Goal: Task Accomplishment & Management: Use online tool/utility

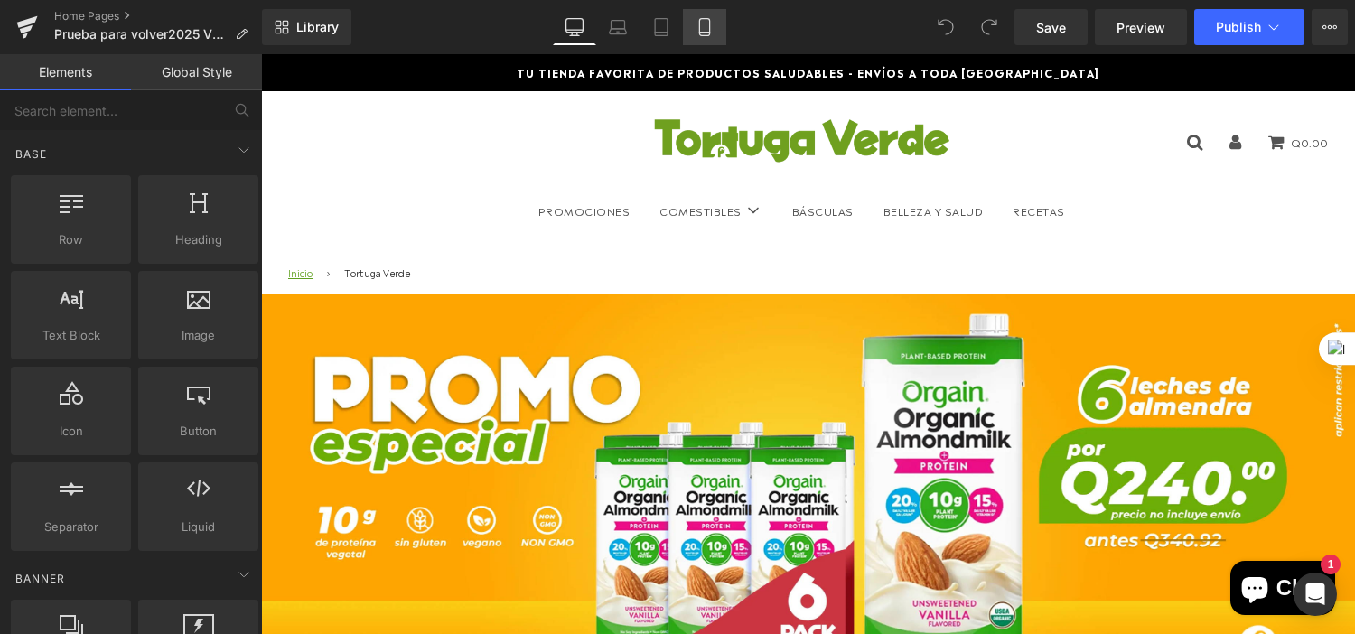
click at [693, 31] on link "Mobile" at bounding box center [704, 27] width 43 height 36
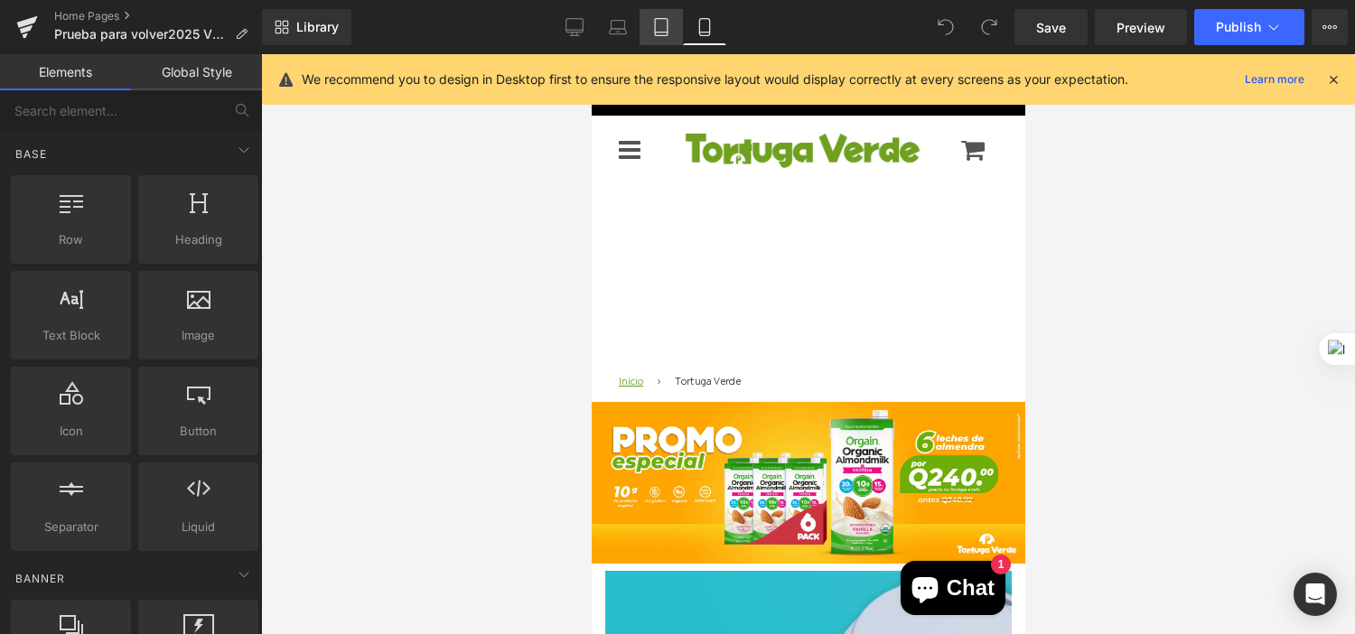
click at [662, 19] on icon at bounding box center [661, 27] width 13 height 17
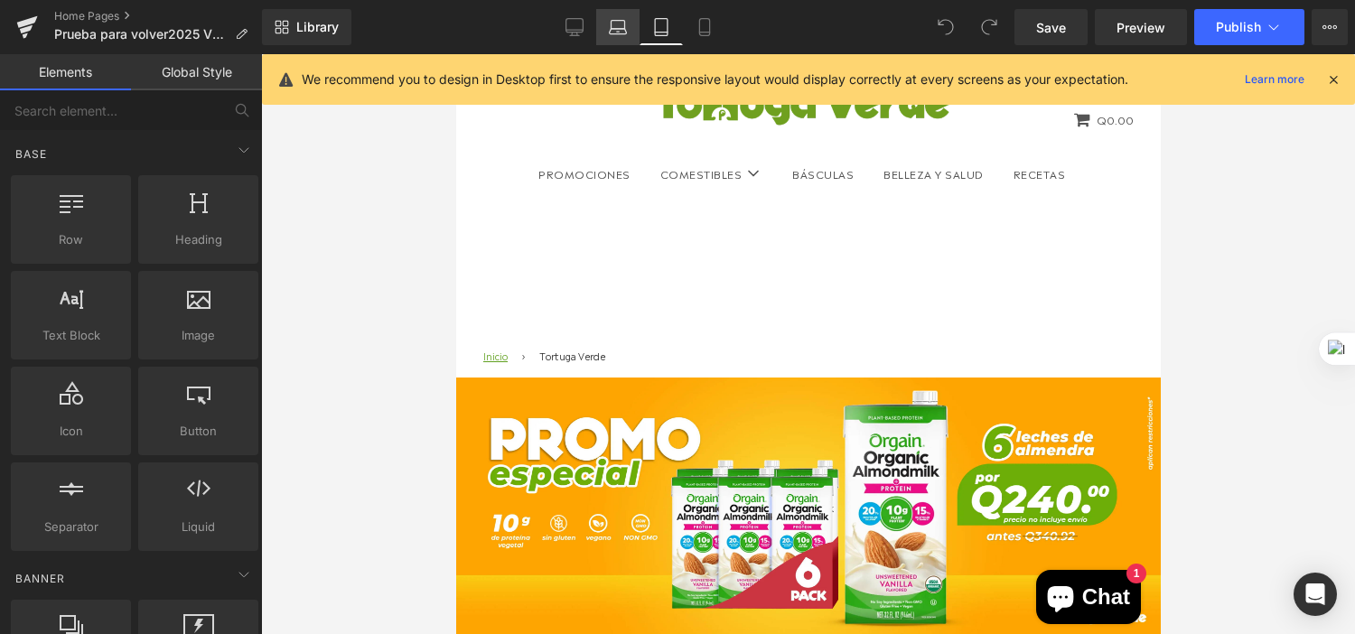
scroll to position [323, 0]
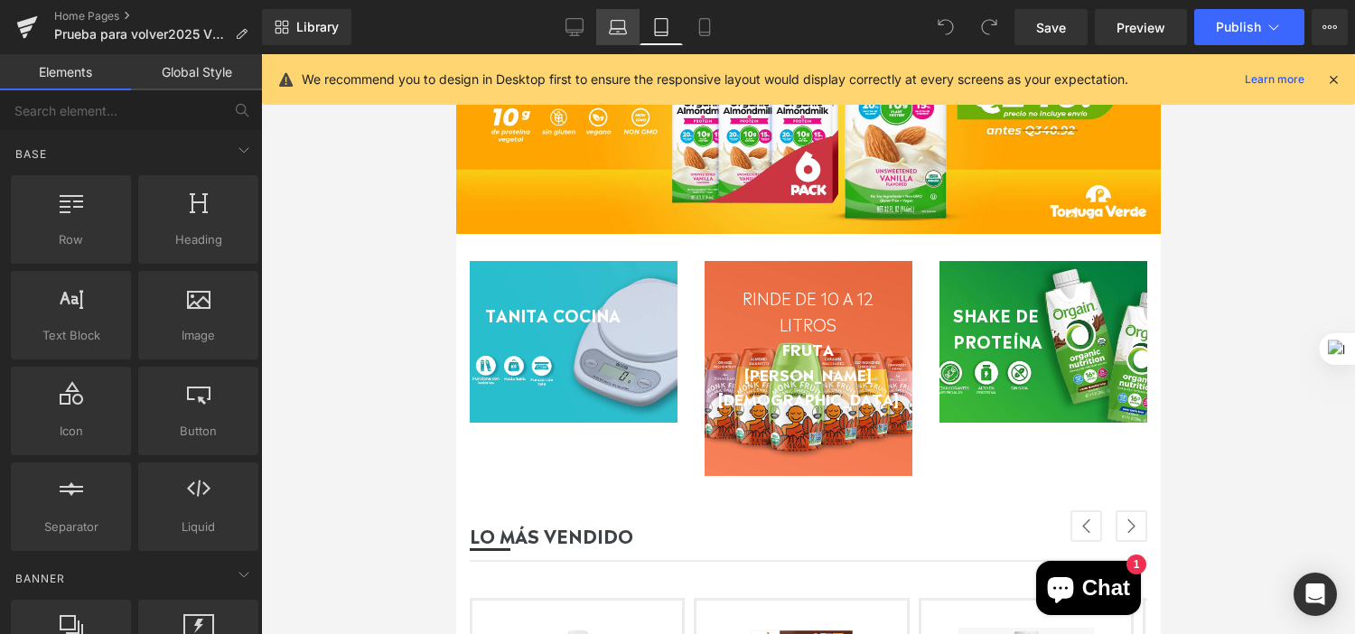
click at [618, 29] on icon at bounding box center [618, 27] width 18 height 18
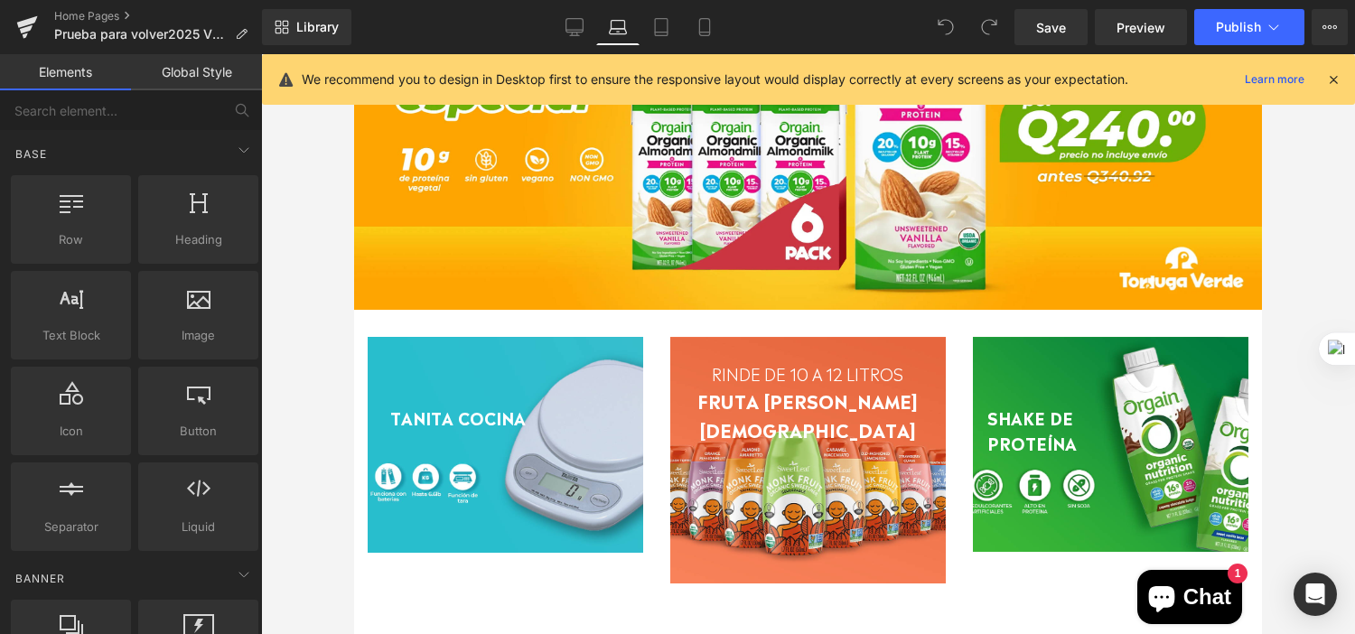
scroll to position [572, 0]
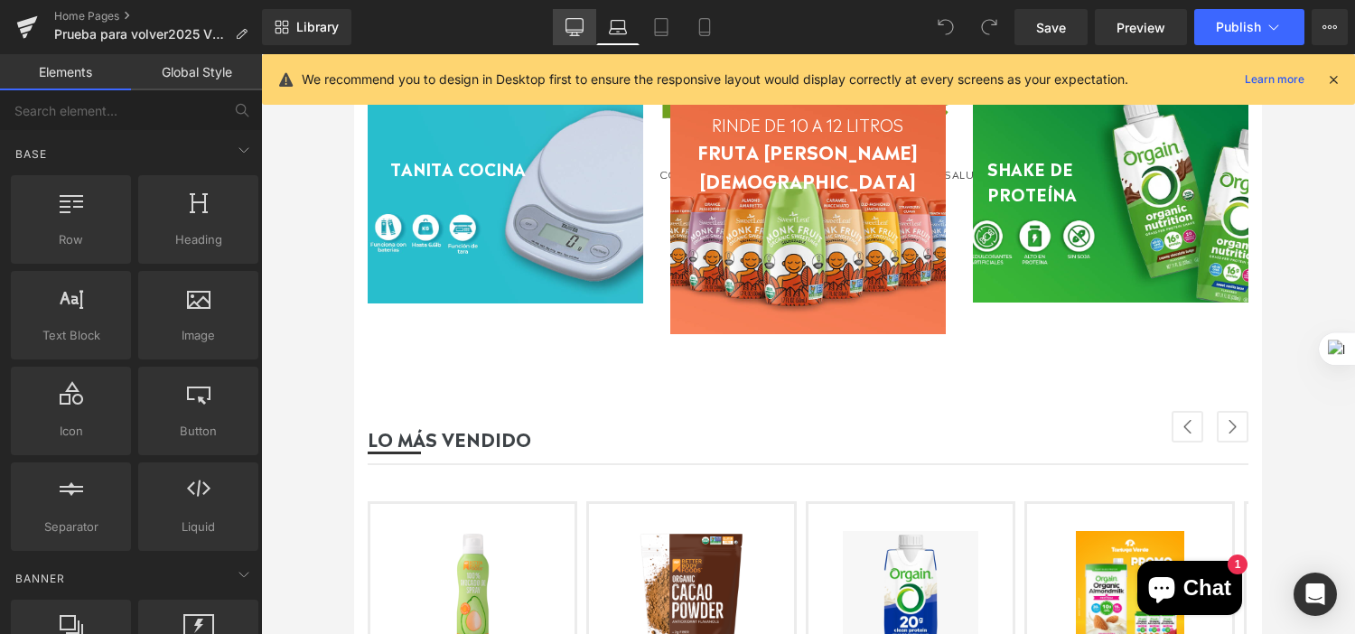
click at [574, 28] on icon at bounding box center [575, 27] width 18 height 18
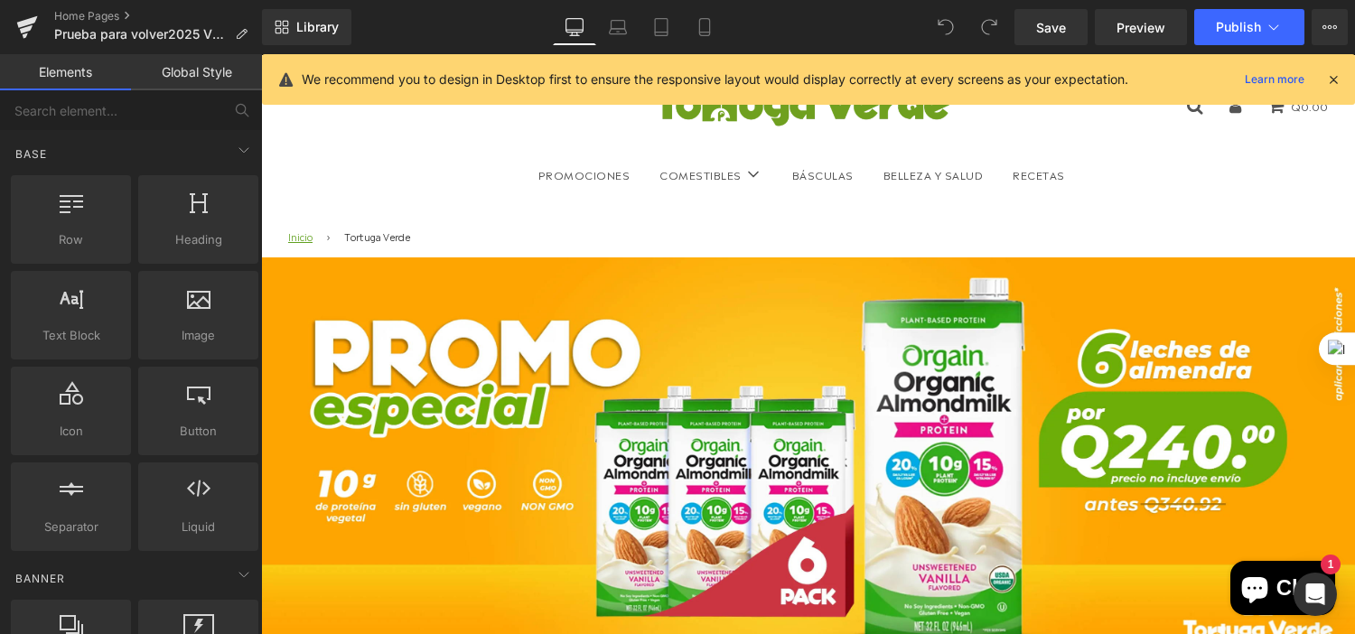
scroll to position [0, 0]
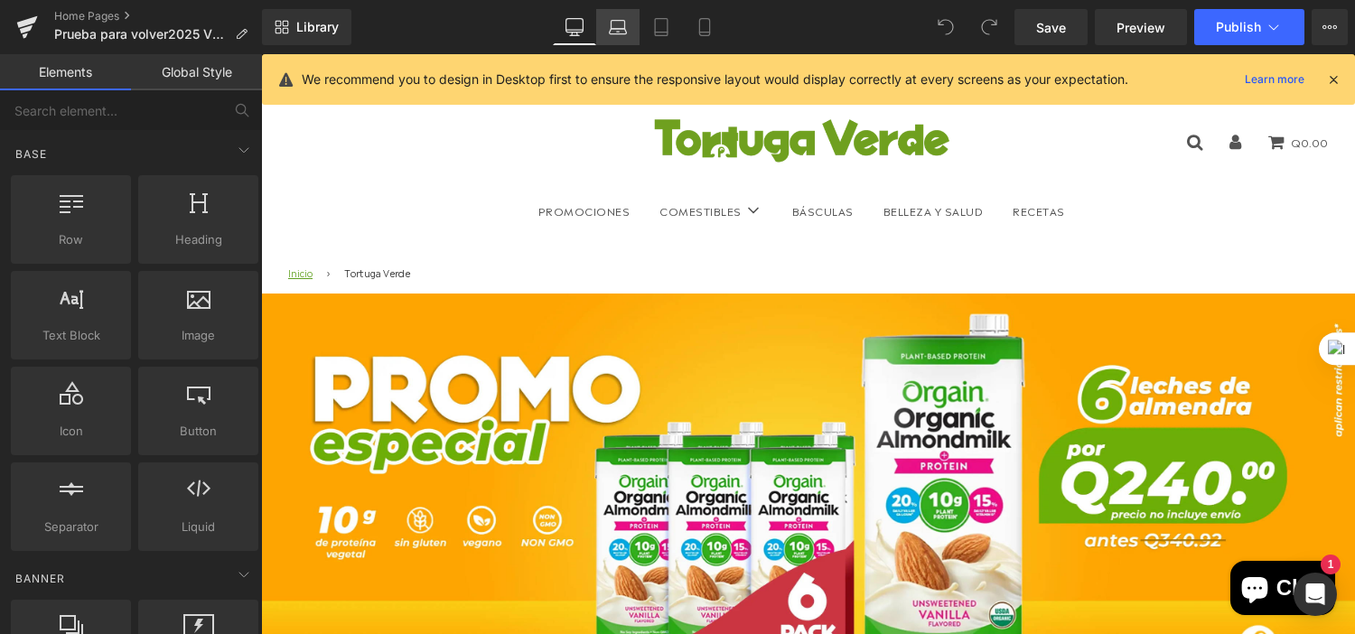
click at [609, 9] on link "Laptop" at bounding box center [617, 27] width 43 height 36
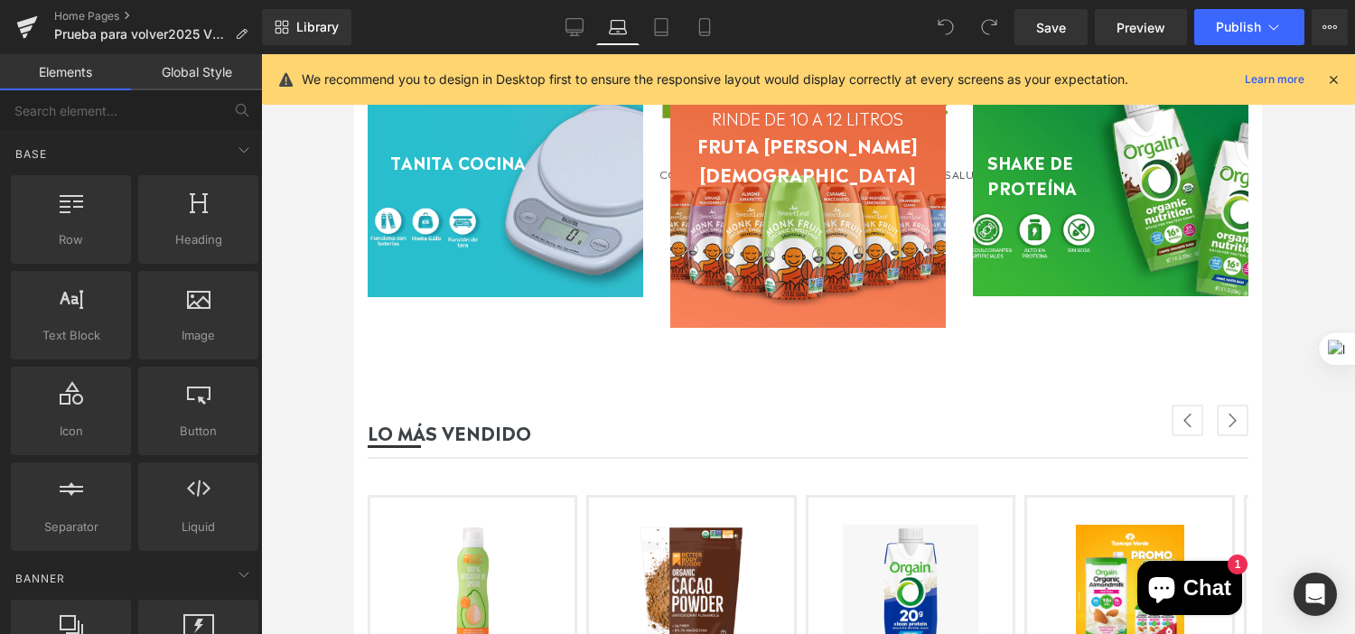
scroll to position [586, 0]
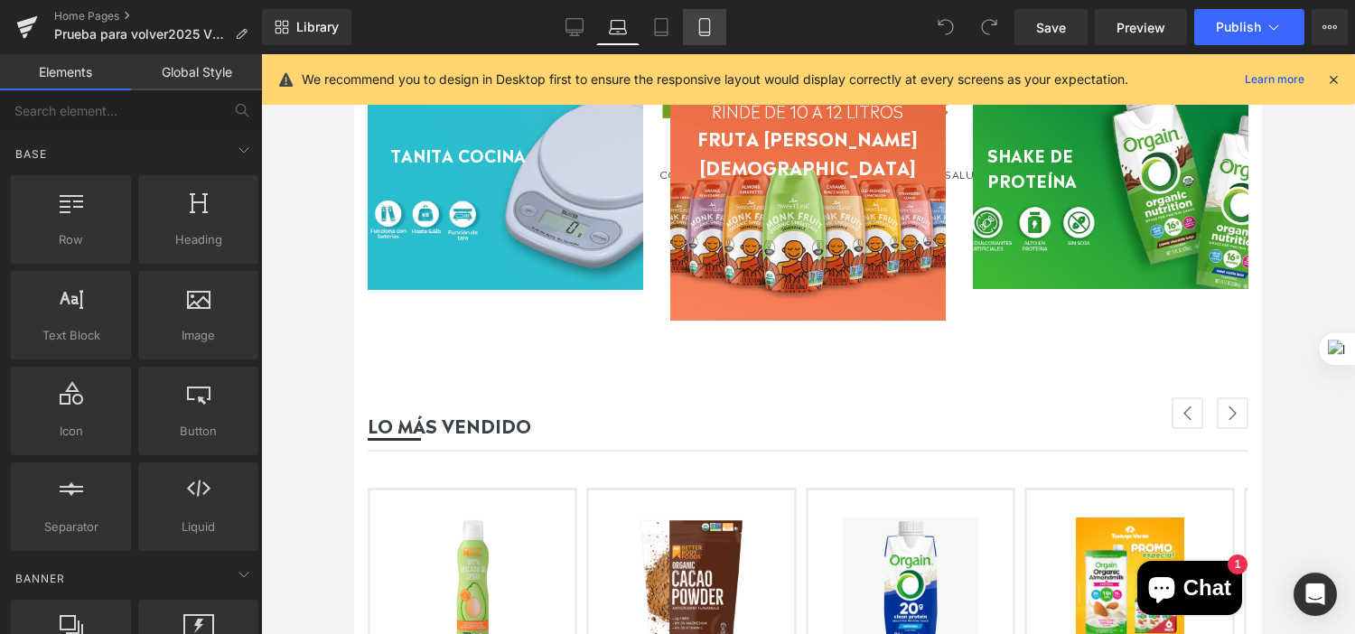
drag, startPoint x: 660, startPoint y: 33, endPoint x: 700, endPoint y: 24, distance: 41.5
click at [700, 24] on div "Desktop Laptop Tablet Mobile" at bounding box center [639, 27] width 173 height 36
click at [700, 24] on icon at bounding box center [705, 27] width 18 height 18
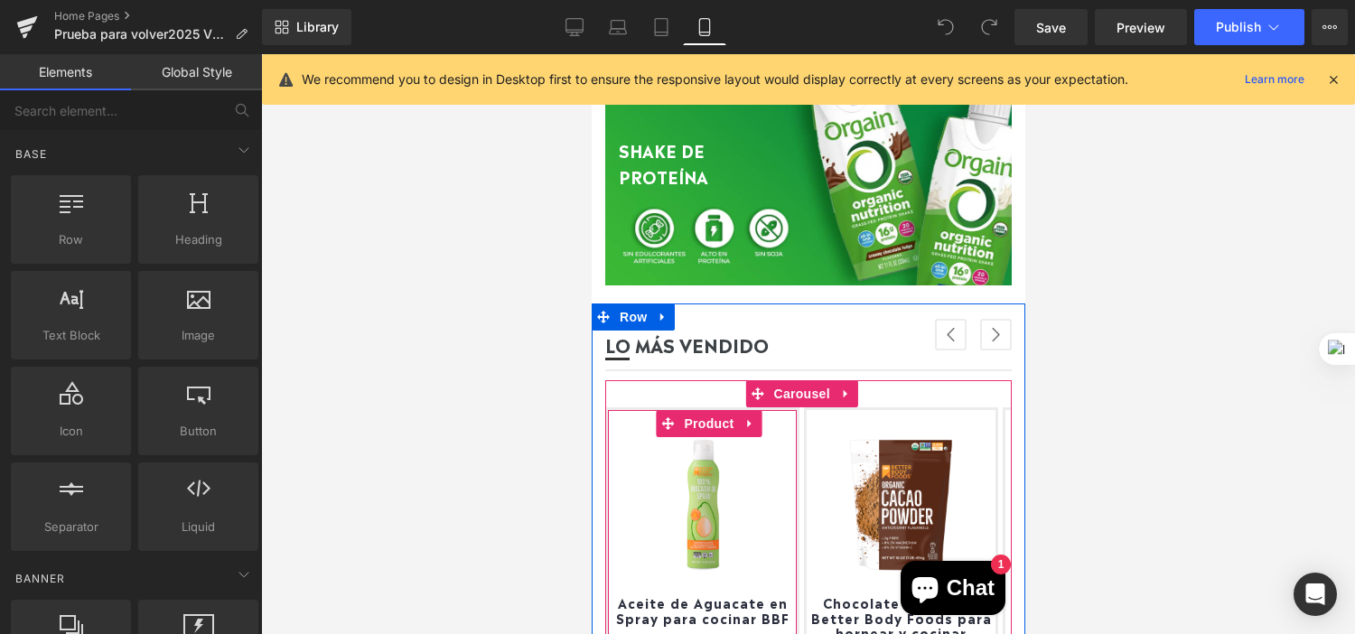
scroll to position [999, 0]
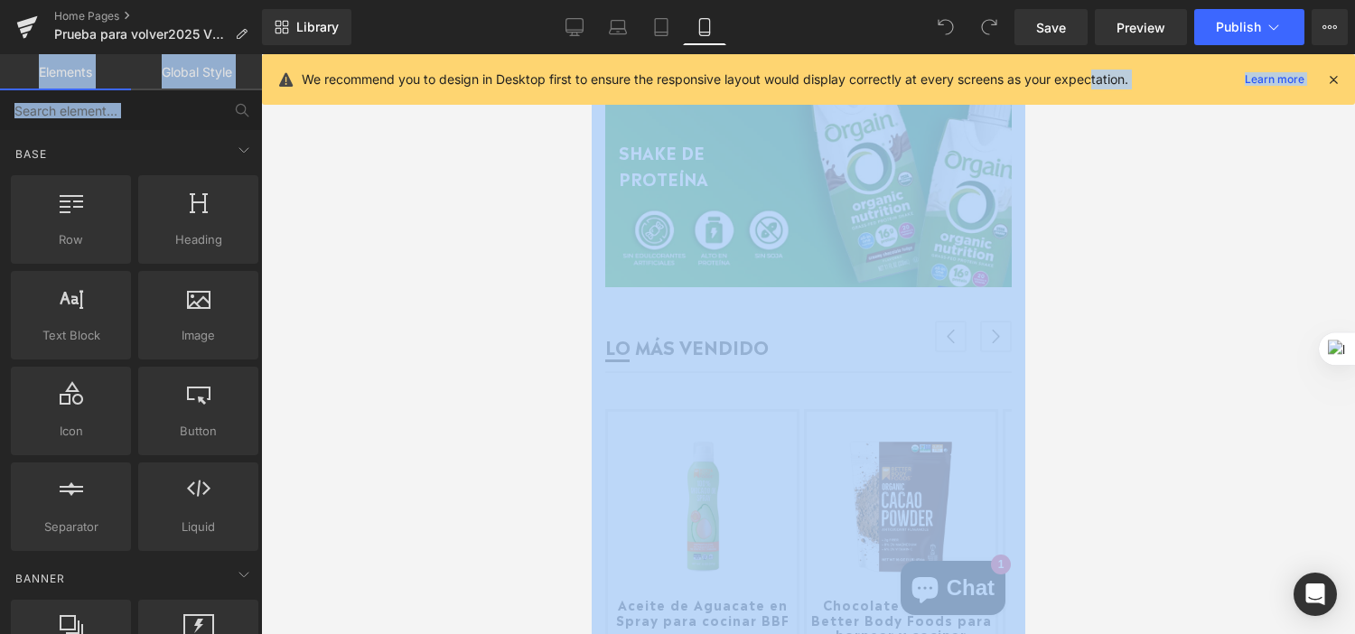
drag, startPoint x: 1099, startPoint y: 70, endPoint x: 1057, endPoint y: 130, distance: 72.7
click at [1057, 130] on div "You are previewing how the will restyle your page. You can not edit Elements in…" at bounding box center [677, 332] width 1355 height 665
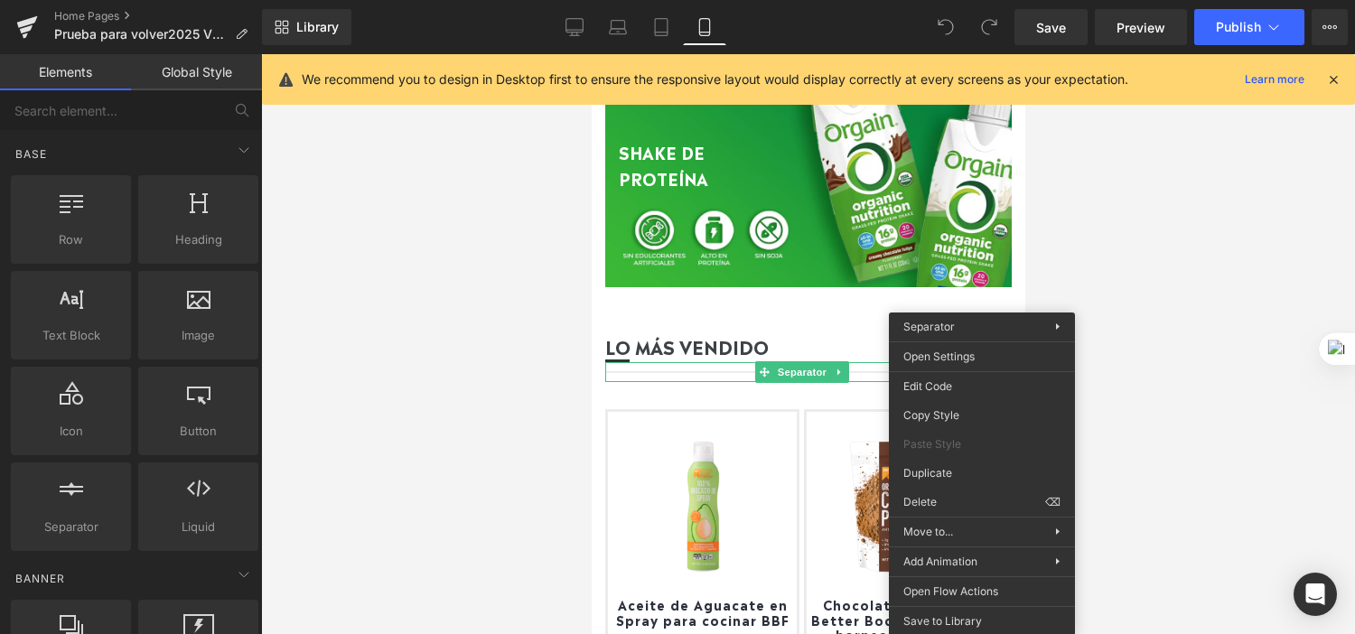
click at [1166, 226] on div at bounding box center [808, 344] width 1094 height 580
click at [1109, 199] on div at bounding box center [808, 344] width 1094 height 580
drag, startPoint x: 1072, startPoint y: 242, endPoint x: 1055, endPoint y: 226, distance: 23.0
click at [1055, 226] on div at bounding box center [808, 344] width 1094 height 580
click at [1195, 300] on div at bounding box center [808, 344] width 1094 height 580
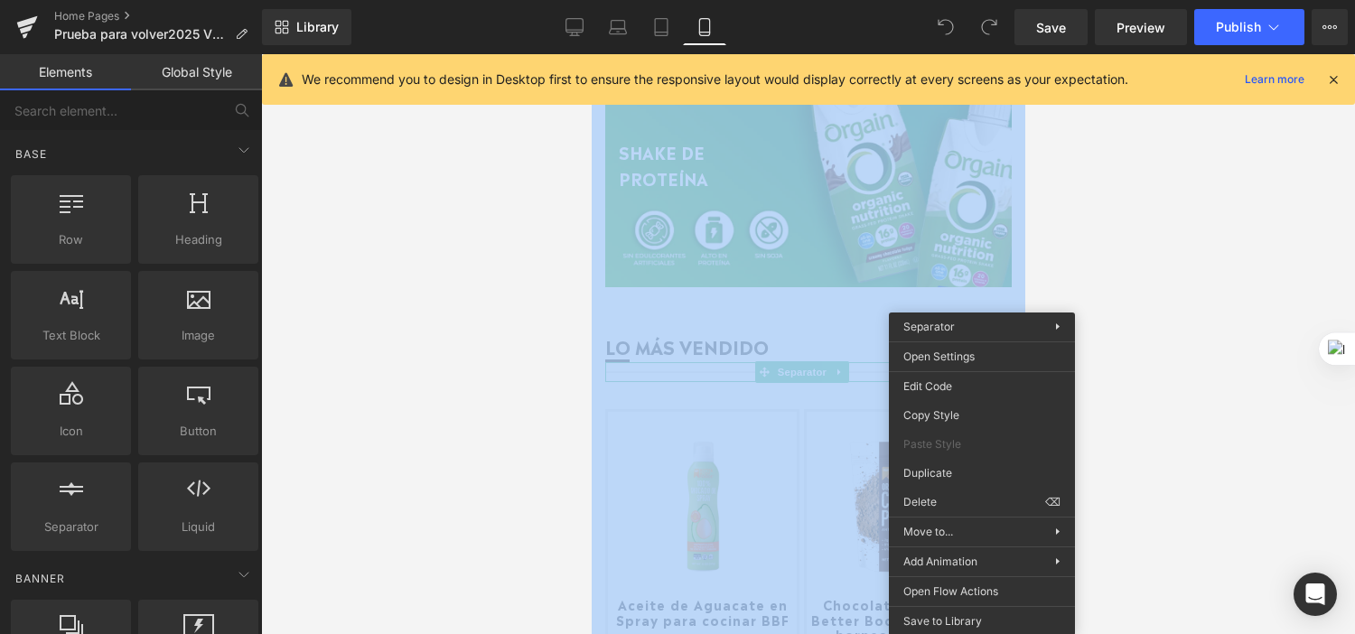
click at [1195, 300] on div at bounding box center [808, 344] width 1094 height 580
click at [1134, 307] on div at bounding box center [808, 344] width 1094 height 580
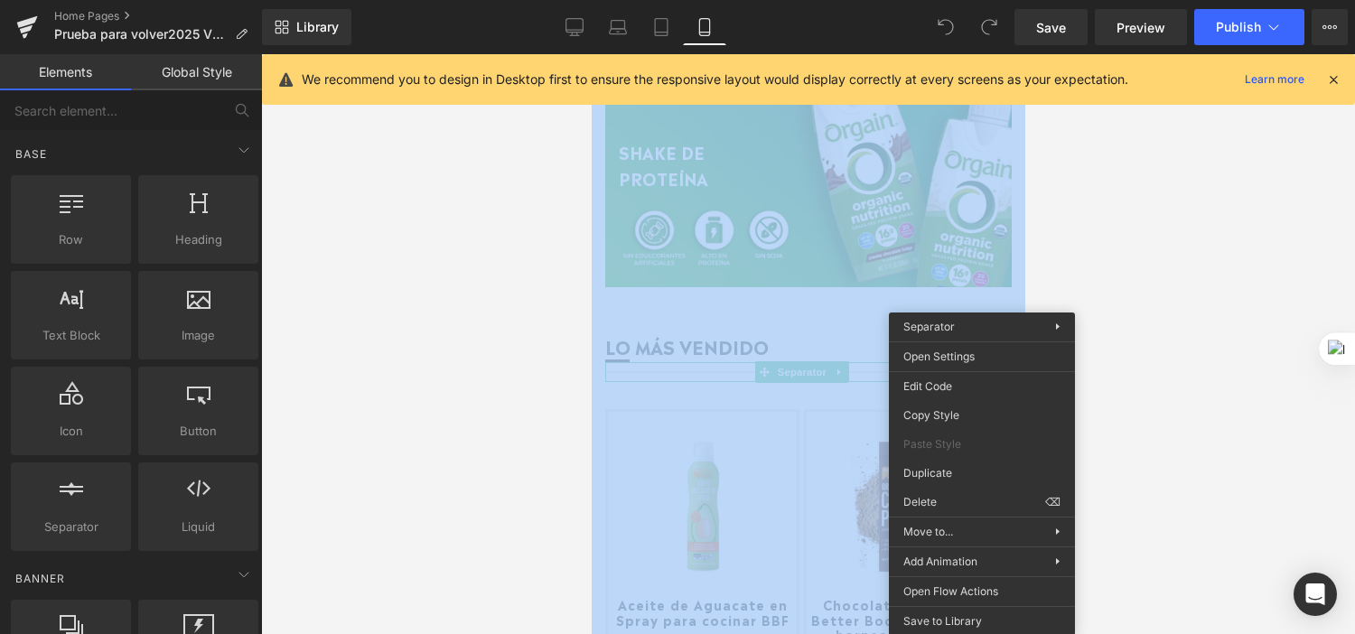
click at [1134, 307] on div at bounding box center [808, 344] width 1094 height 580
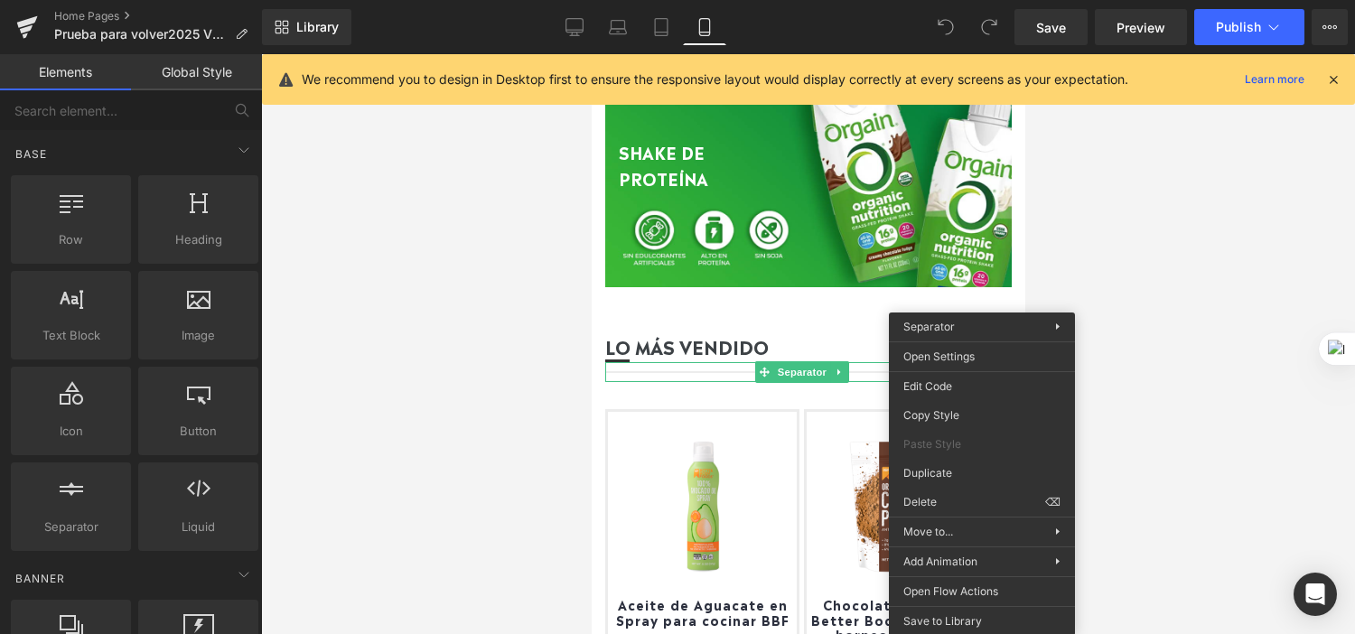
click at [1130, 295] on div at bounding box center [808, 344] width 1094 height 580
click at [1199, 212] on div at bounding box center [808, 344] width 1094 height 580
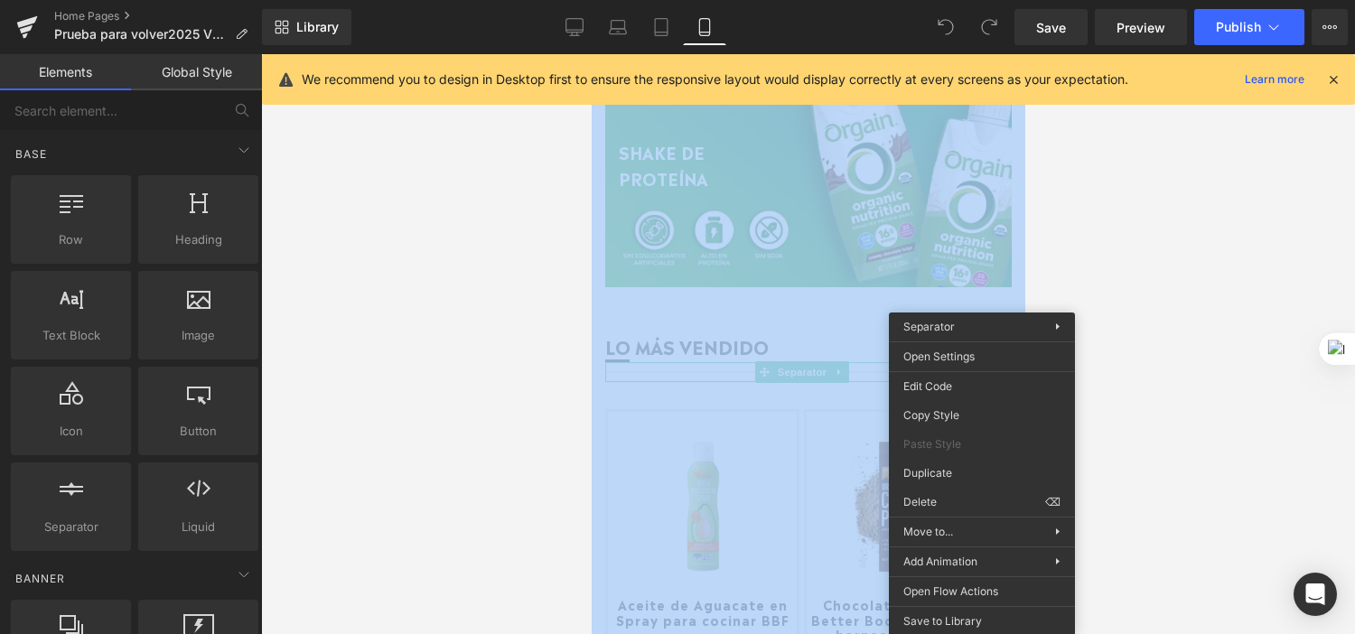
click at [1199, 212] on div at bounding box center [808, 344] width 1094 height 580
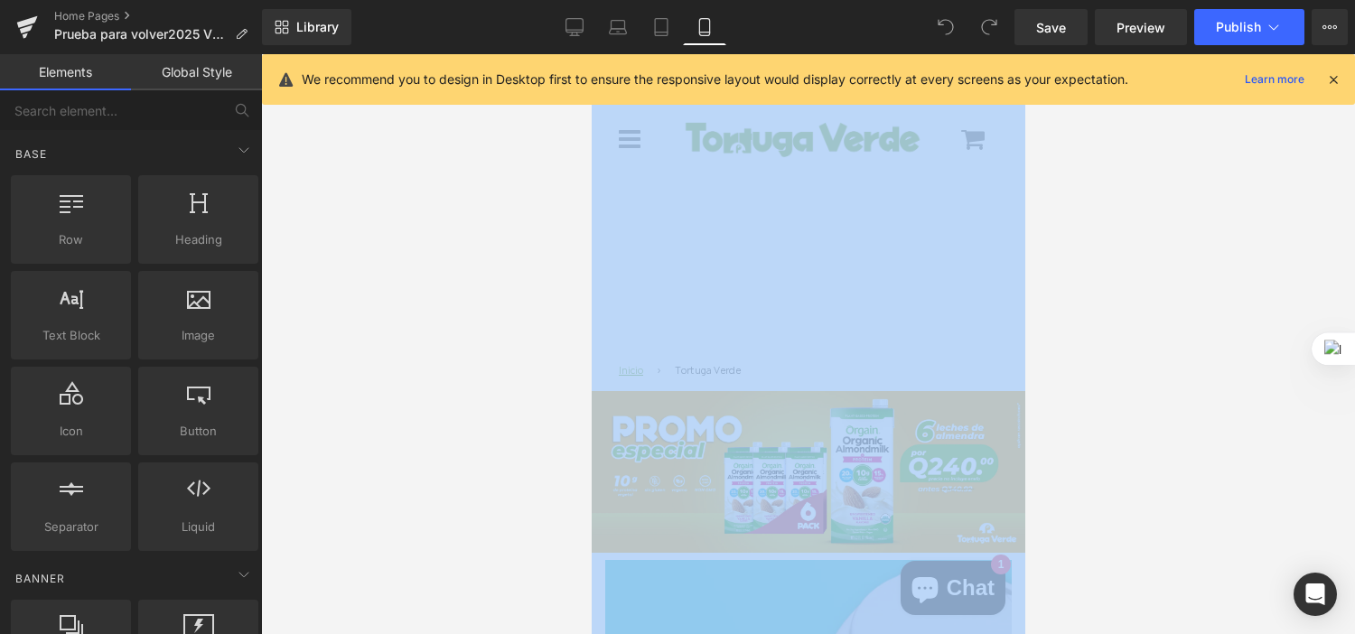
scroll to position [0, 0]
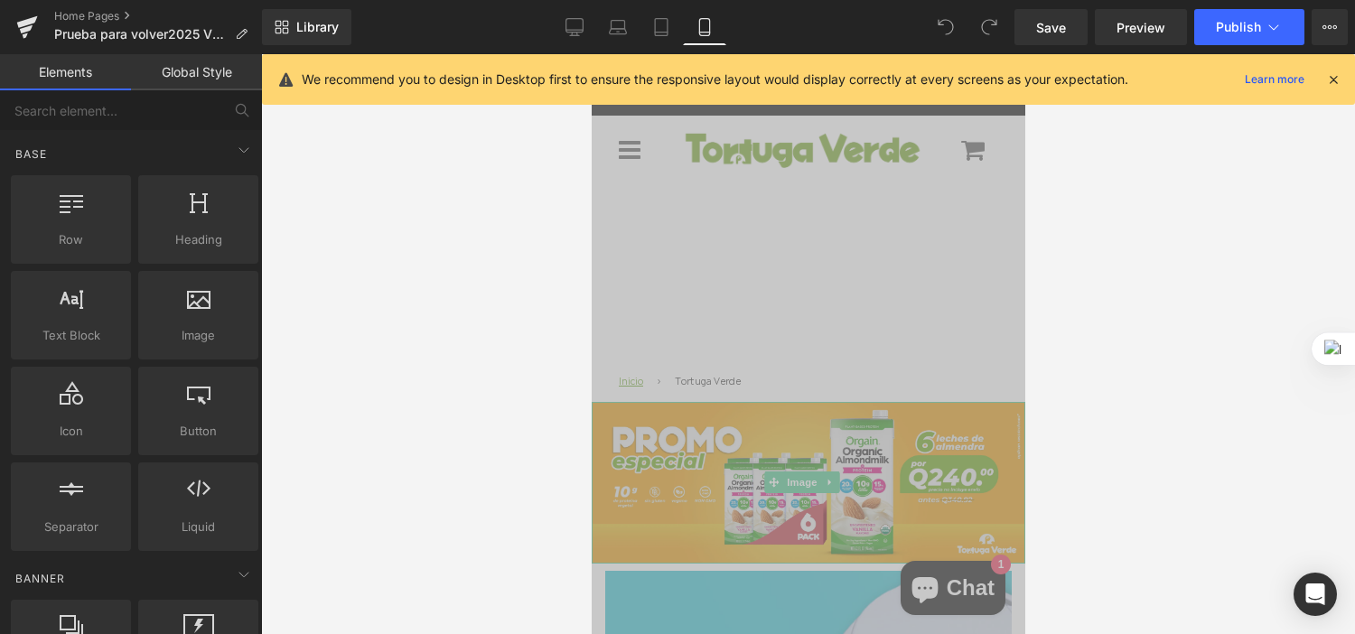
click at [871, 494] on img at bounding box center [808, 483] width 434 height 162
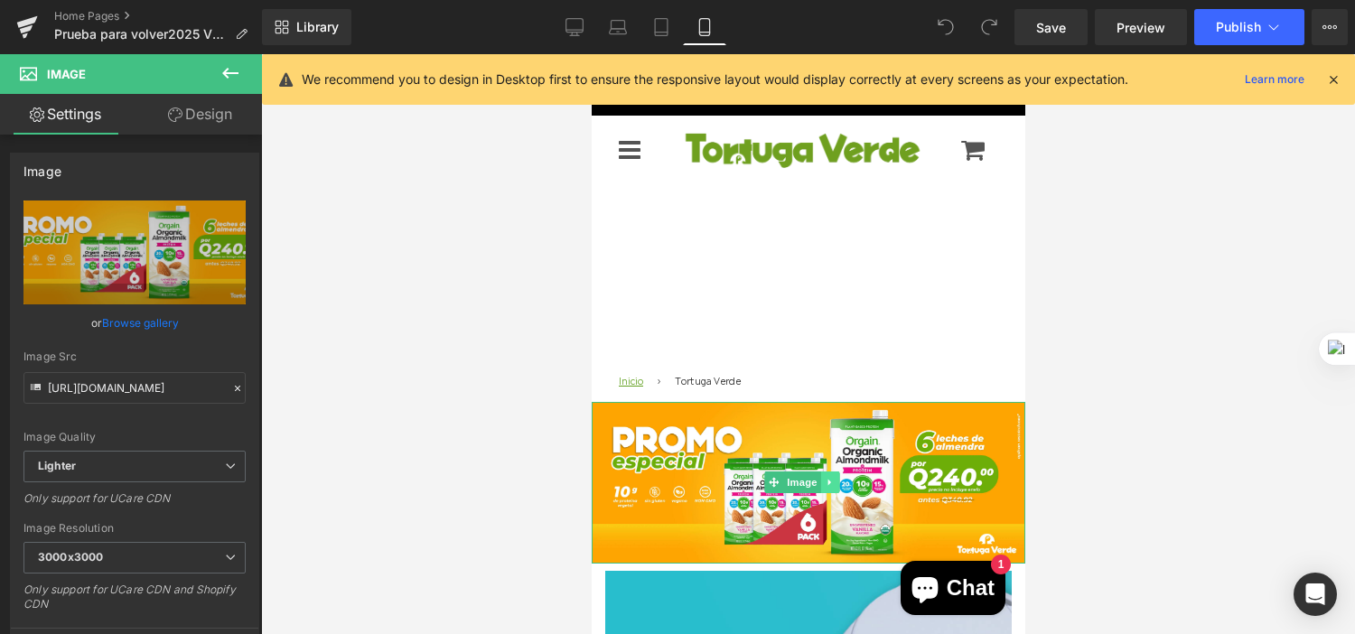
click at [827, 472] on link at bounding box center [829, 483] width 19 height 22
click at [844, 483] on link at bounding box center [839, 483] width 19 height 22
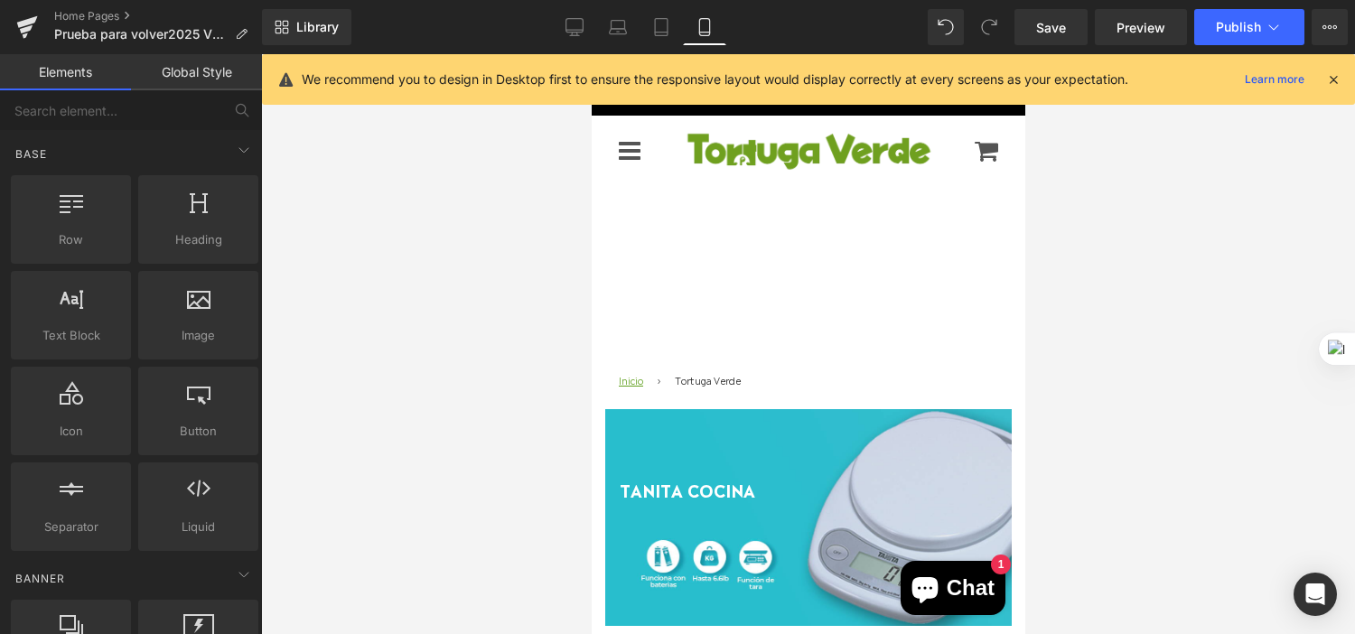
click at [902, 177] on img at bounding box center [807, 151] width 253 height 52
click at [1066, 29] on span "Save" at bounding box center [1051, 27] width 30 height 19
click at [1265, 28] on icon at bounding box center [1274, 27] width 18 height 18
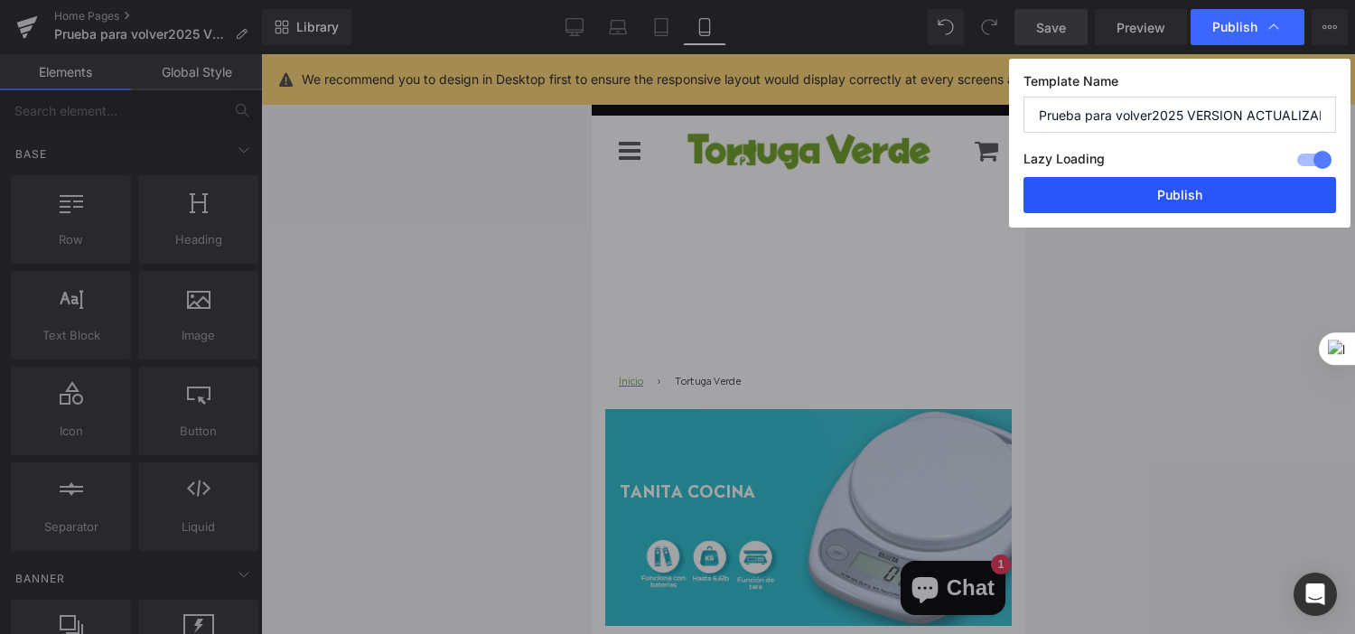
click at [1152, 199] on button "Publish" at bounding box center [1180, 195] width 313 height 36
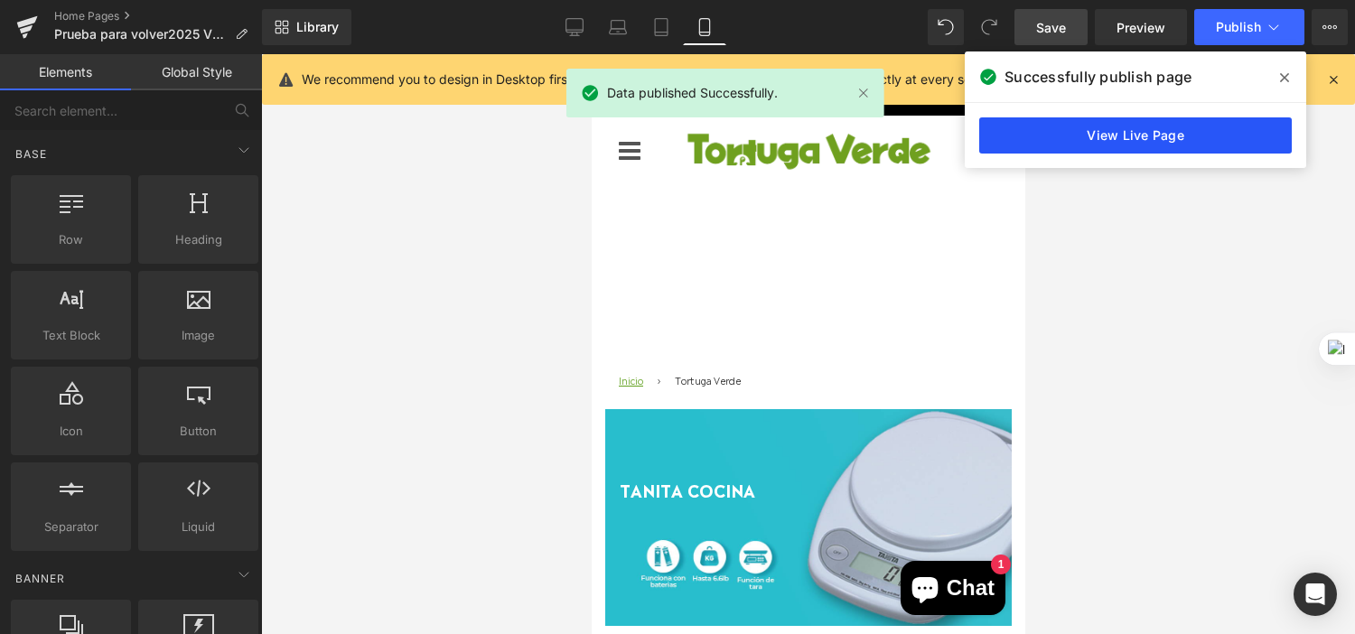
click at [1083, 135] on link "View Live Page" at bounding box center [1136, 135] width 313 height 36
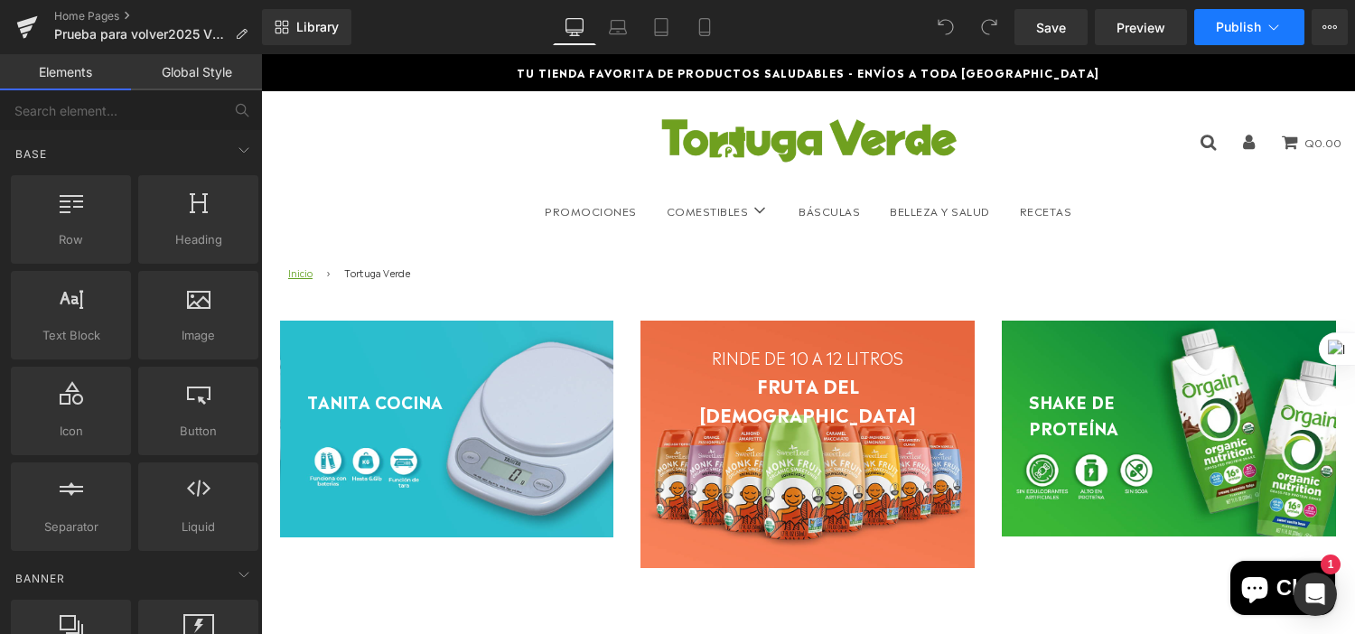
click at [1290, 22] on button "Publish" at bounding box center [1250, 27] width 110 height 36
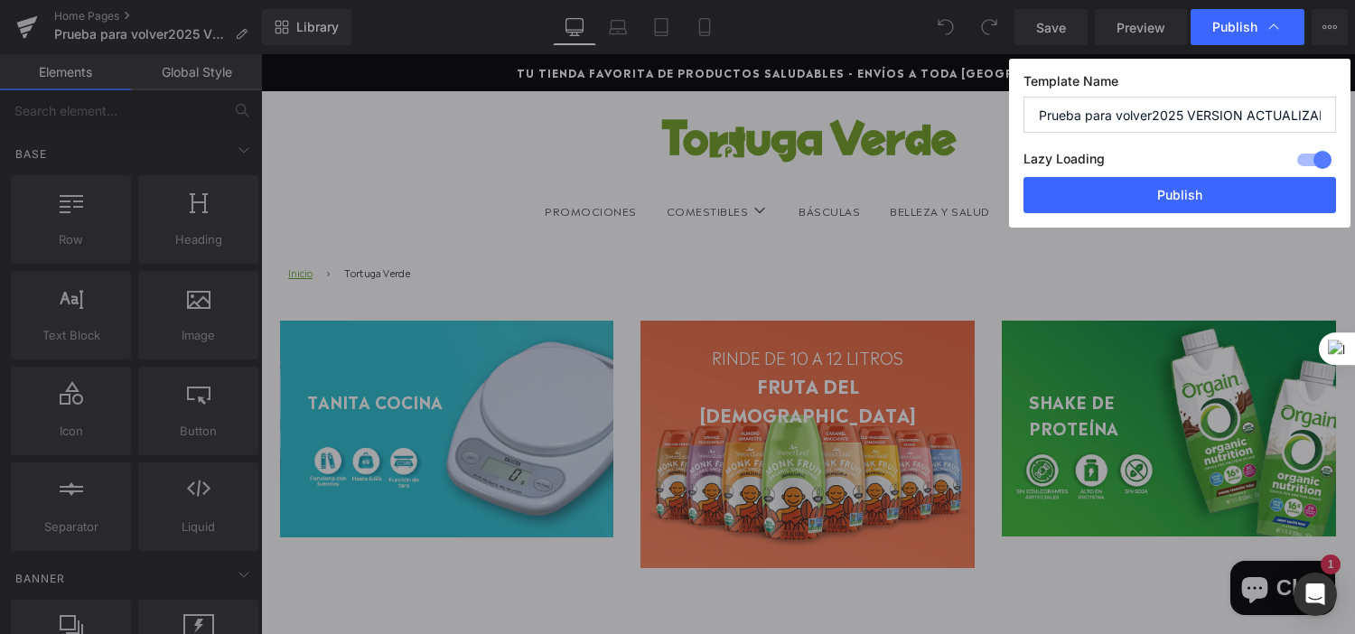
click at [1290, 22] on div "Publish" at bounding box center [1248, 27] width 114 height 36
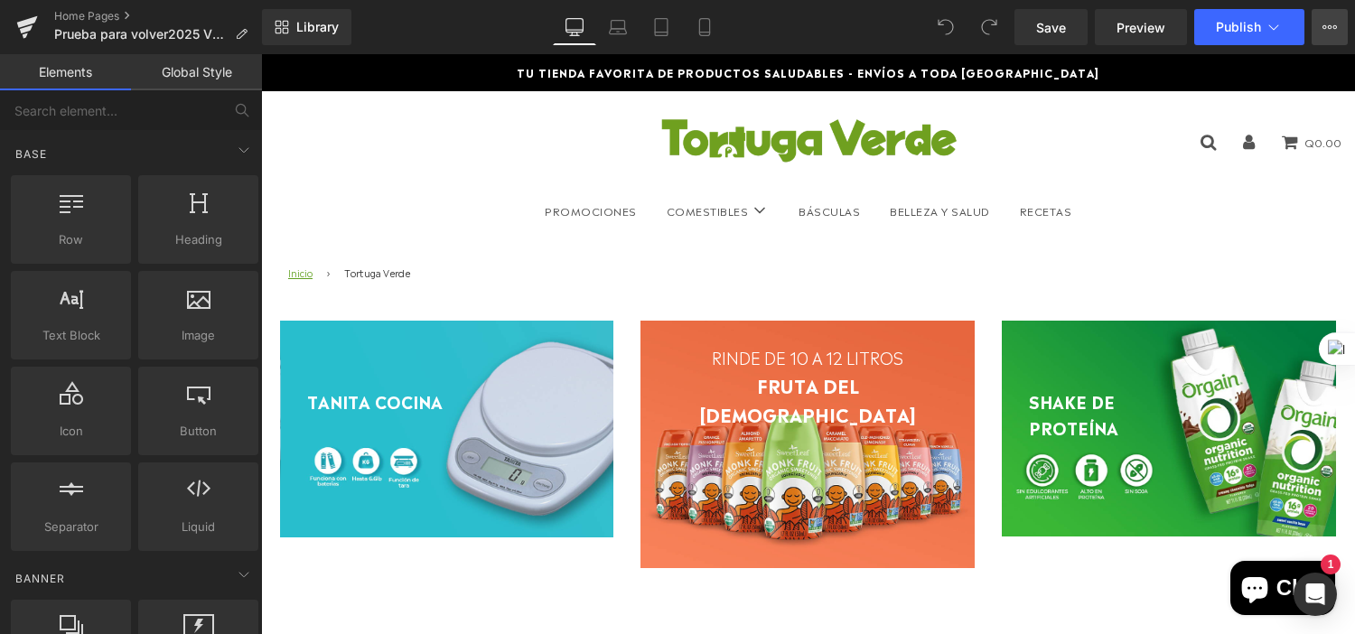
click at [1326, 28] on icon at bounding box center [1330, 27] width 14 height 14
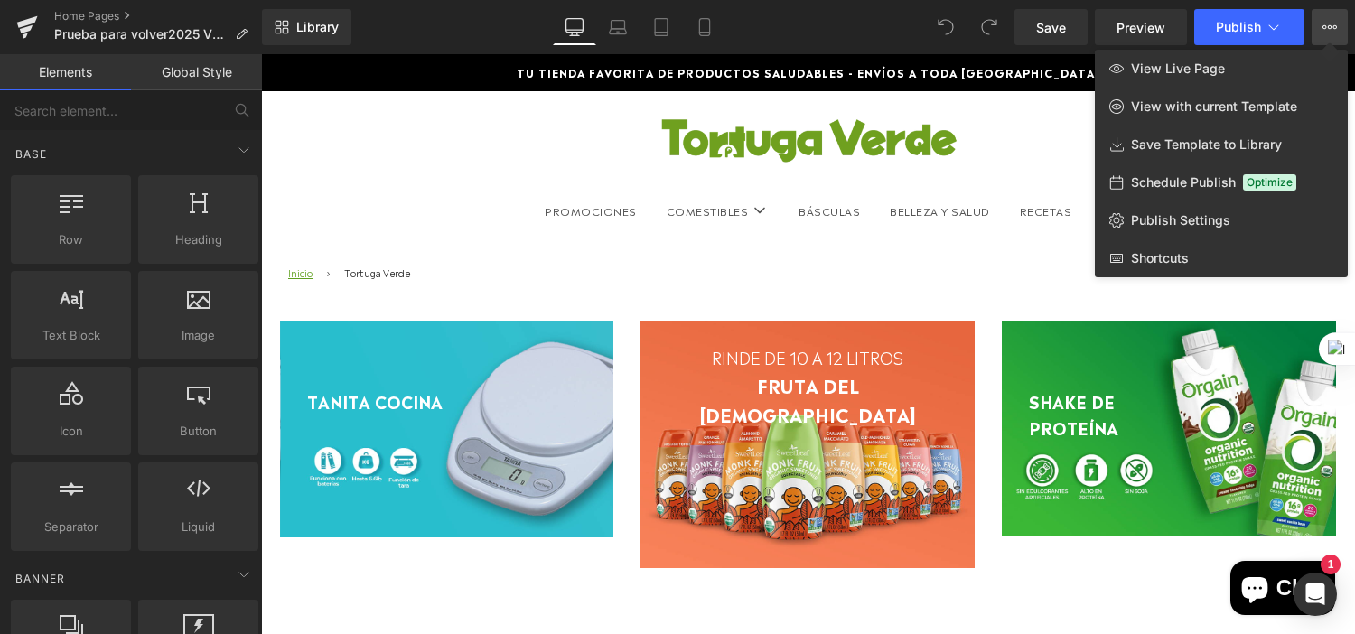
click at [905, 569] on div at bounding box center [808, 344] width 1094 height 580
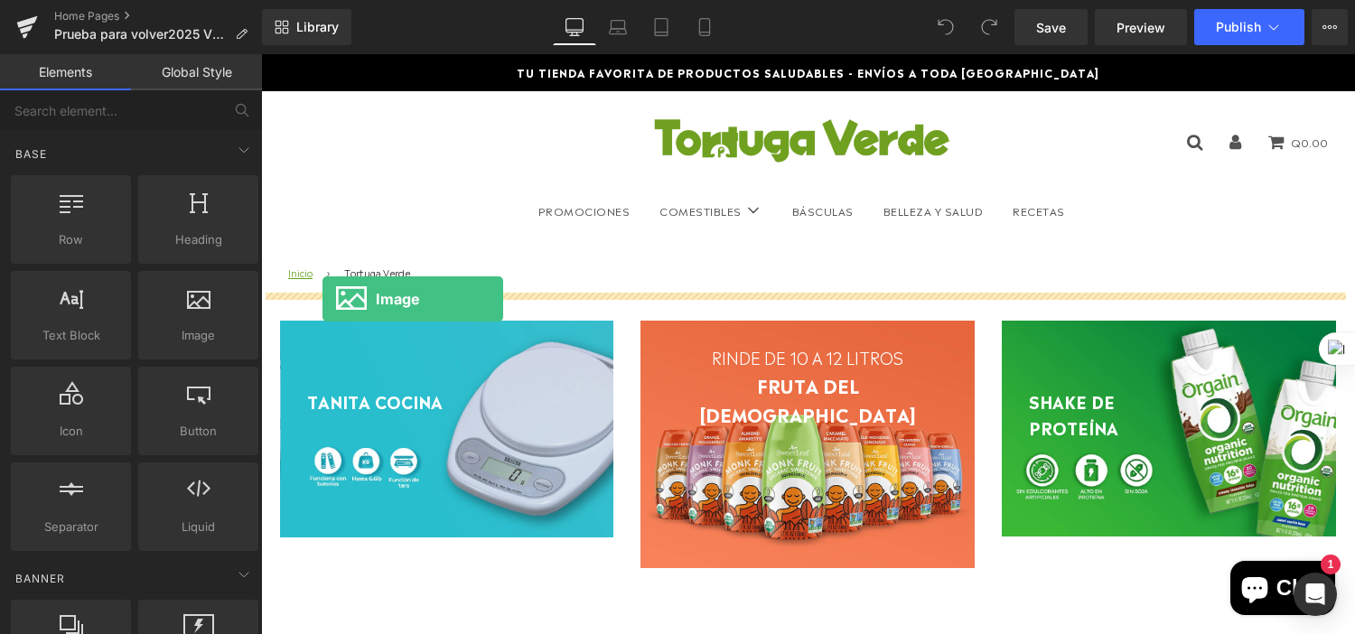
drag, startPoint x: 314, startPoint y: 269, endPoint x: 323, endPoint y: 299, distance: 30.9
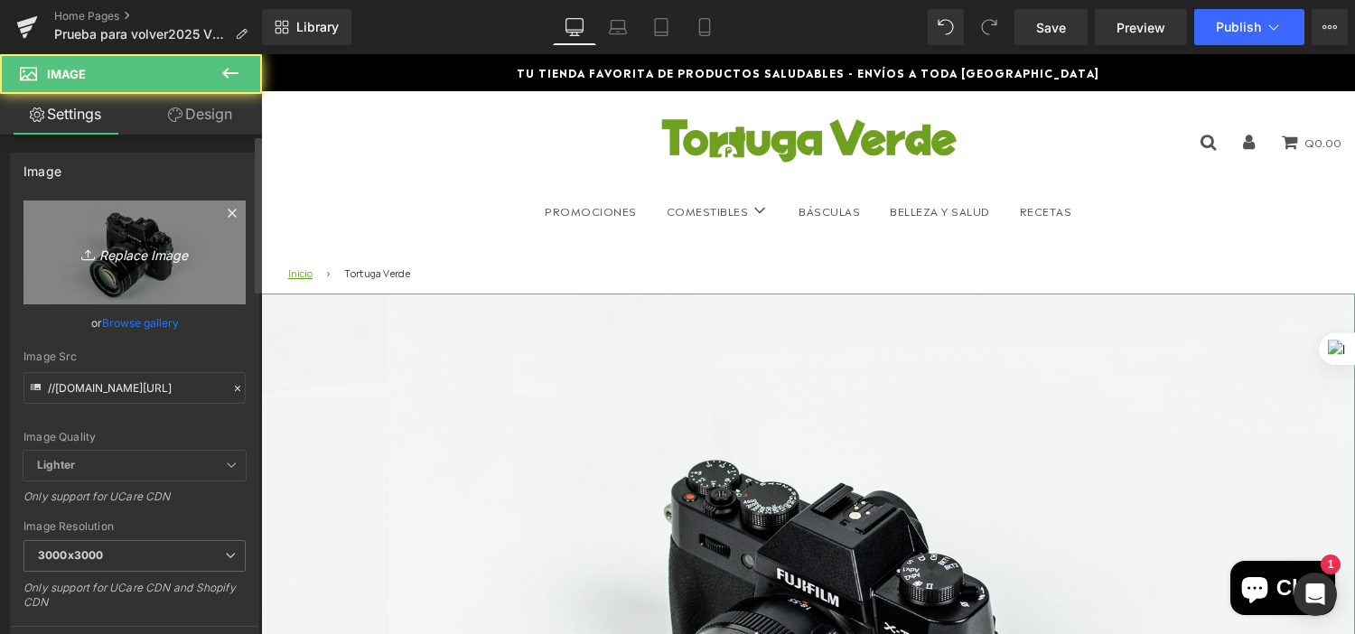
click at [154, 247] on icon "Replace Image" at bounding box center [134, 252] width 145 height 23
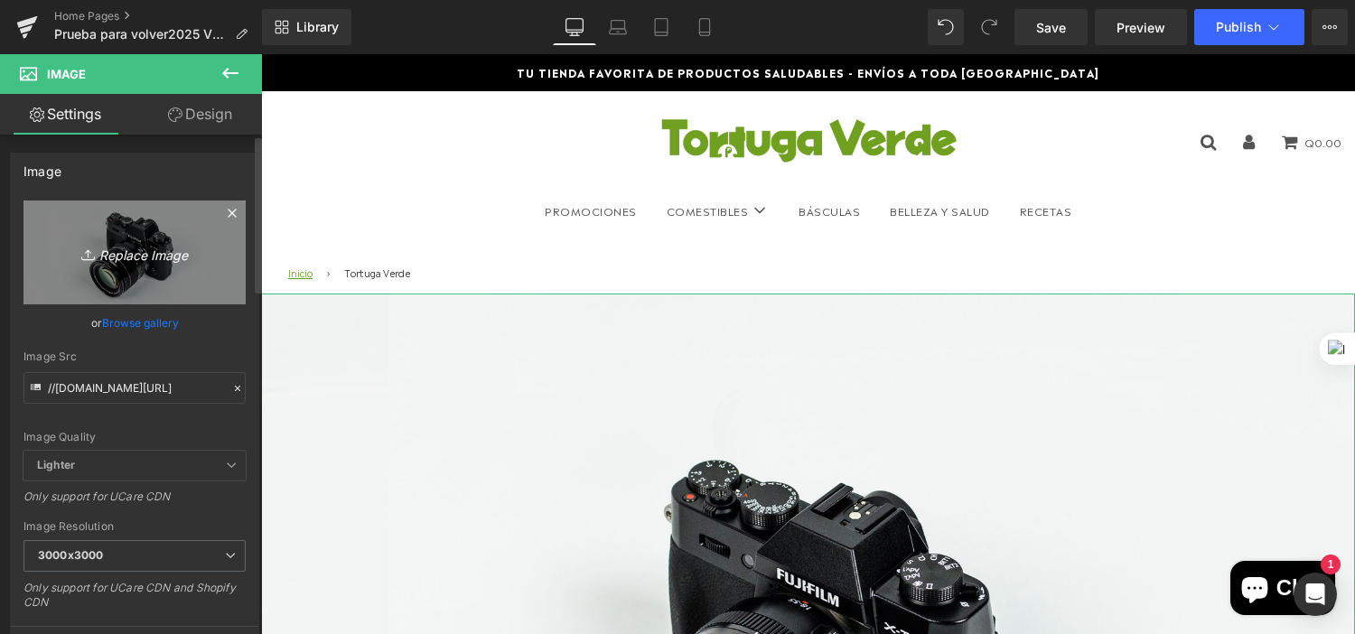
type input "C:\fakepath\PROMO BANNER.png"
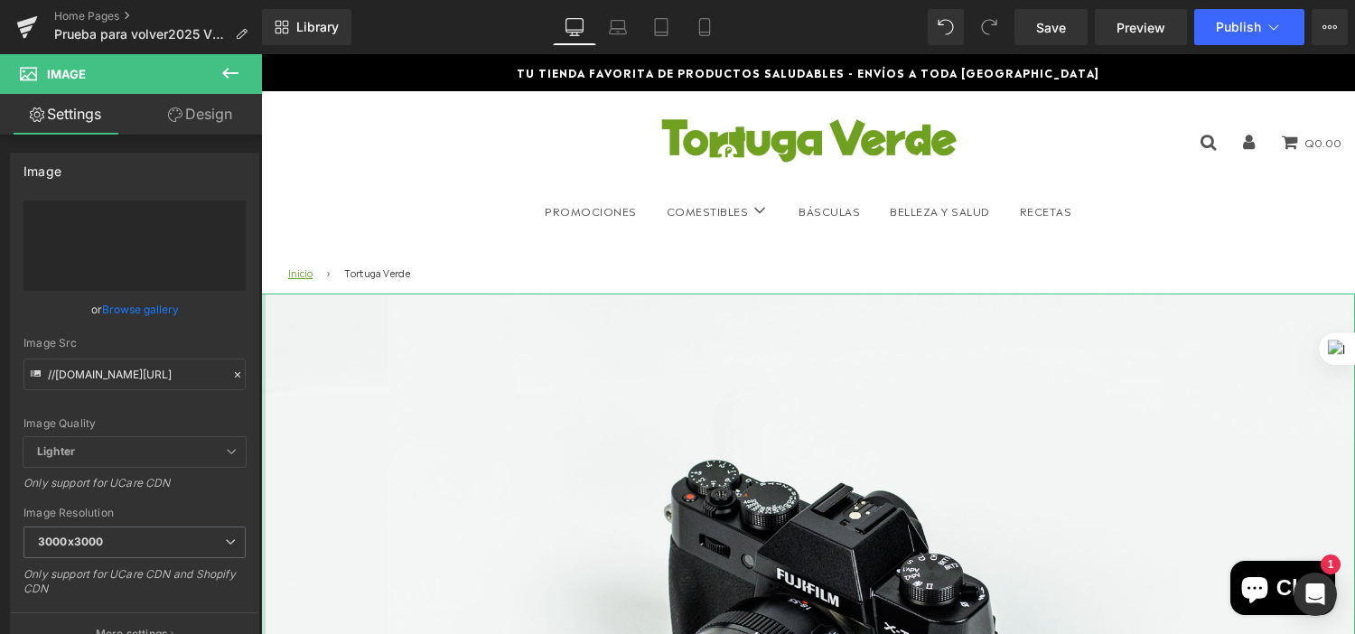
type input "https://ucarecdn.com/33ff8d8e-15ce-4bef-9b53-fbeaf75a6b9f/-/format/auto/-/previ…"
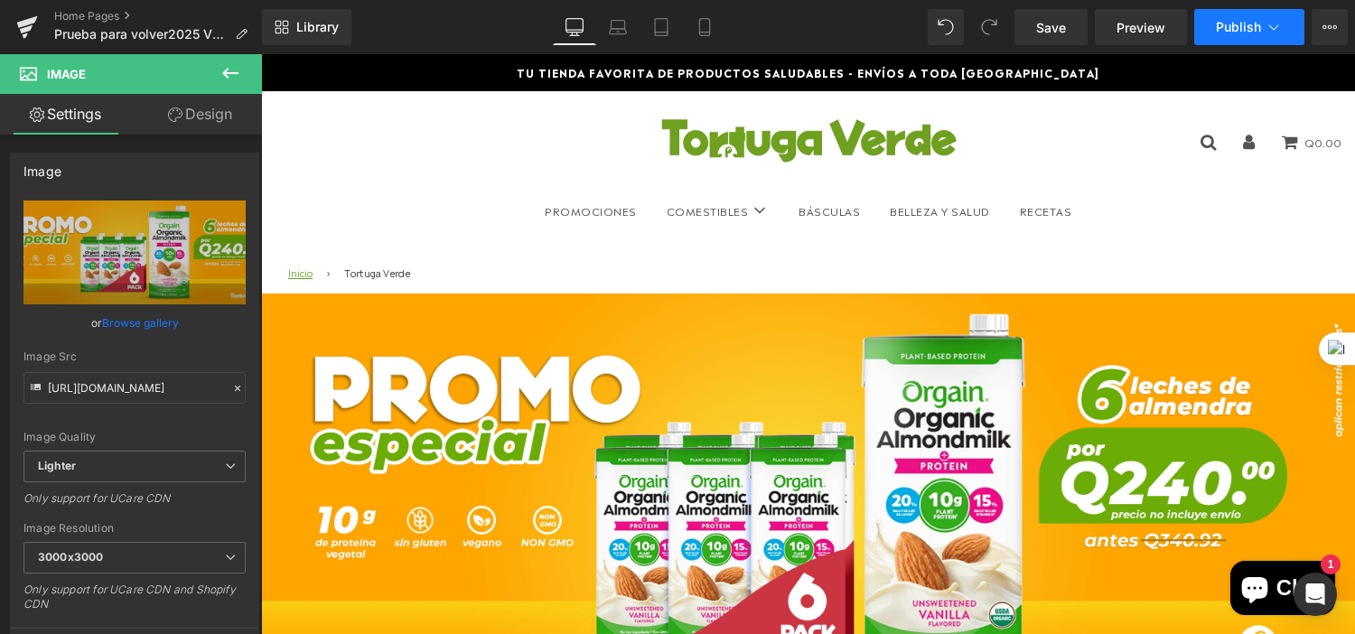
click at [1271, 24] on icon at bounding box center [1274, 27] width 18 height 18
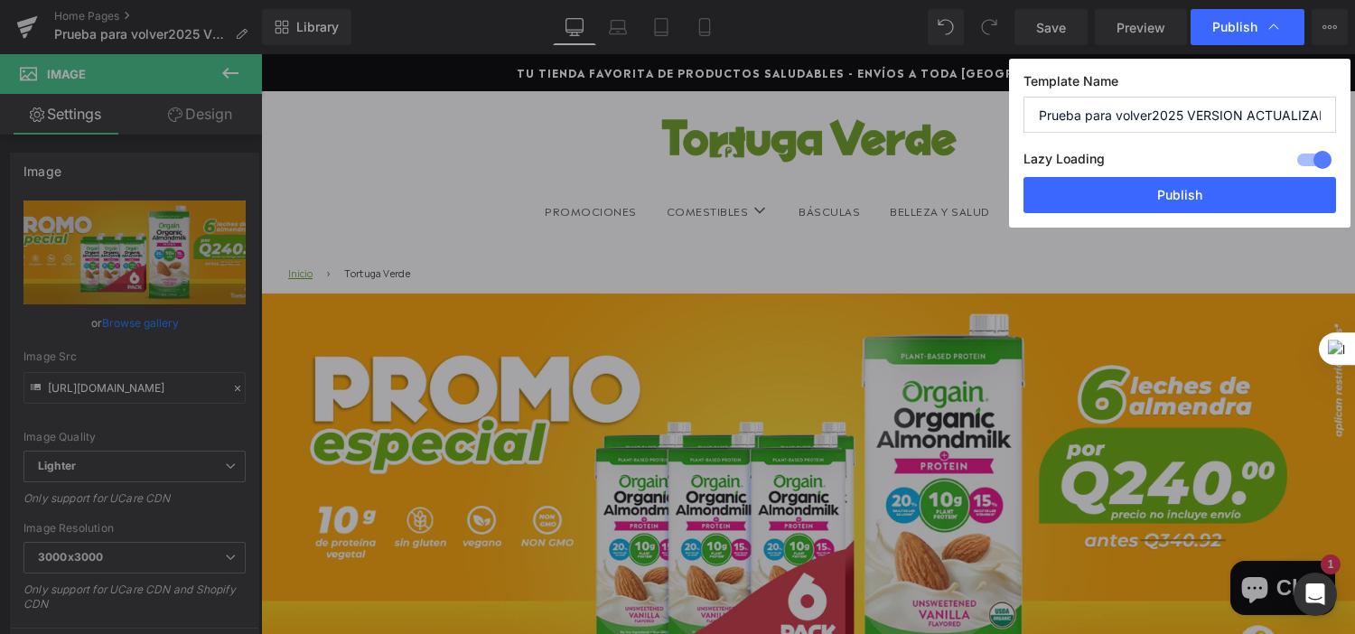
click at [1135, 116] on input "Prueba para volver2025 VERSION ACTUALIZADA" at bounding box center [1180, 115] width 313 height 36
type input "P"
type input "s"
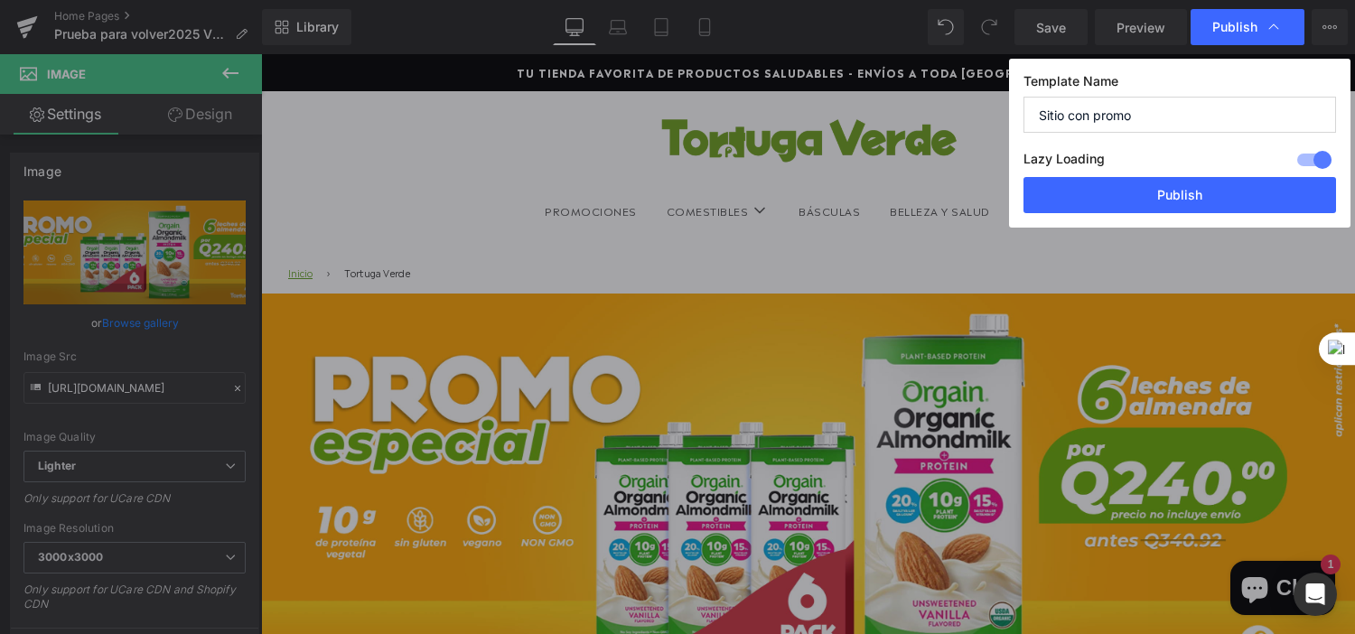
type input "Sitio con promo"
click at [1308, 162] on div at bounding box center [1314, 159] width 43 height 29
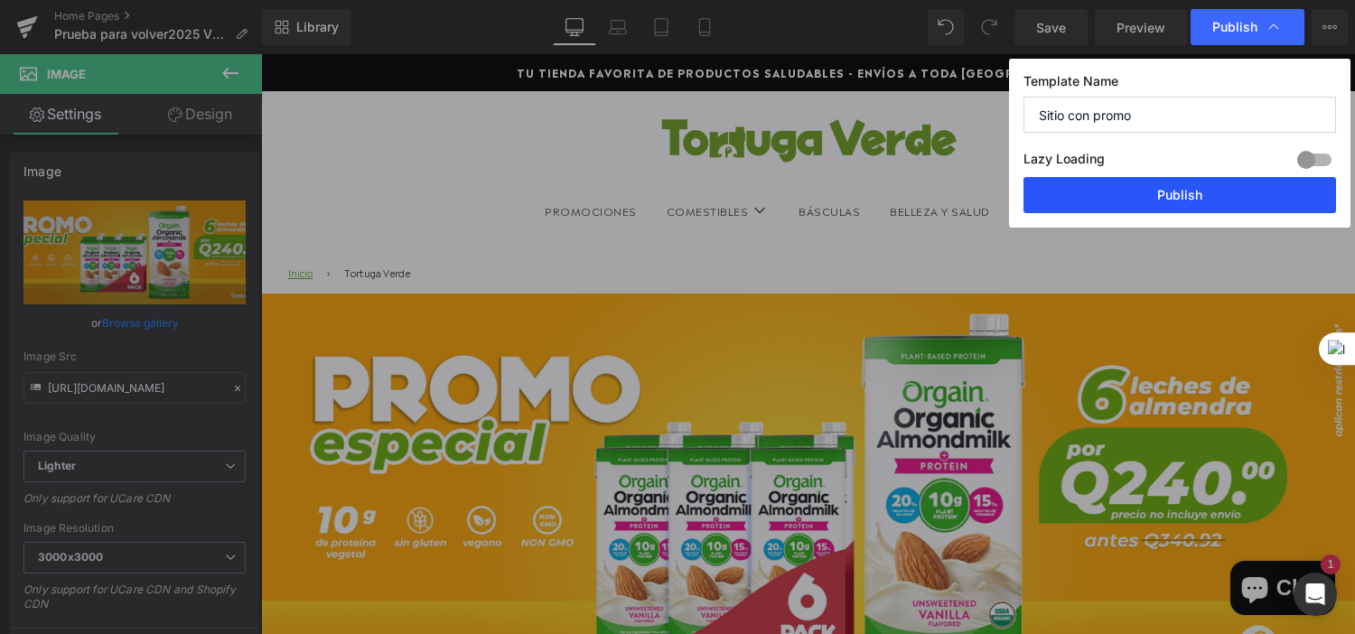
click at [1210, 196] on button "Publish" at bounding box center [1180, 195] width 313 height 36
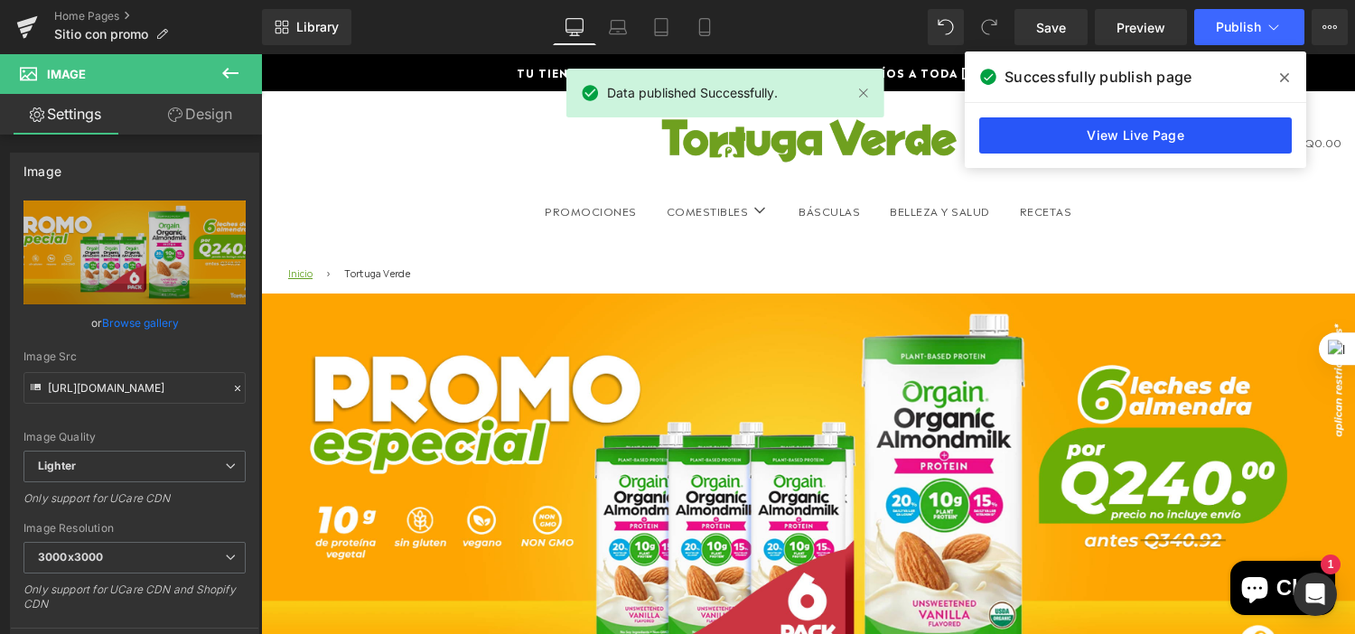
click at [1206, 130] on link "View Live Page" at bounding box center [1136, 135] width 313 height 36
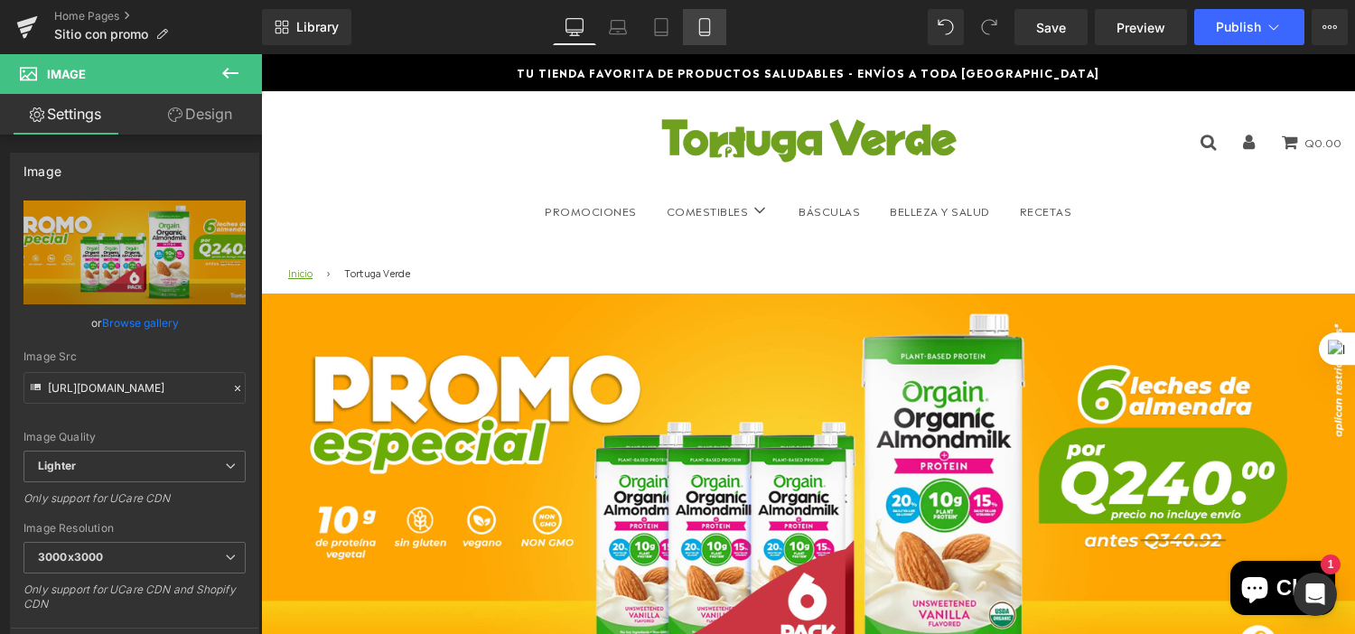
click at [713, 40] on link "Mobile" at bounding box center [704, 27] width 43 height 36
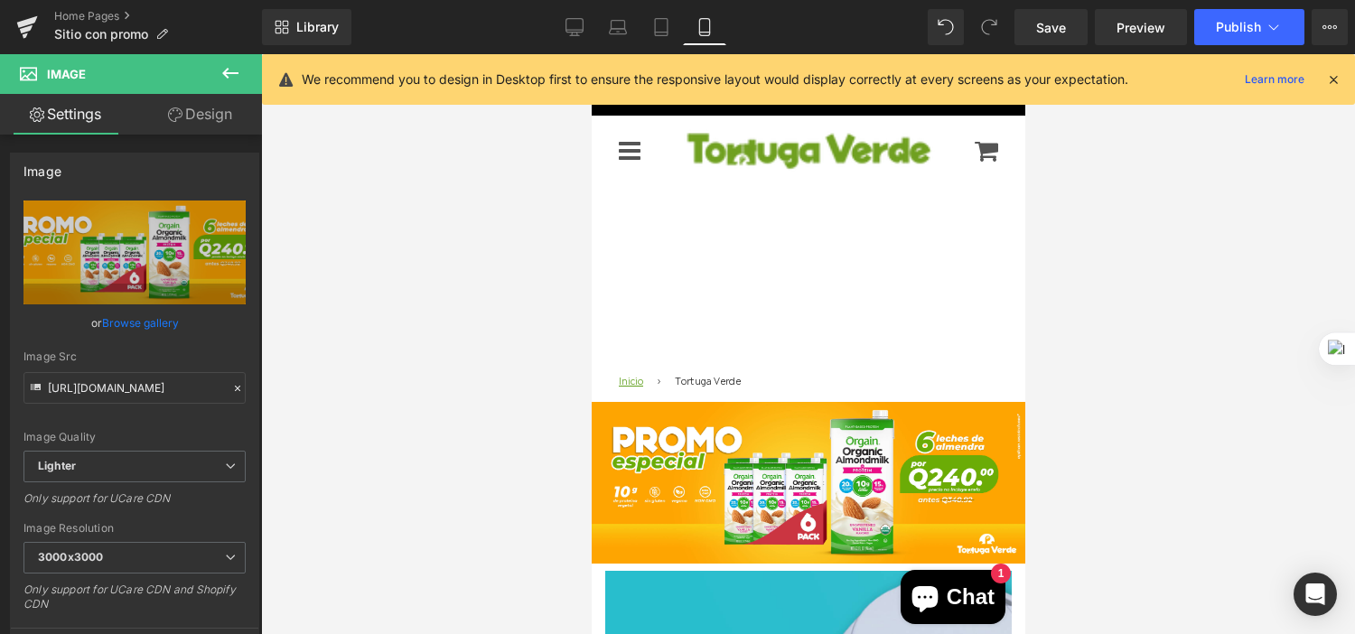
scroll to position [25, 0]
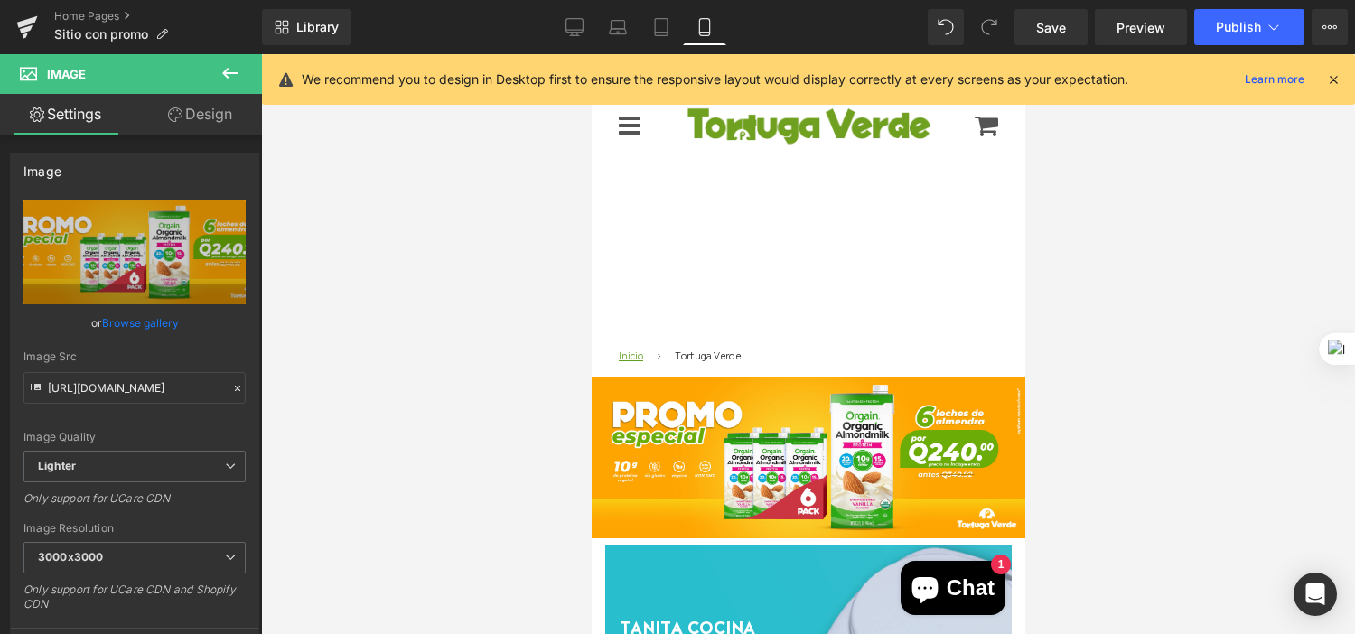
click at [582, 48] on div "Library Mobile Desktop Laptop Tablet Mobile Save Preview Publish Scheduled View…" at bounding box center [808, 27] width 1093 height 54
click at [586, 38] on link "Desktop" at bounding box center [574, 27] width 43 height 36
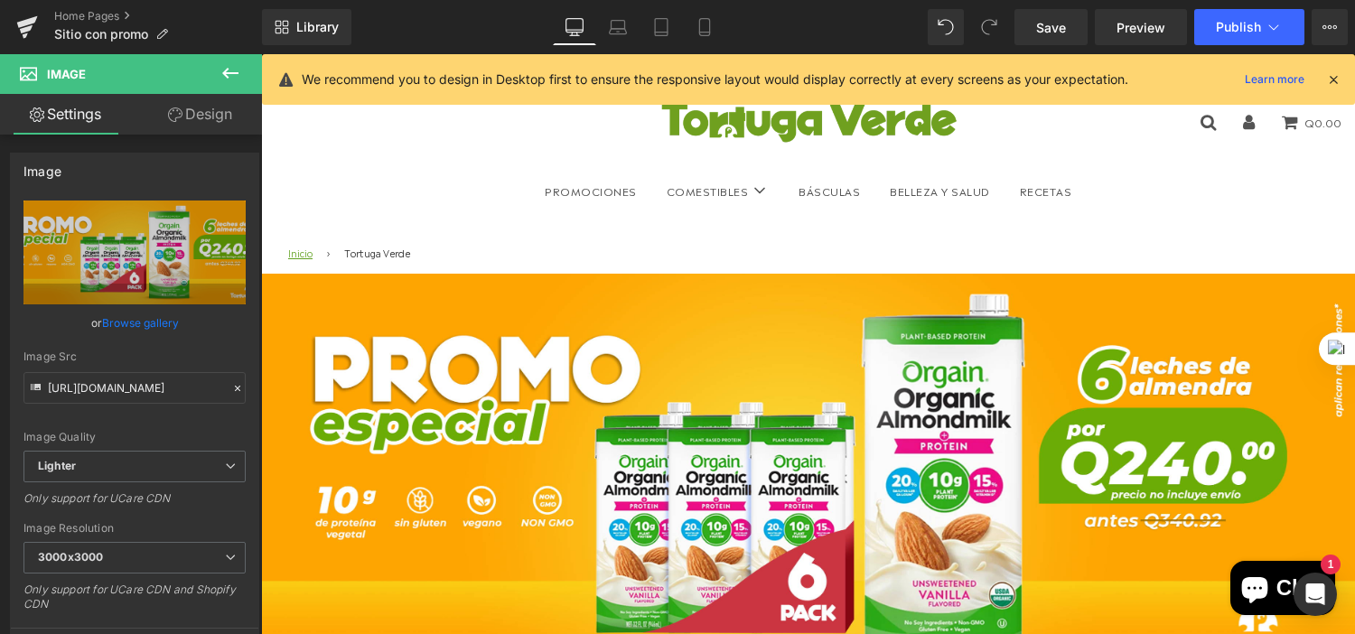
scroll to position [0, 0]
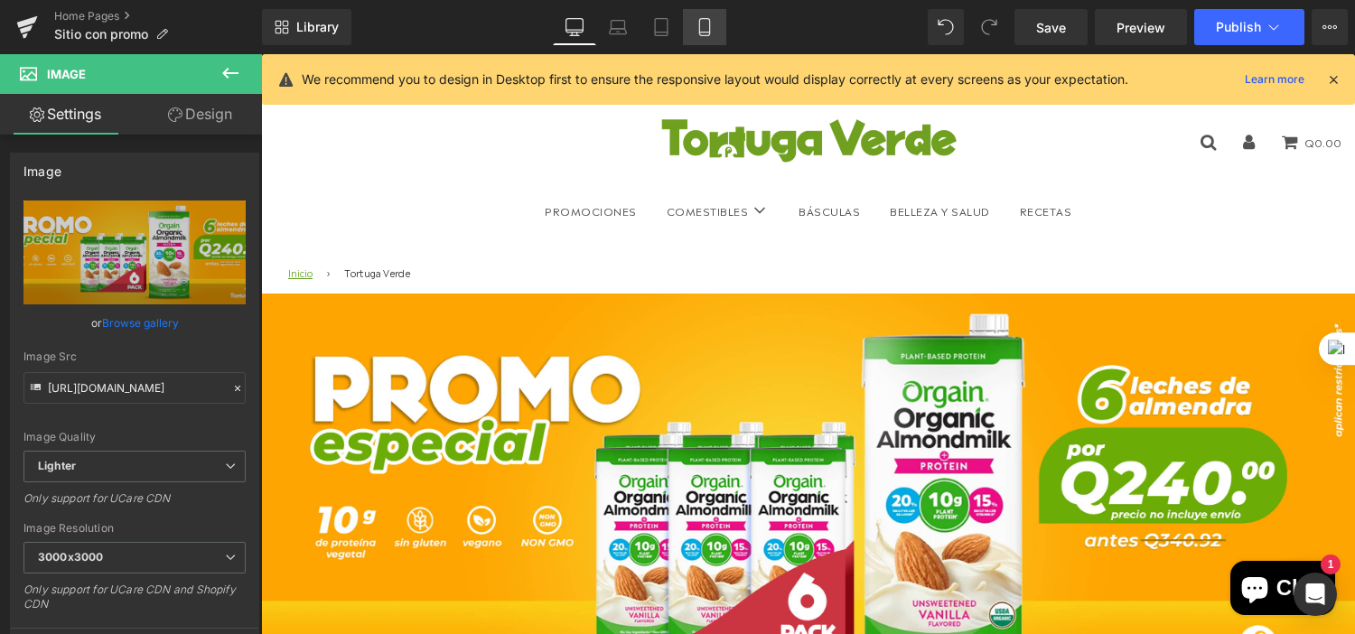
click at [689, 38] on link "Mobile" at bounding box center [704, 27] width 43 height 36
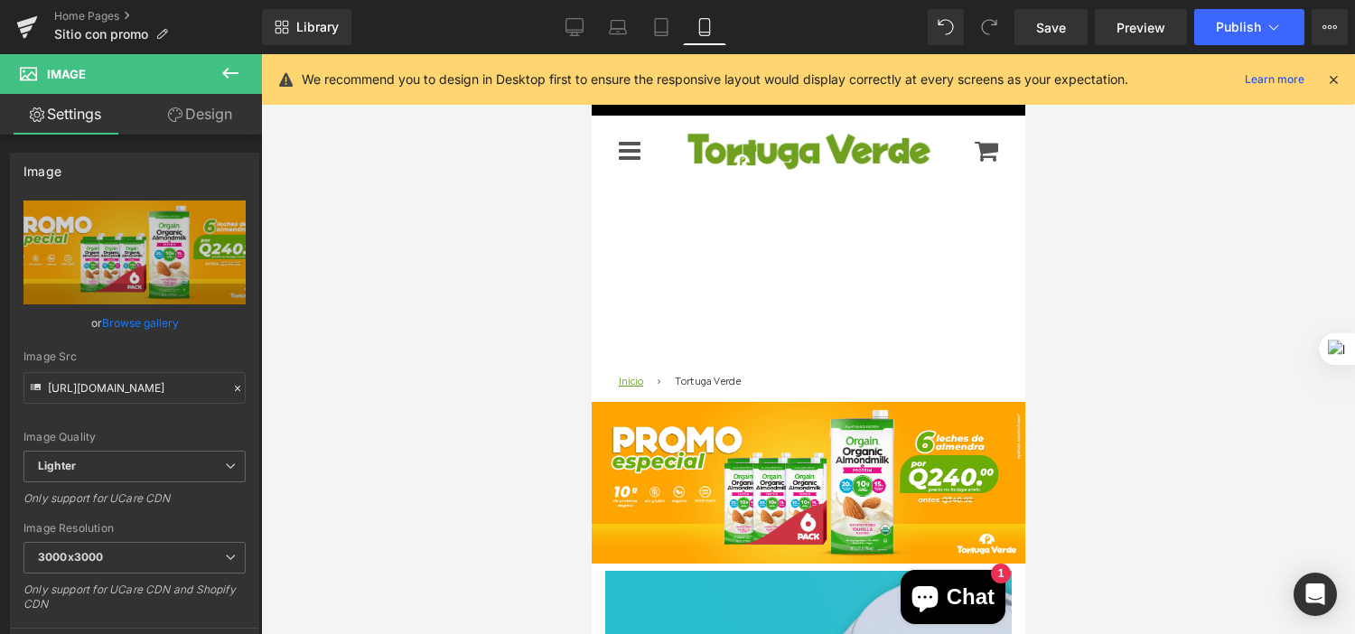
scroll to position [24, 0]
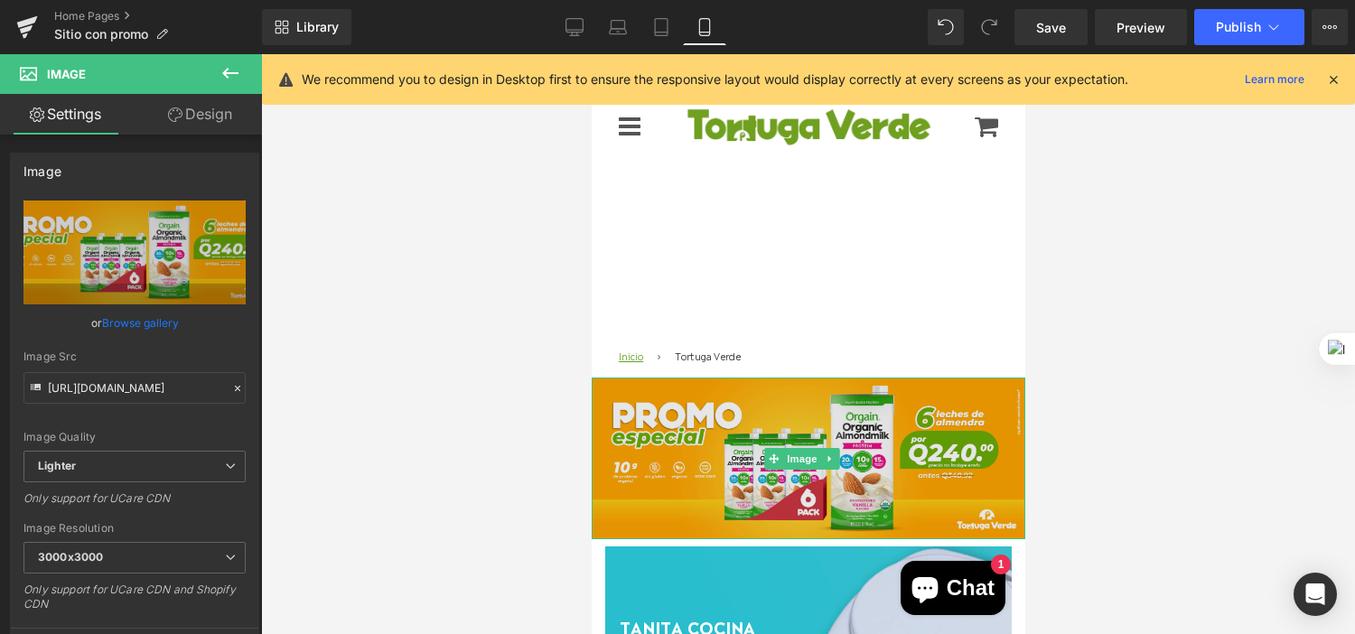
click at [857, 413] on img at bounding box center [808, 459] width 434 height 162
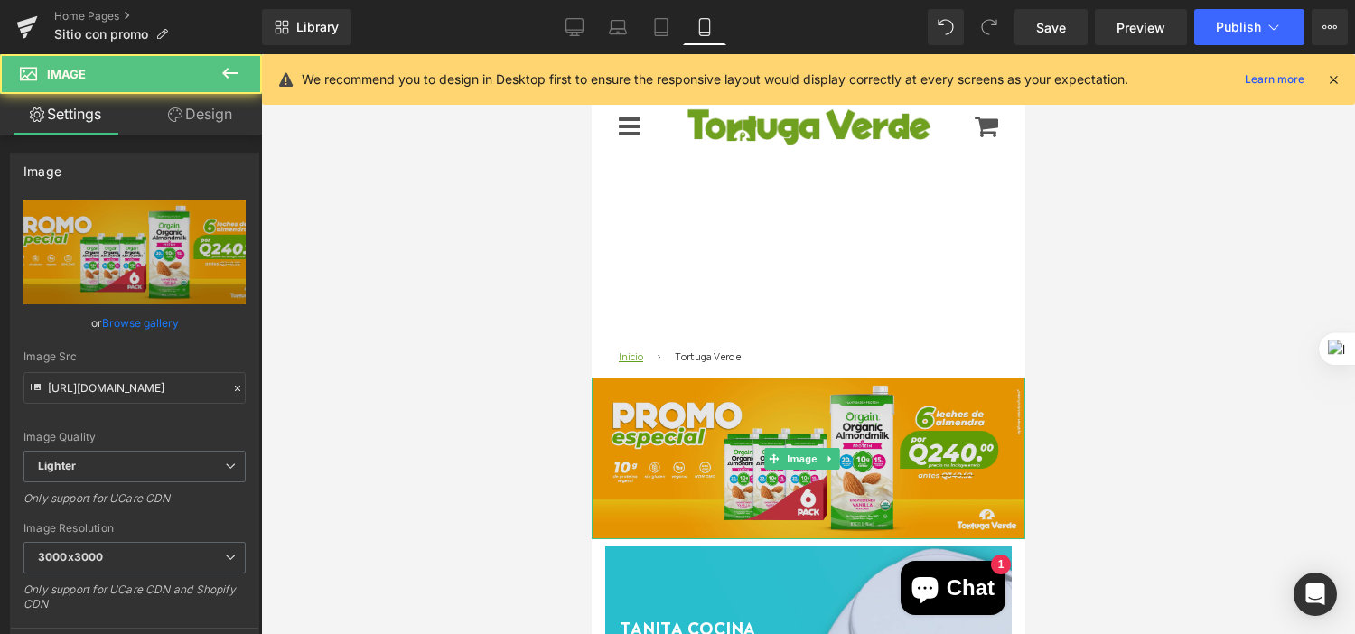
click at [851, 476] on img at bounding box center [808, 459] width 434 height 162
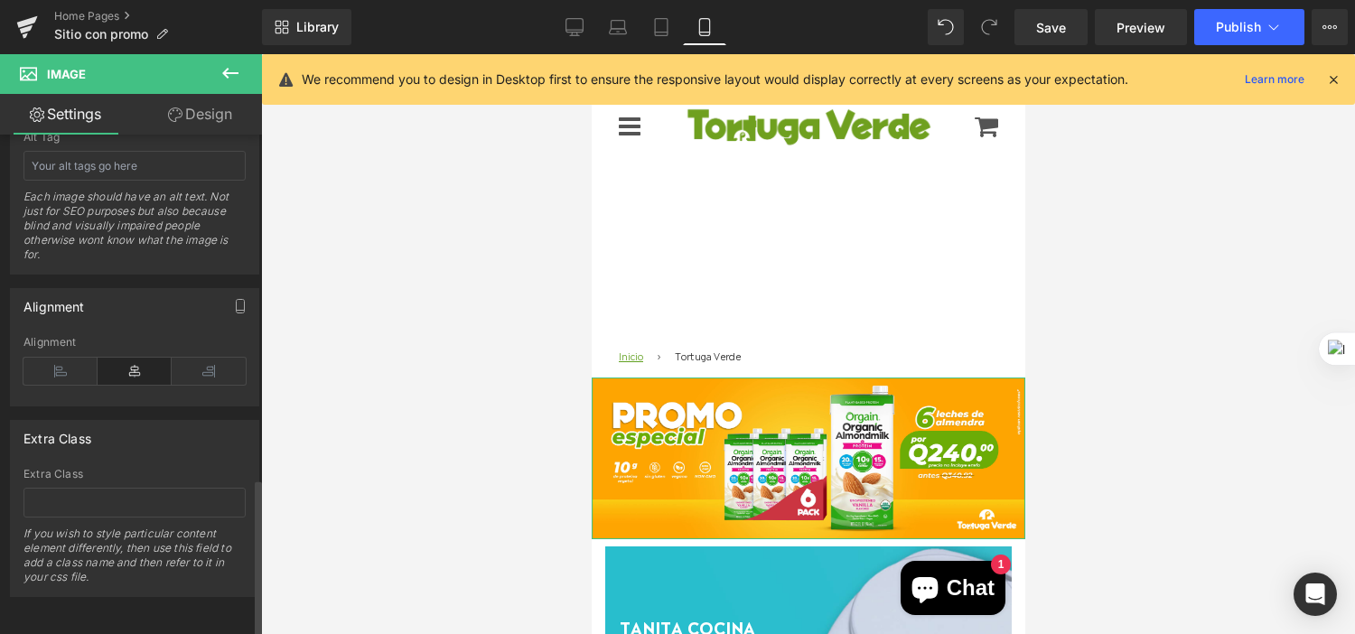
scroll to position [1098, 0]
click at [197, 119] on link "Design" at bounding box center [200, 114] width 131 height 41
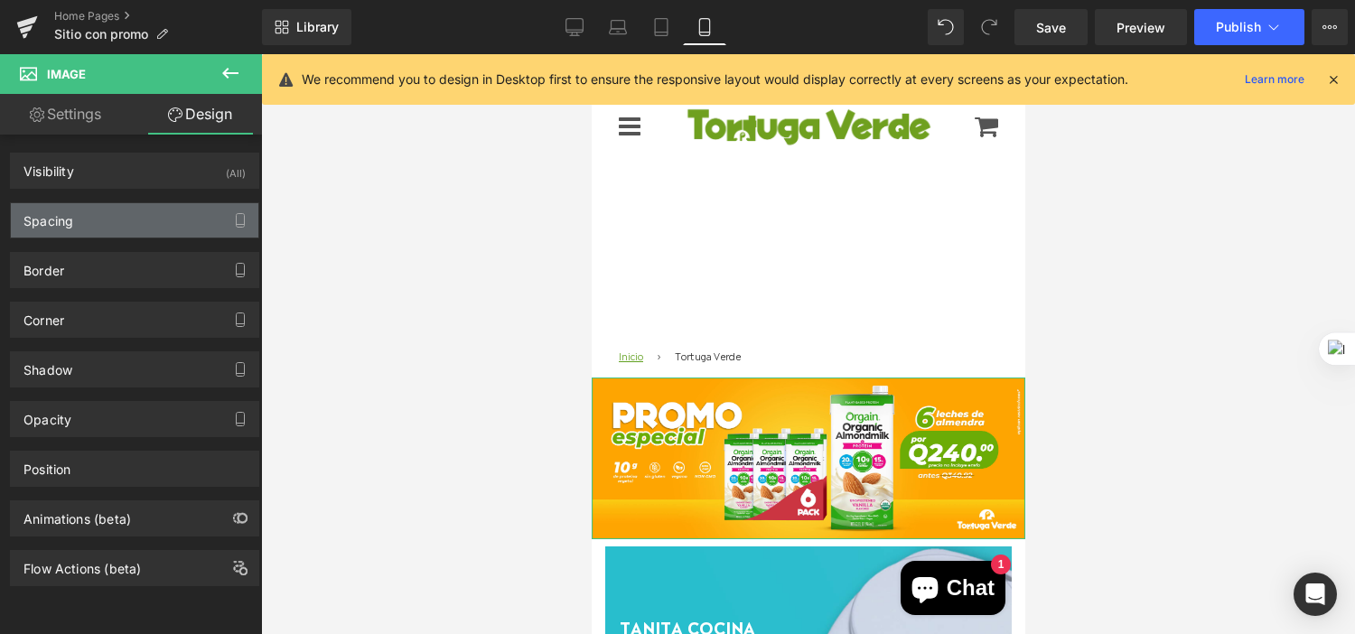
click at [175, 220] on div "Spacing" at bounding box center [135, 220] width 248 height 34
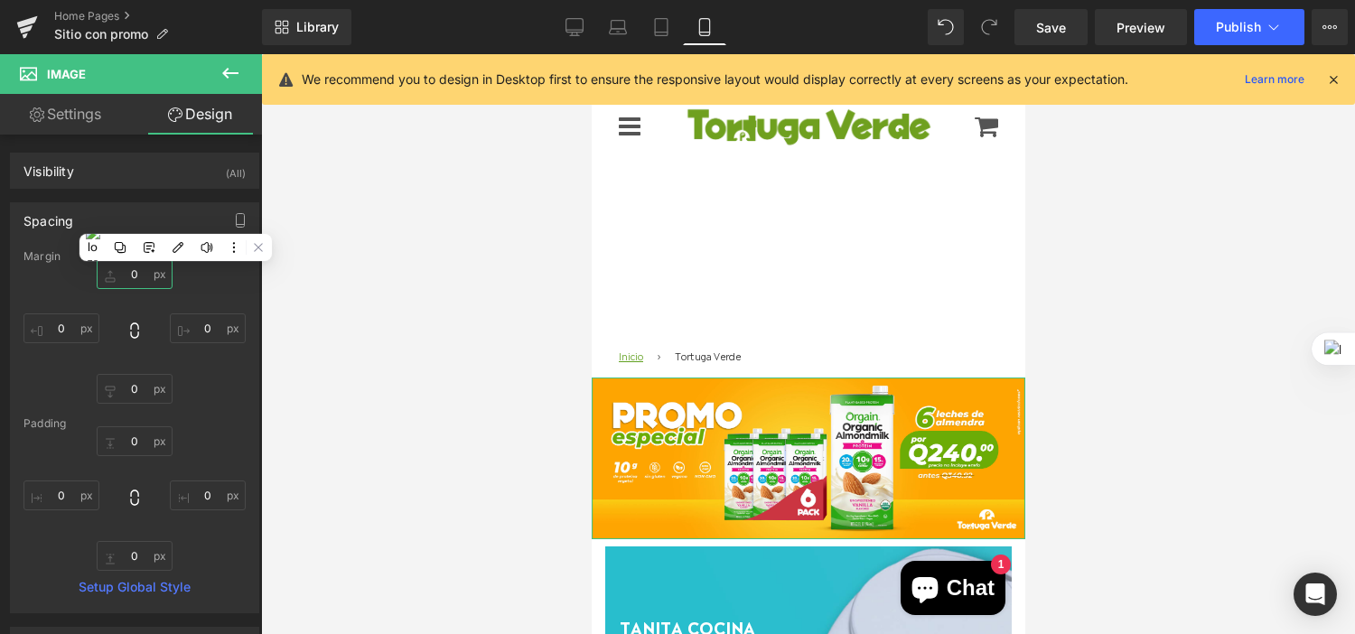
click at [108, 272] on input "text" at bounding box center [135, 274] width 76 height 30
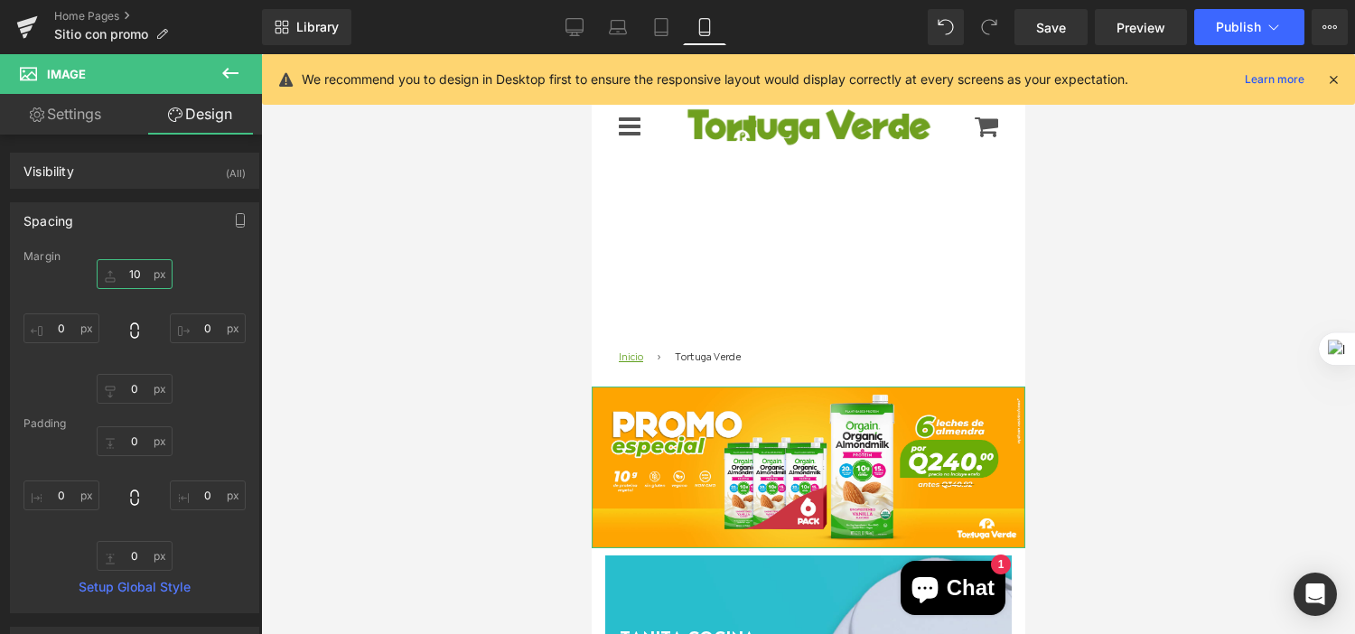
type input "1"
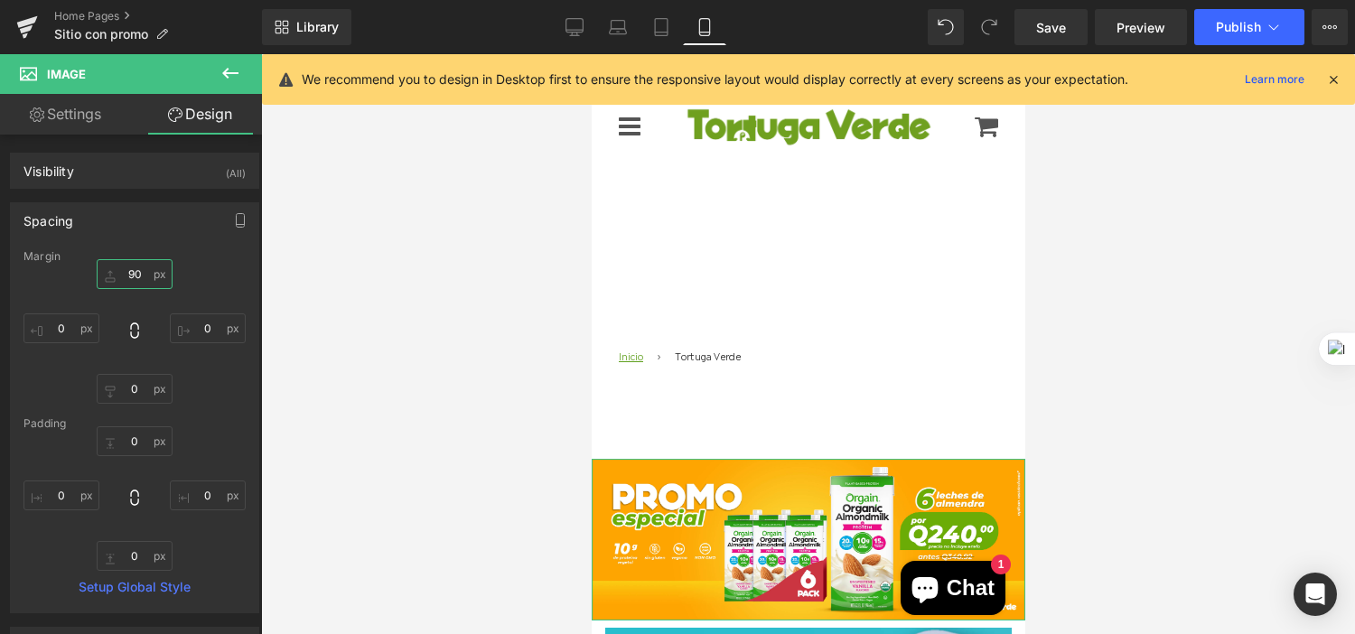
type input "9"
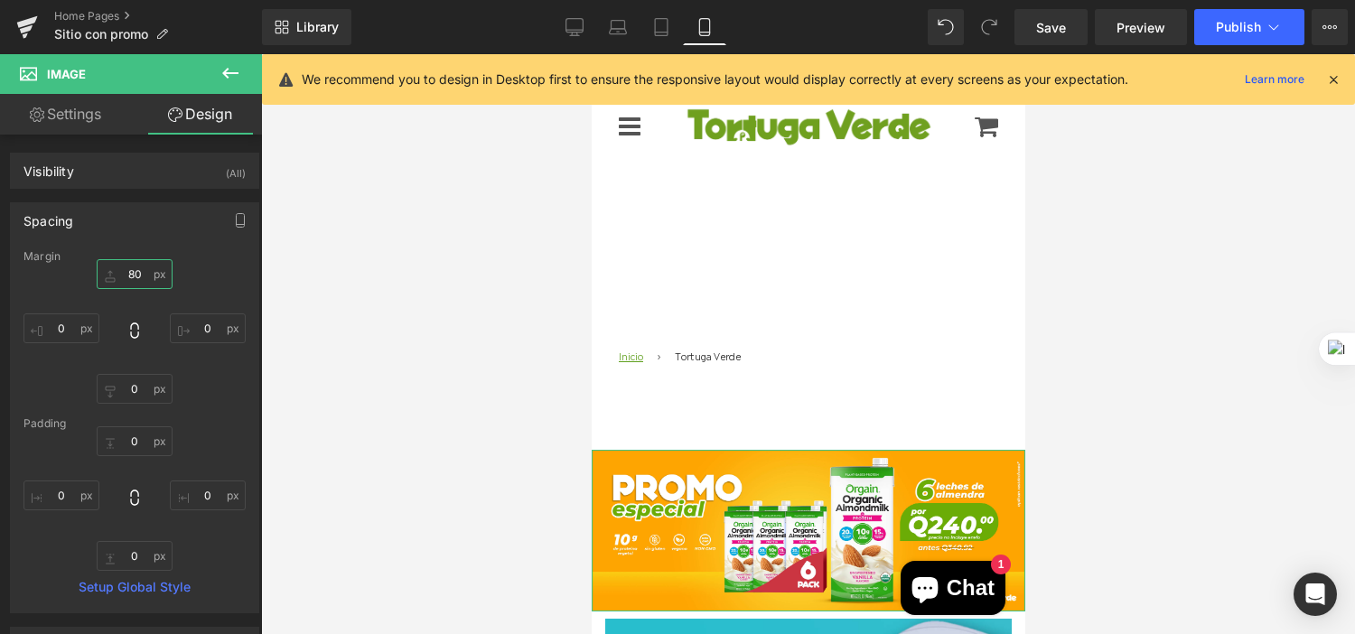
type input "80¡"
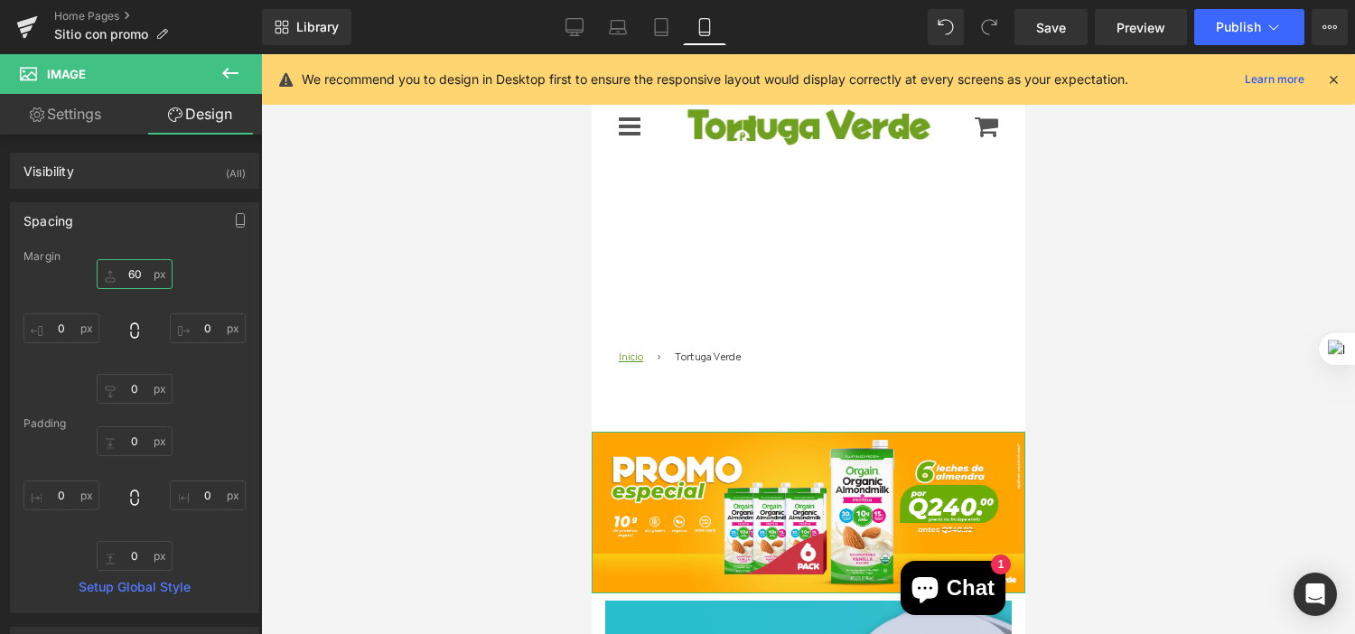
type input "6"
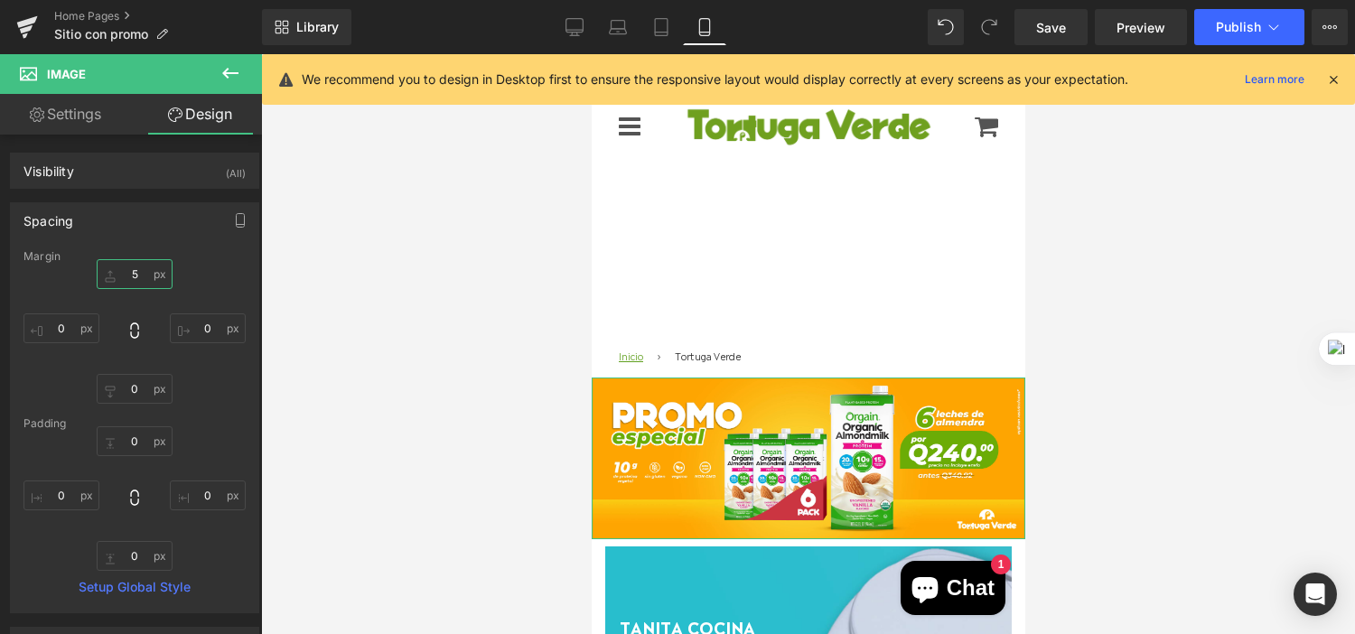
type input "50"
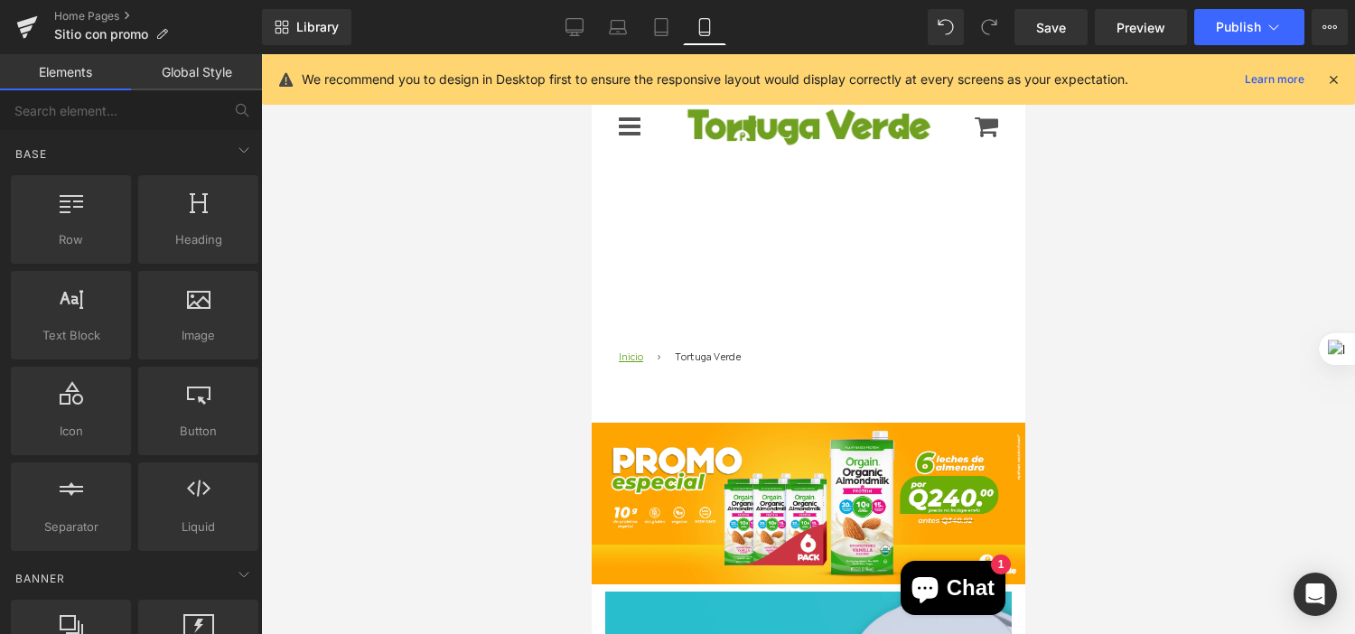
click at [517, 530] on div at bounding box center [808, 344] width 1094 height 580
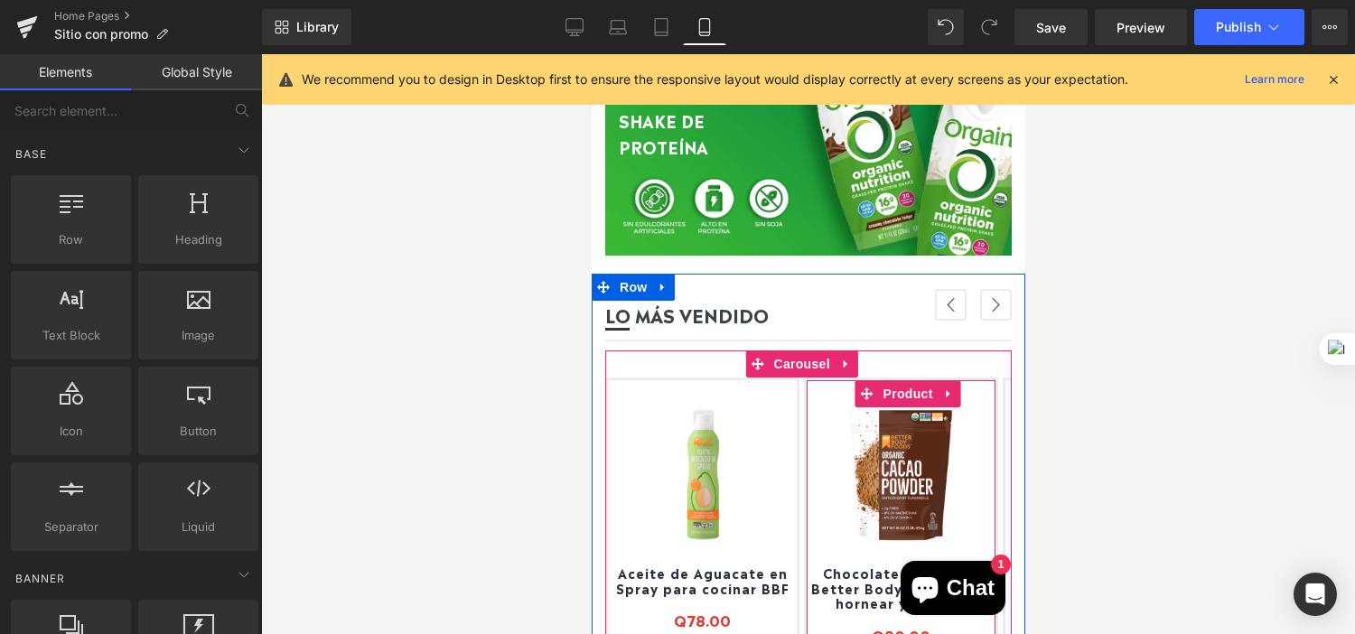
scroll to position [1047, 0]
click at [942, 387] on icon at bounding box center [948, 394] width 13 height 14
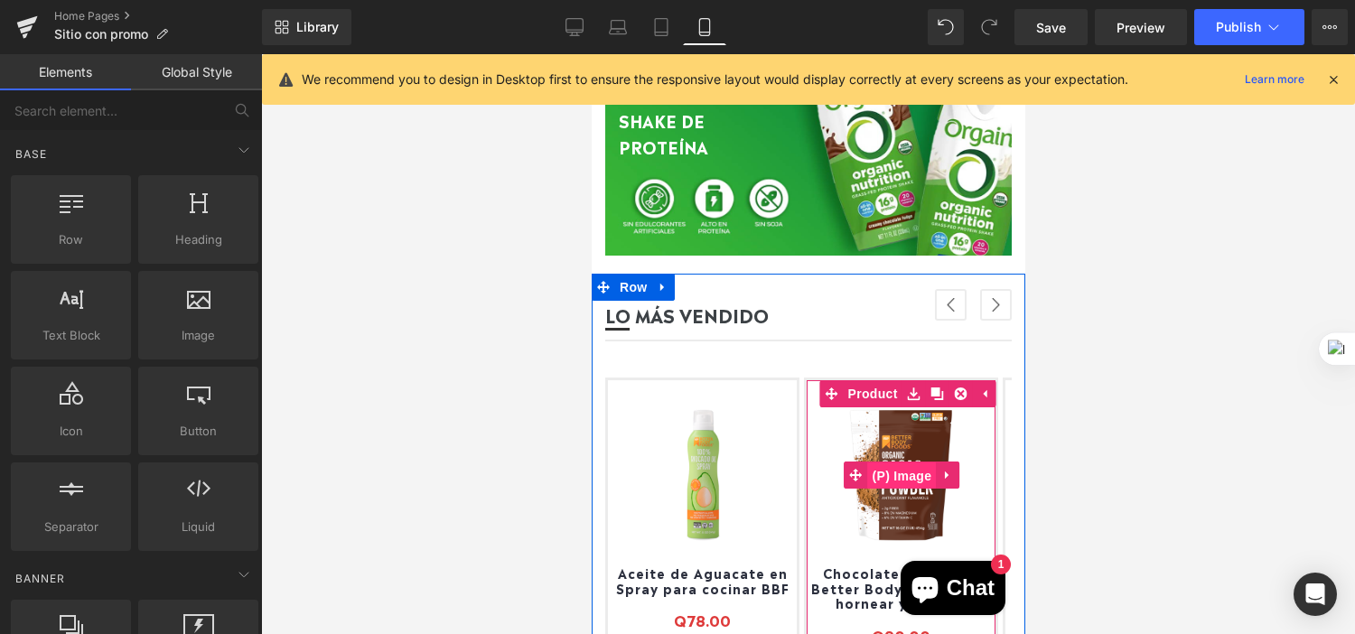
click at [895, 480] on span "(P) Image" at bounding box center [901, 476] width 69 height 27
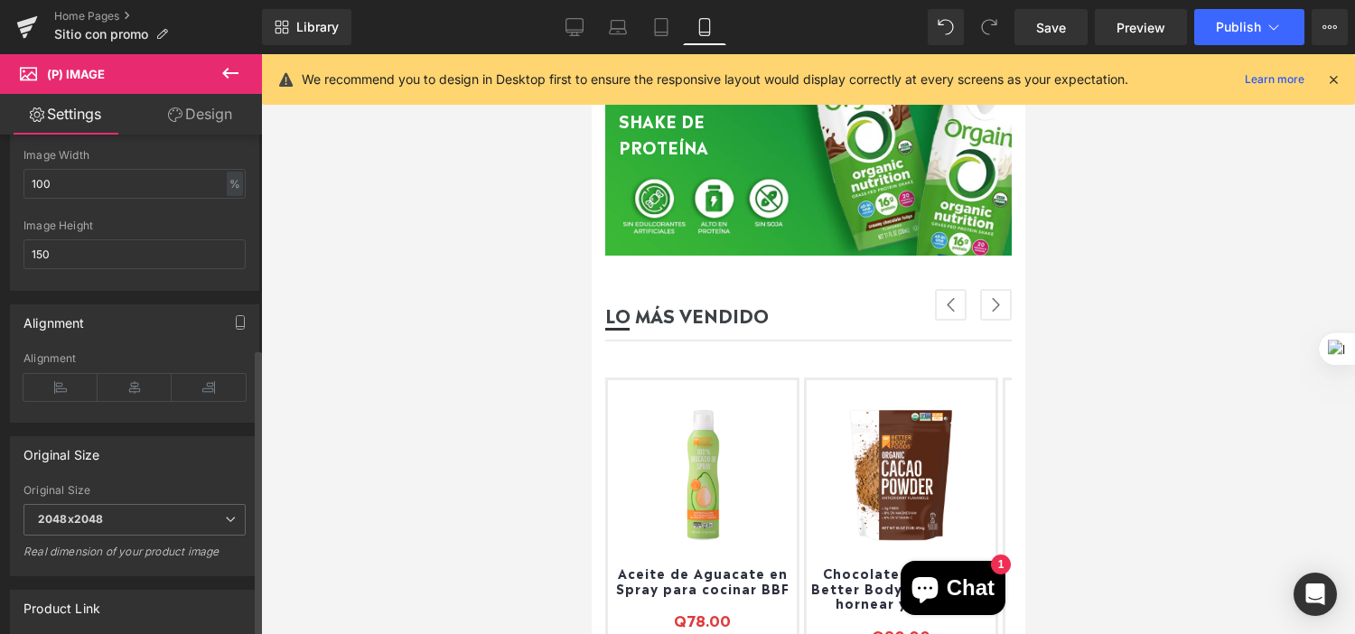
scroll to position [505, 0]
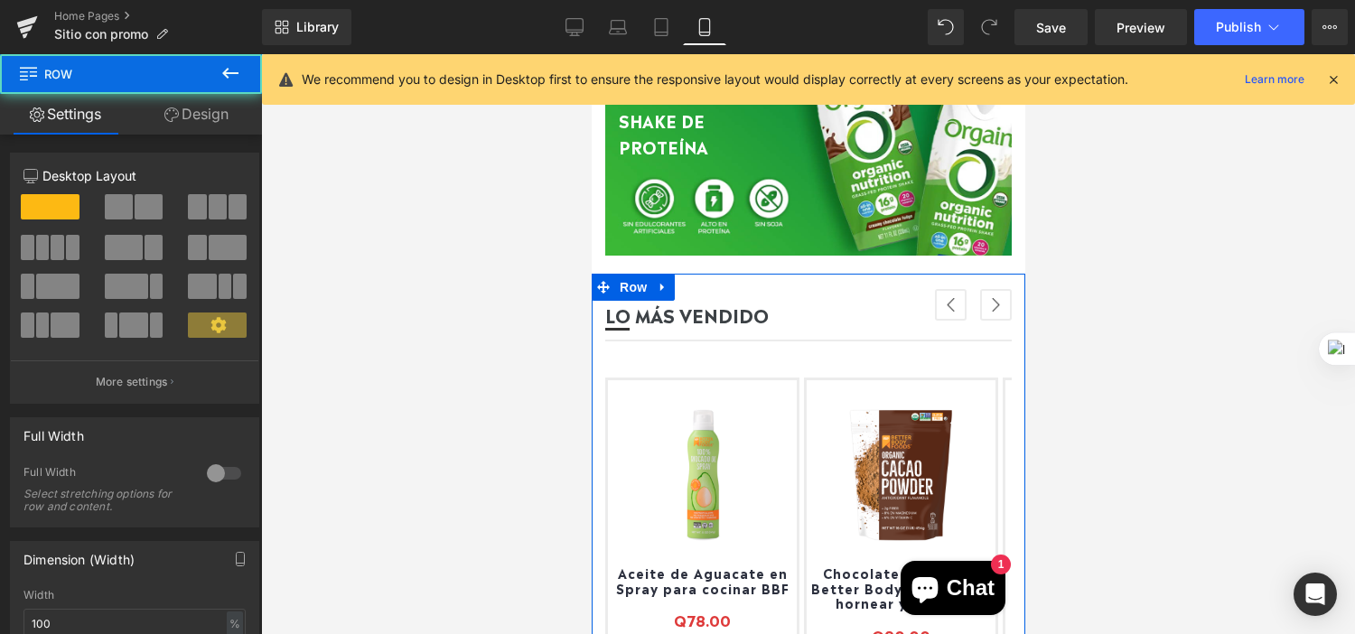
click at [1001, 436] on div "LO MÁS VENDIDO Heading Separator Separator" at bounding box center [808, 492] width 434 height 383
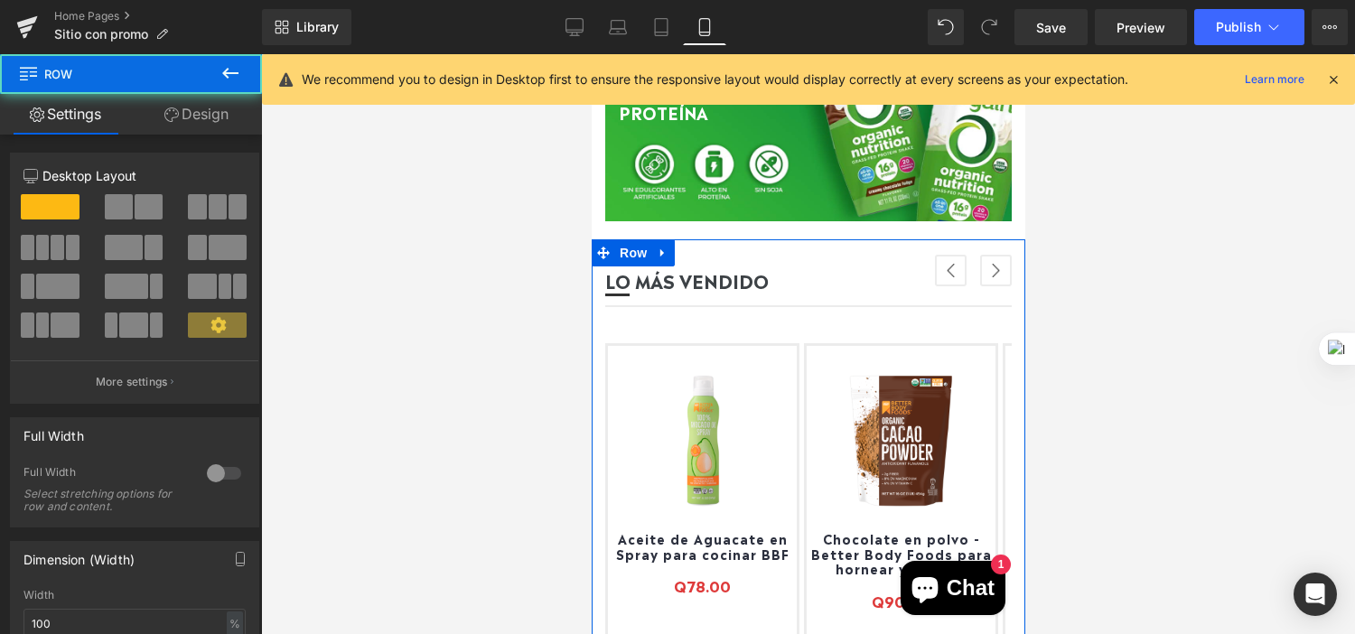
scroll to position [1130, 0]
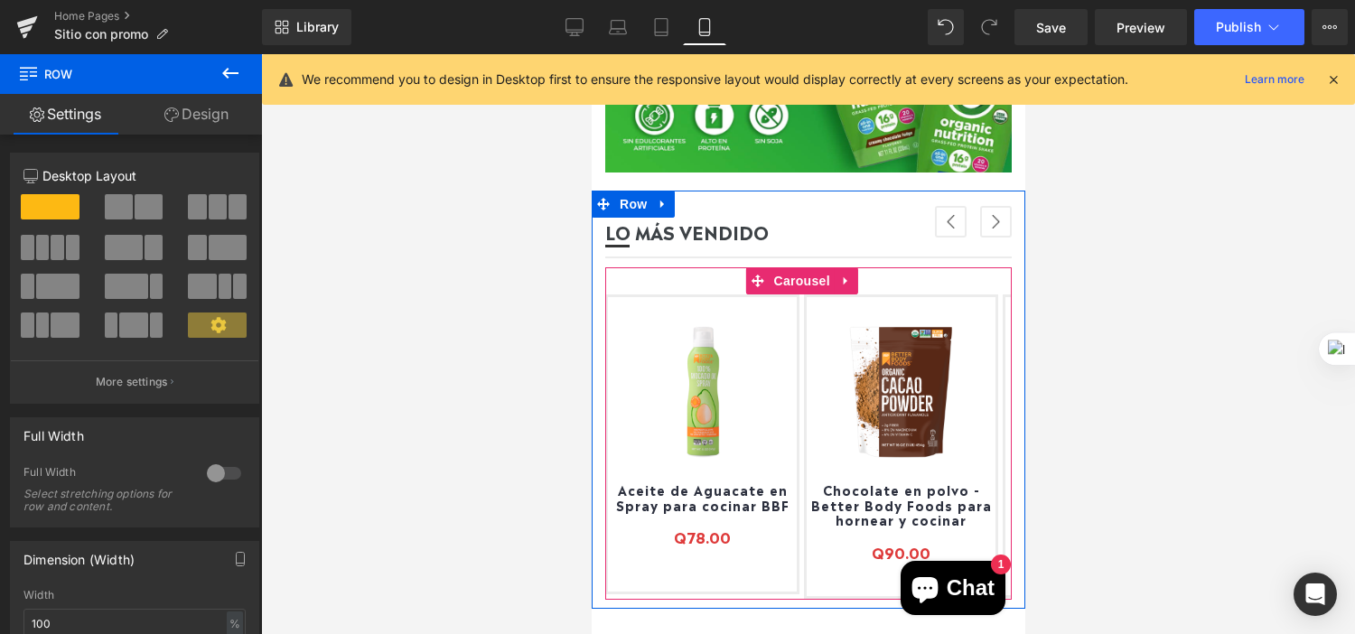
click at [980, 222] on button "›" at bounding box center [996, 222] width 32 height 32
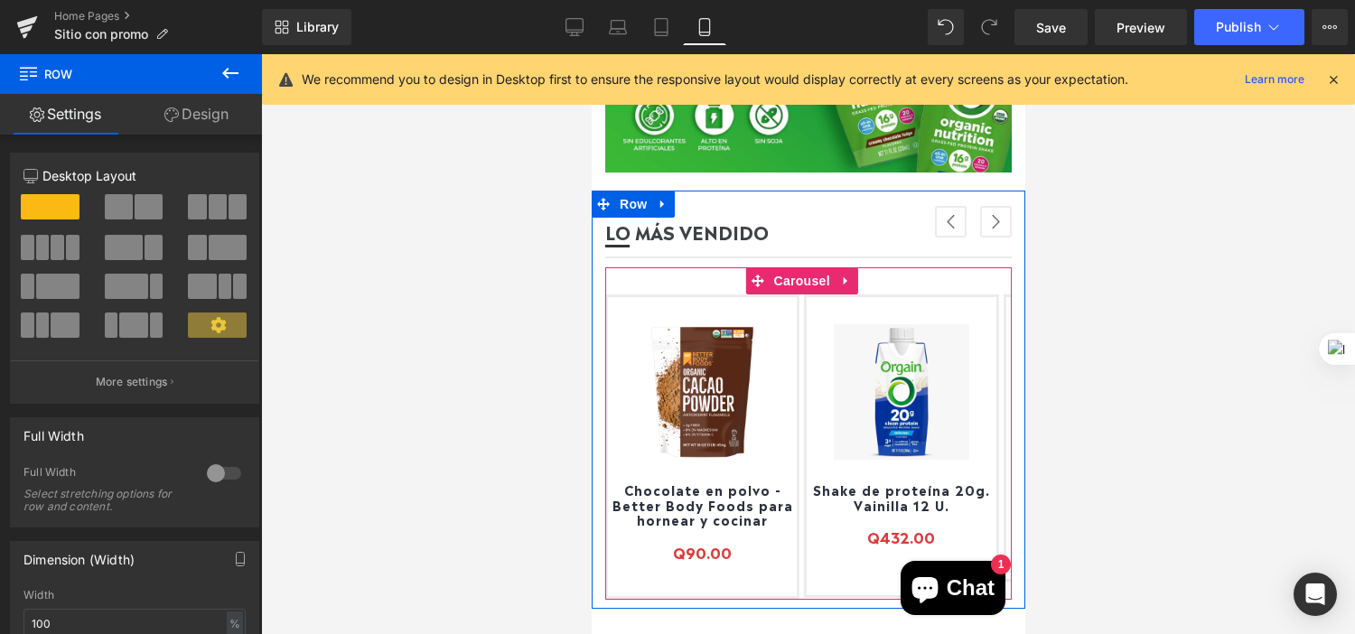
click at [980, 222] on button "›" at bounding box center [996, 222] width 32 height 32
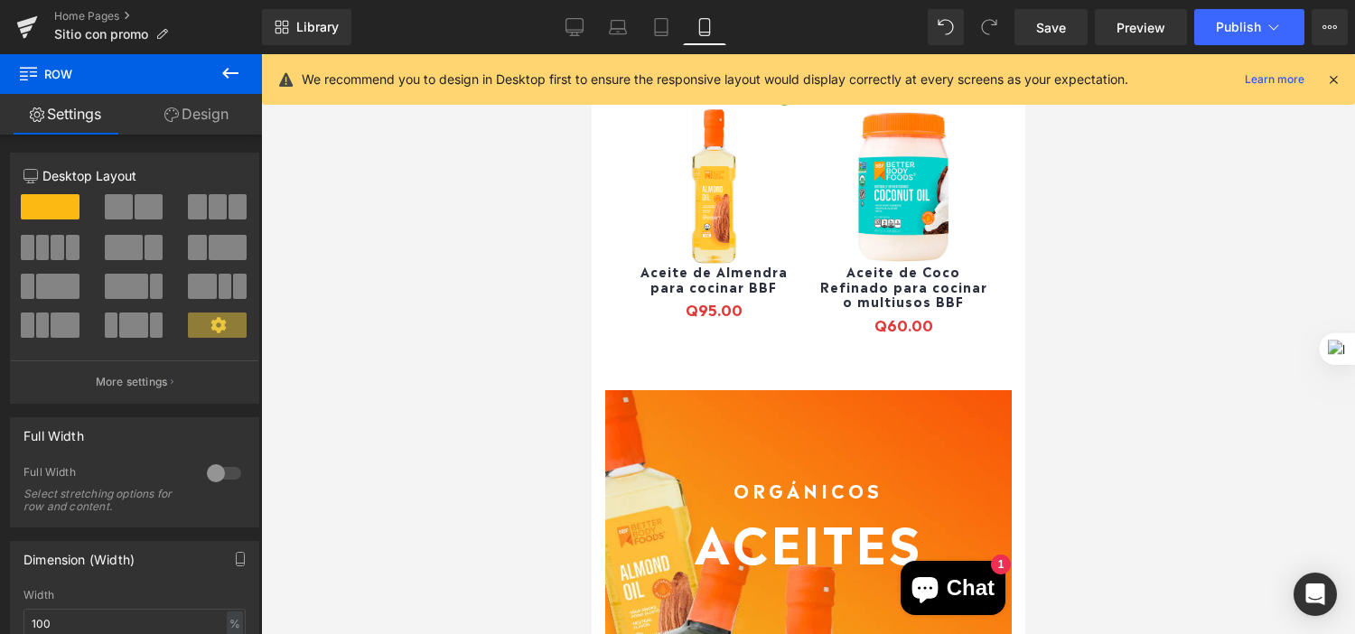
scroll to position [3440, 0]
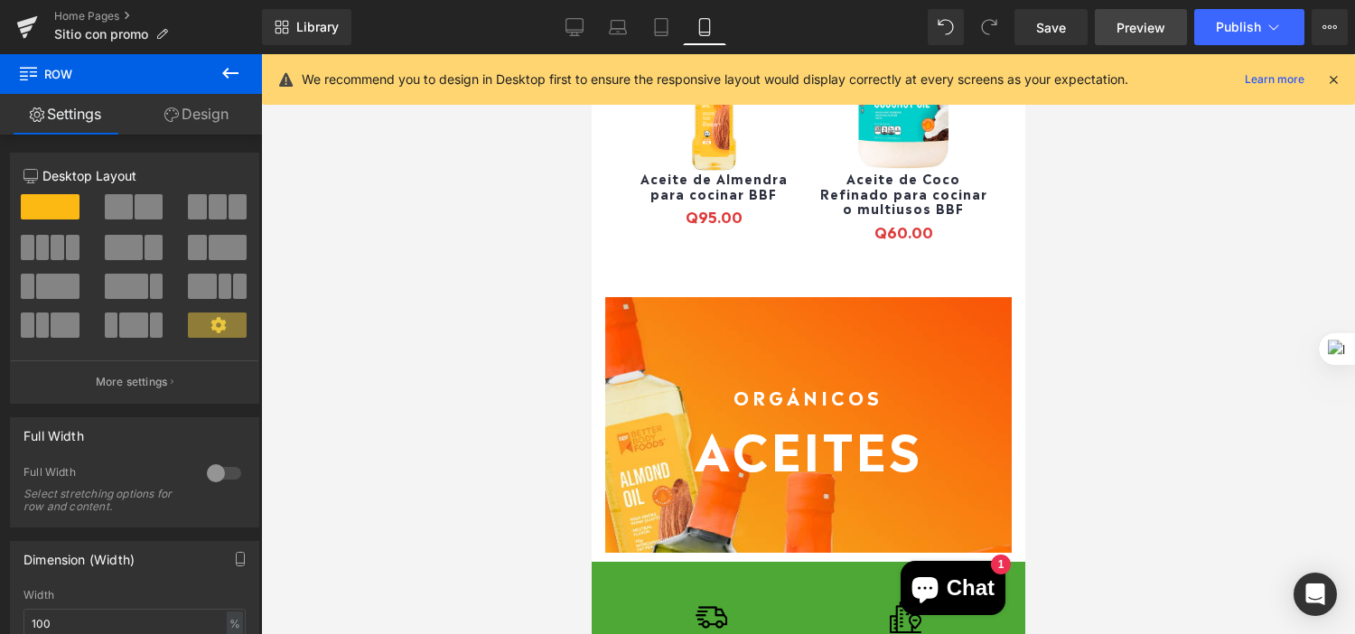
click at [1121, 28] on span "Preview" at bounding box center [1141, 27] width 49 height 19
click at [1224, 47] on div "Library Mobile Desktop Laptop Tablet Mobile Save Preview Publish Scheduled View…" at bounding box center [808, 27] width 1093 height 54
click at [1050, 24] on span "Save" at bounding box center [1051, 27] width 30 height 19
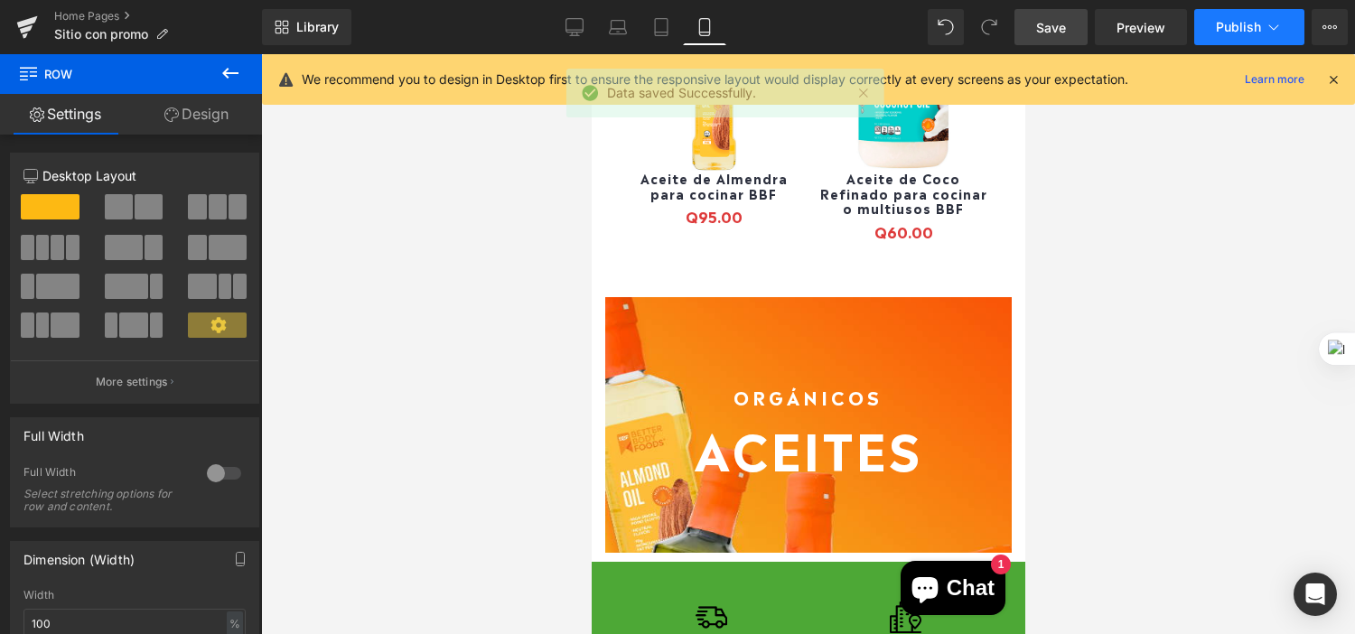
click at [1242, 33] on span "Publish" at bounding box center [1238, 27] width 45 height 14
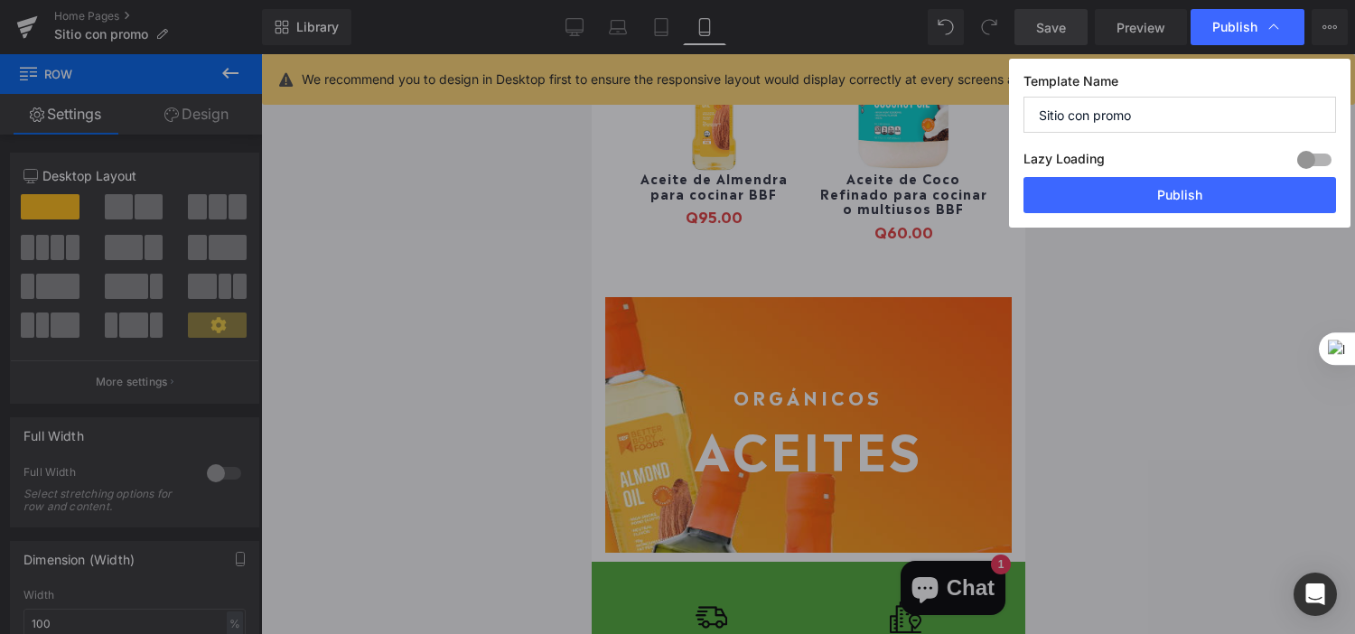
click at [1187, 108] on input "Sitio con promo" at bounding box center [1180, 115] width 313 height 36
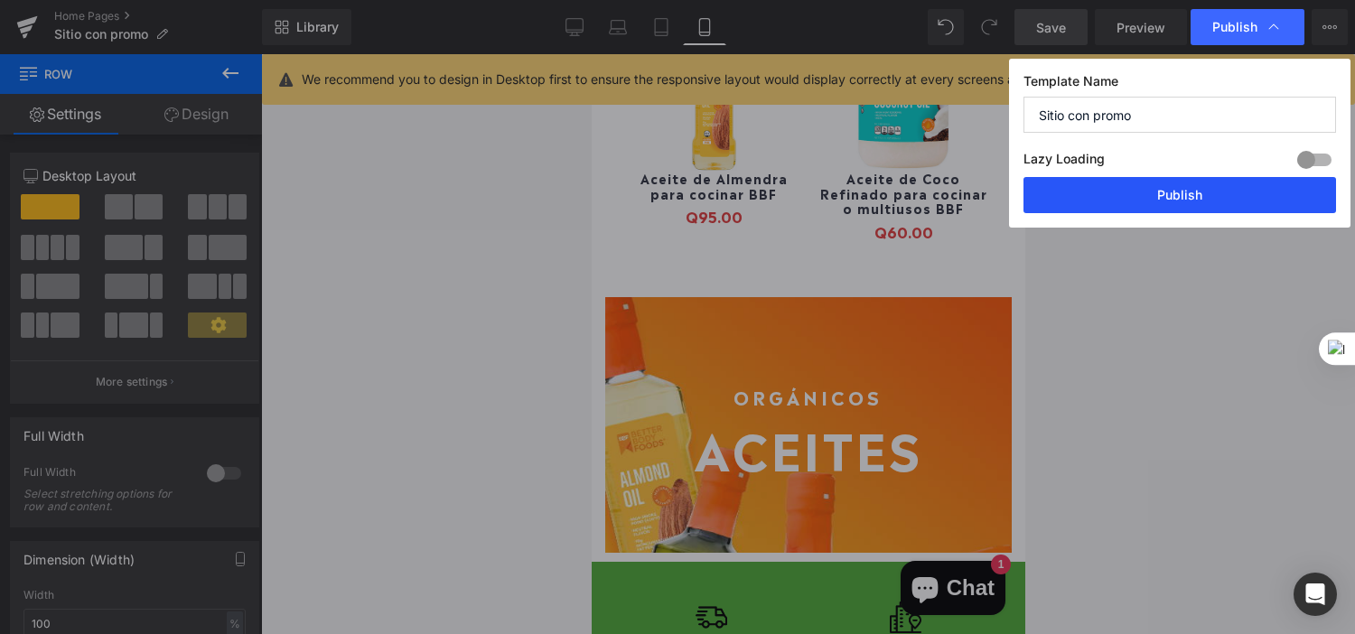
click at [1168, 191] on button "Publish" at bounding box center [1180, 195] width 313 height 36
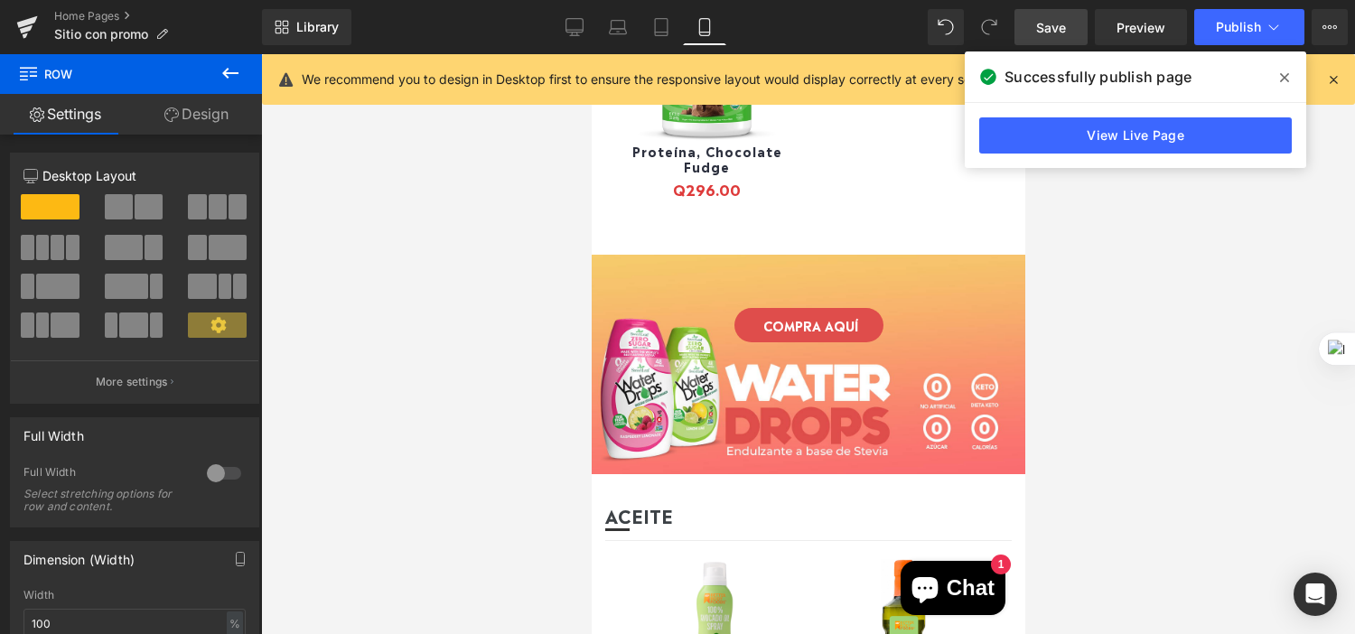
scroll to position [2660, 0]
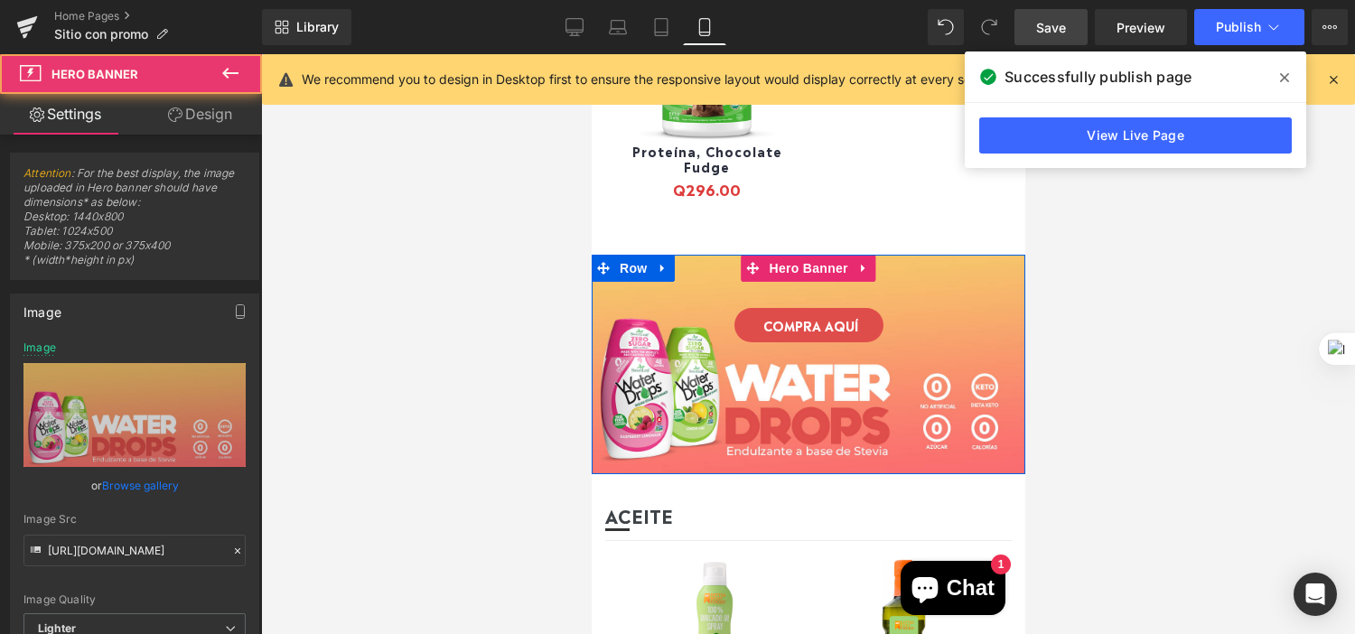
click at [838, 372] on div at bounding box center [808, 365] width 434 height 220
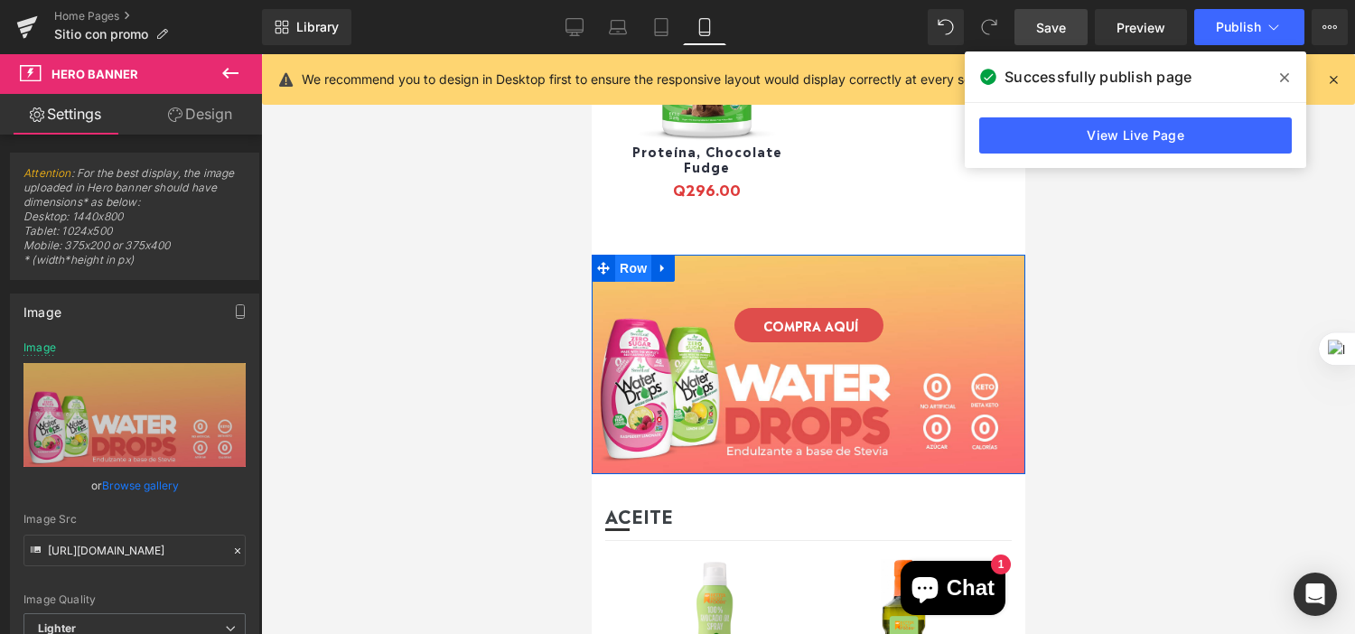
click at [633, 255] on span "Row" at bounding box center [632, 268] width 36 height 27
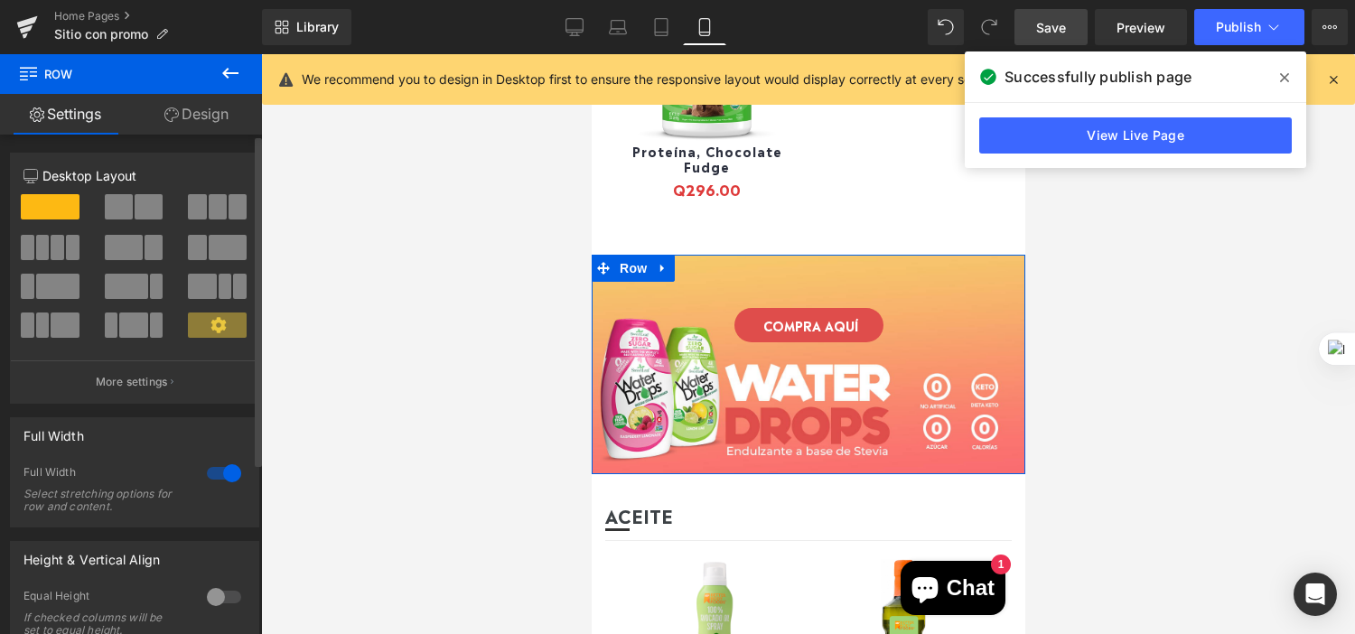
click at [141, 323] on span at bounding box center [133, 325] width 28 height 25
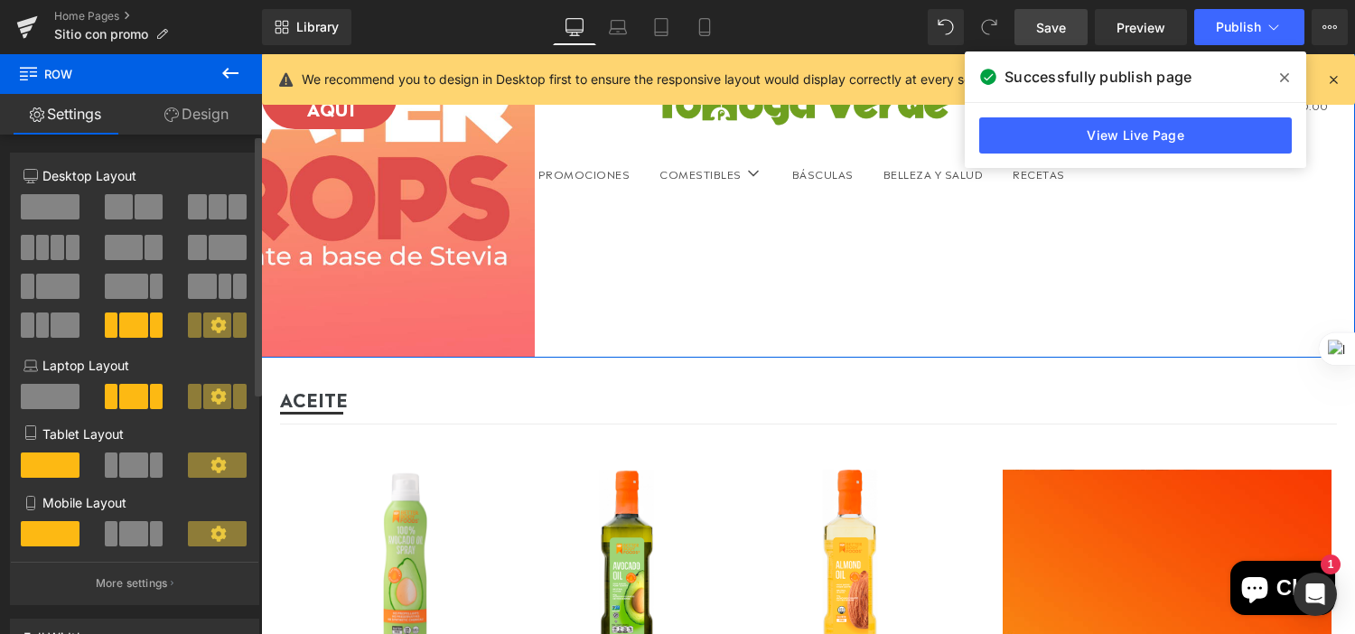
scroll to position [2059, 0]
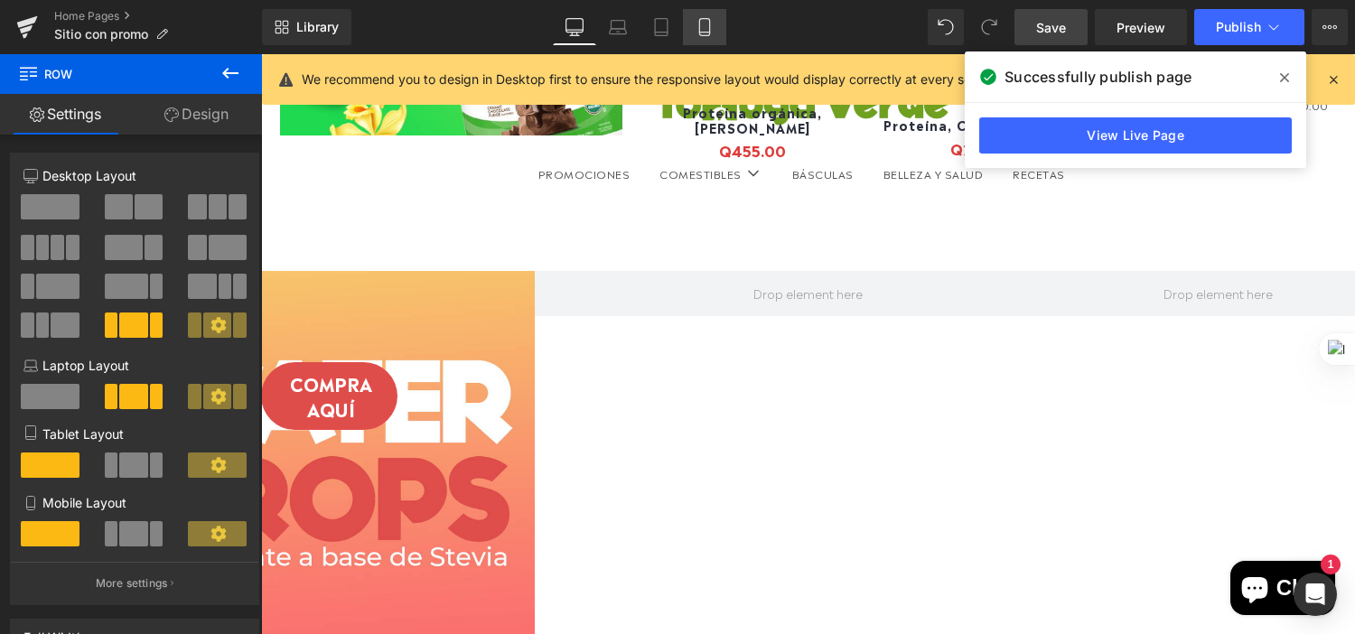
click at [709, 25] on icon at bounding box center [704, 27] width 10 height 17
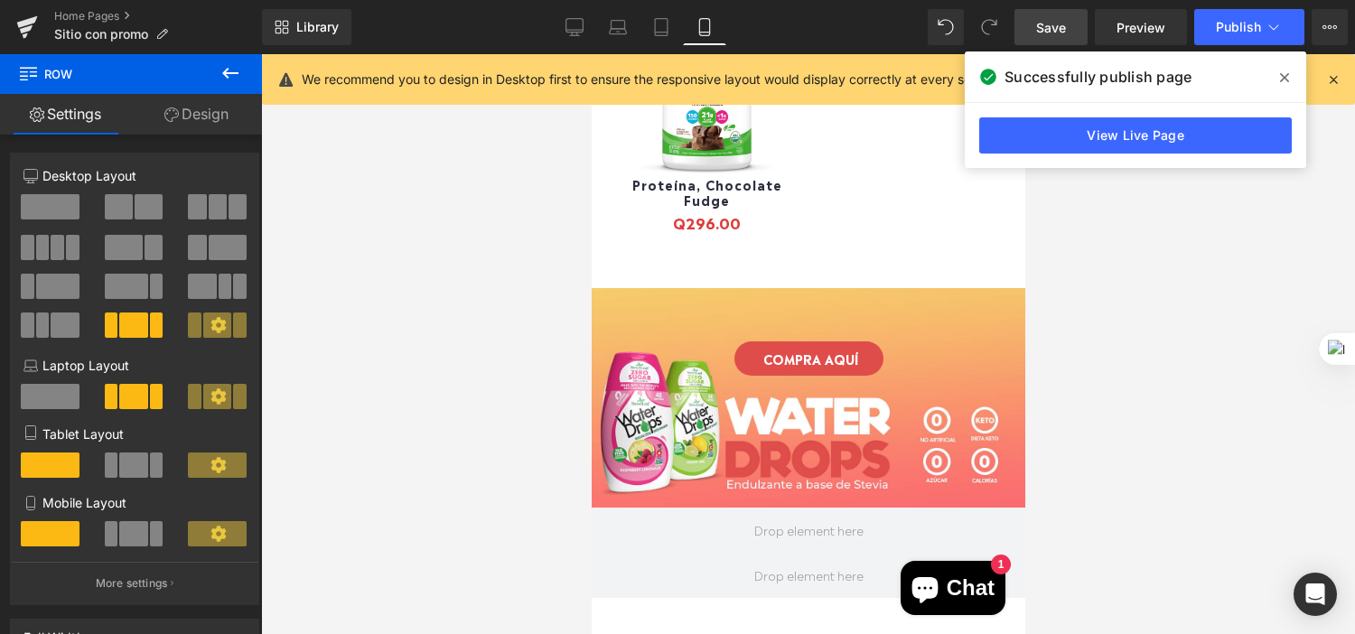
scroll to position [2629, 0]
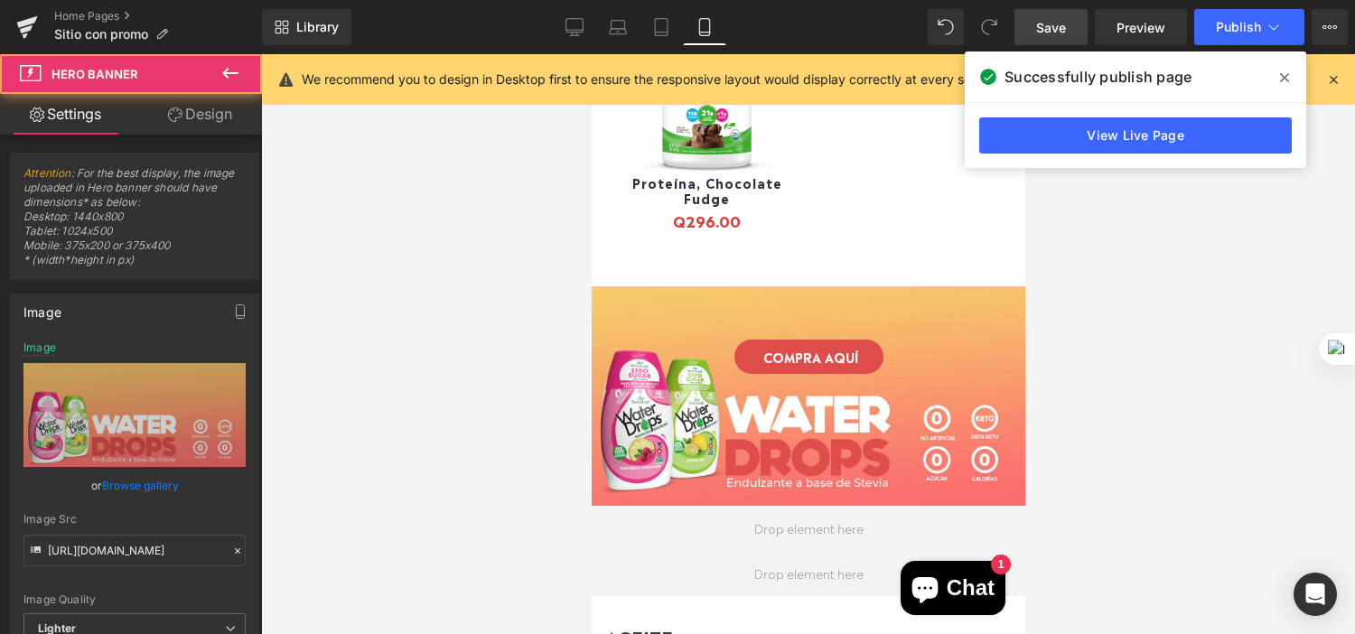
click at [659, 372] on span "COMPRA AQUÍ Button" at bounding box center [808, 394] width 434 height 45
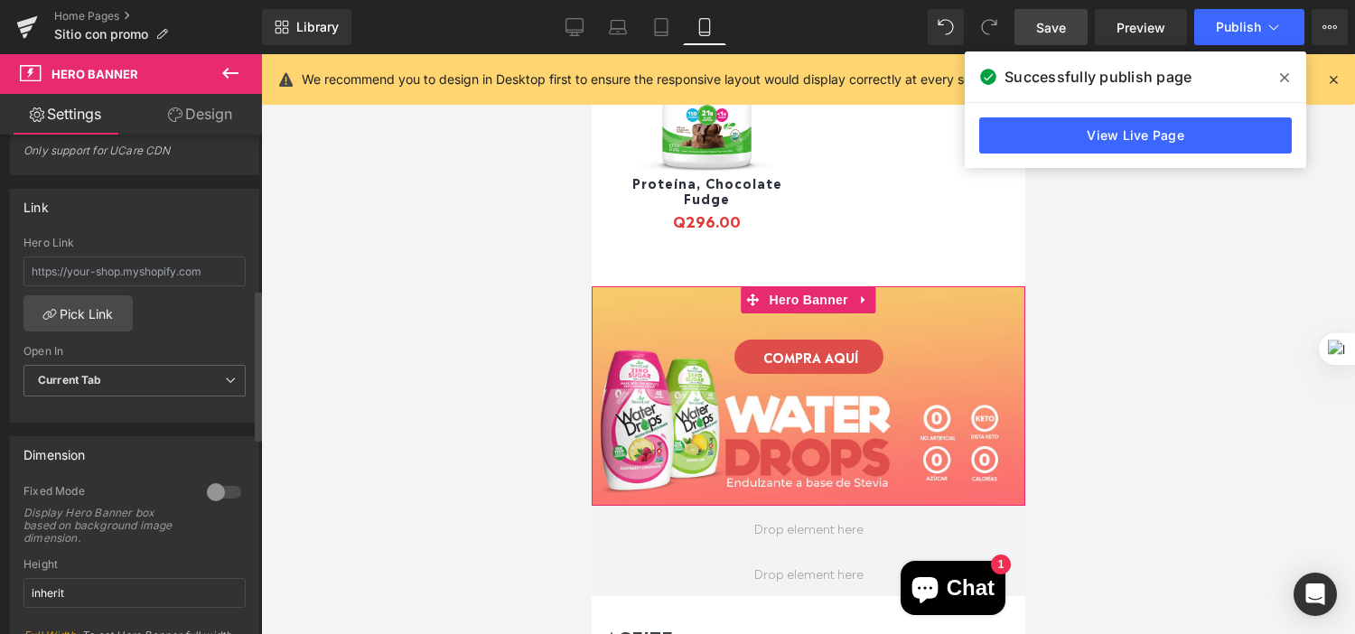
scroll to position [511, 0]
click at [178, 267] on input "text" at bounding box center [134, 271] width 222 height 30
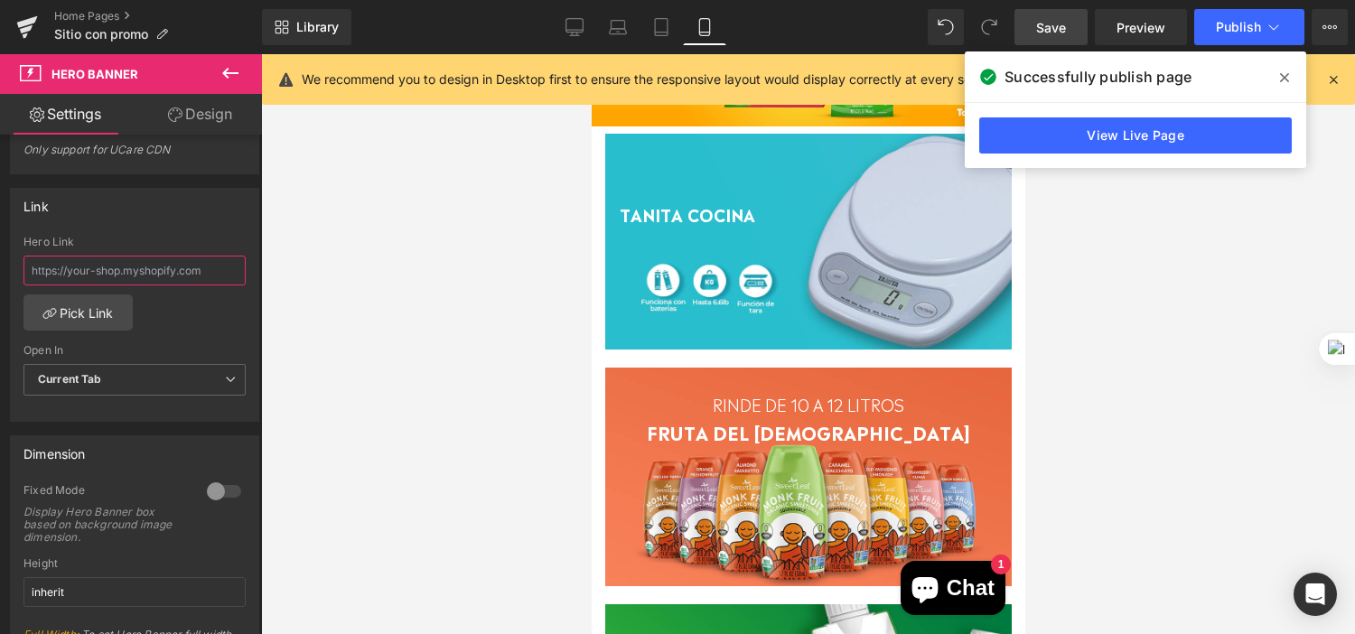
scroll to position [485, 0]
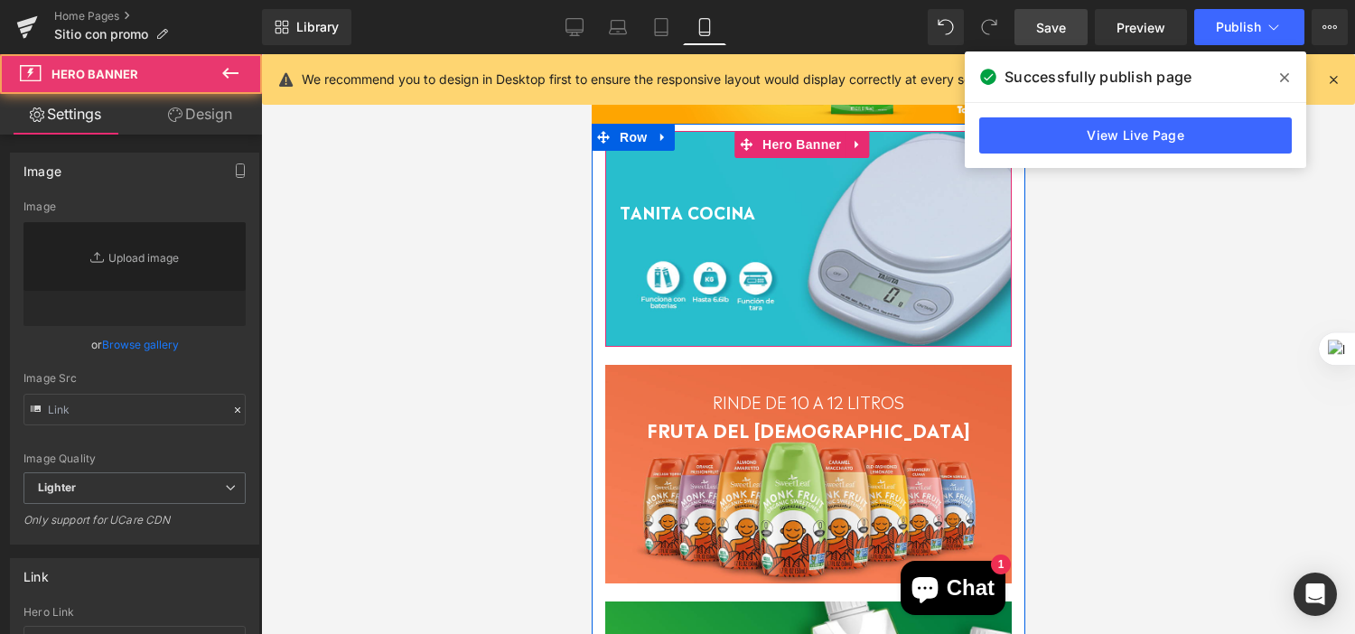
click at [834, 192] on link at bounding box center [808, 239] width 407 height 217
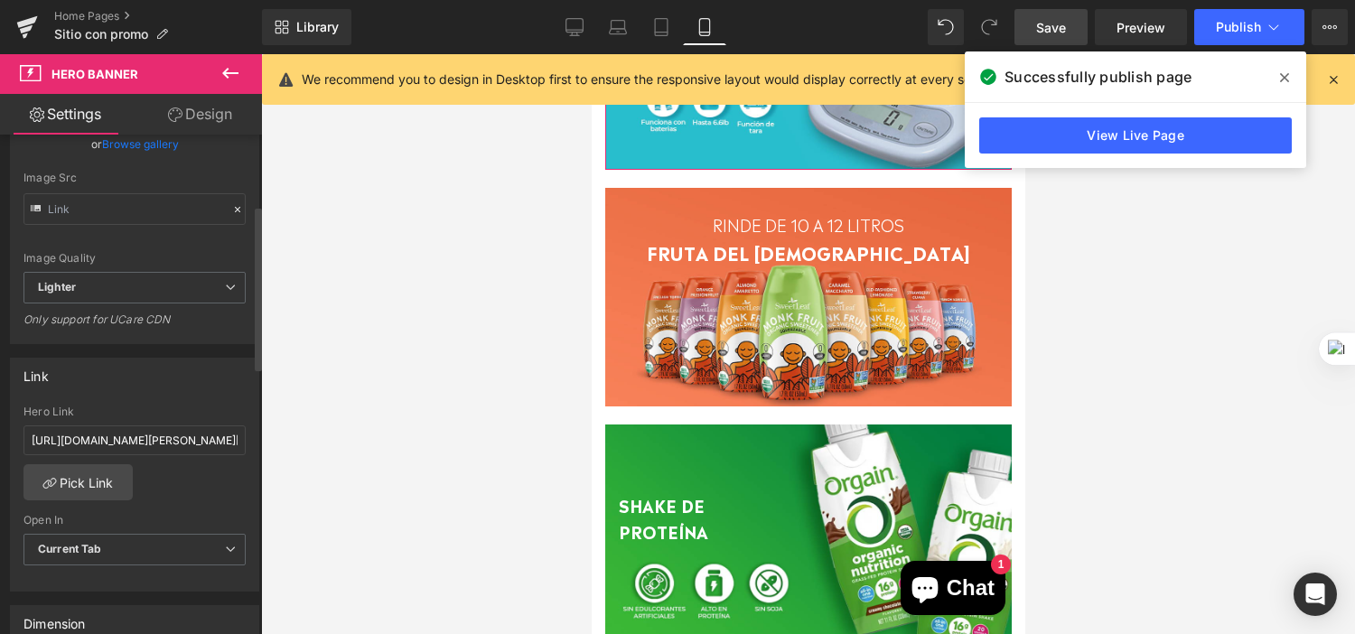
scroll to position [213, 0]
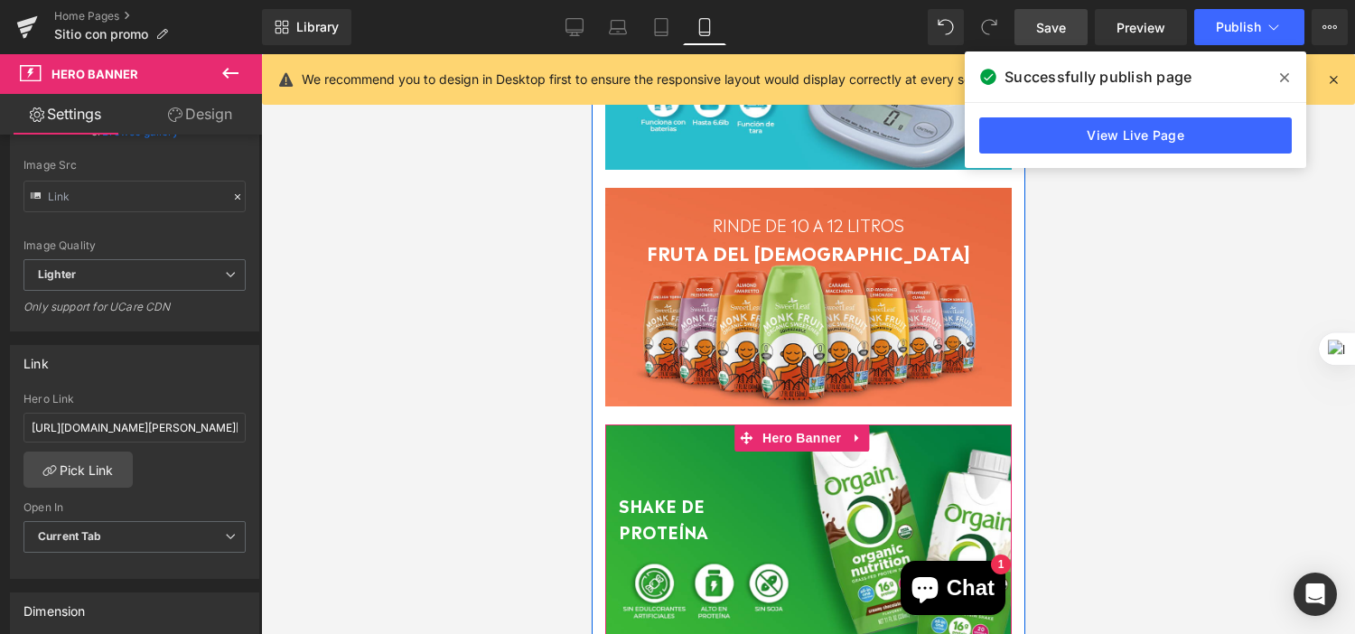
click at [671, 533] on link at bounding box center [808, 533] width 407 height 216
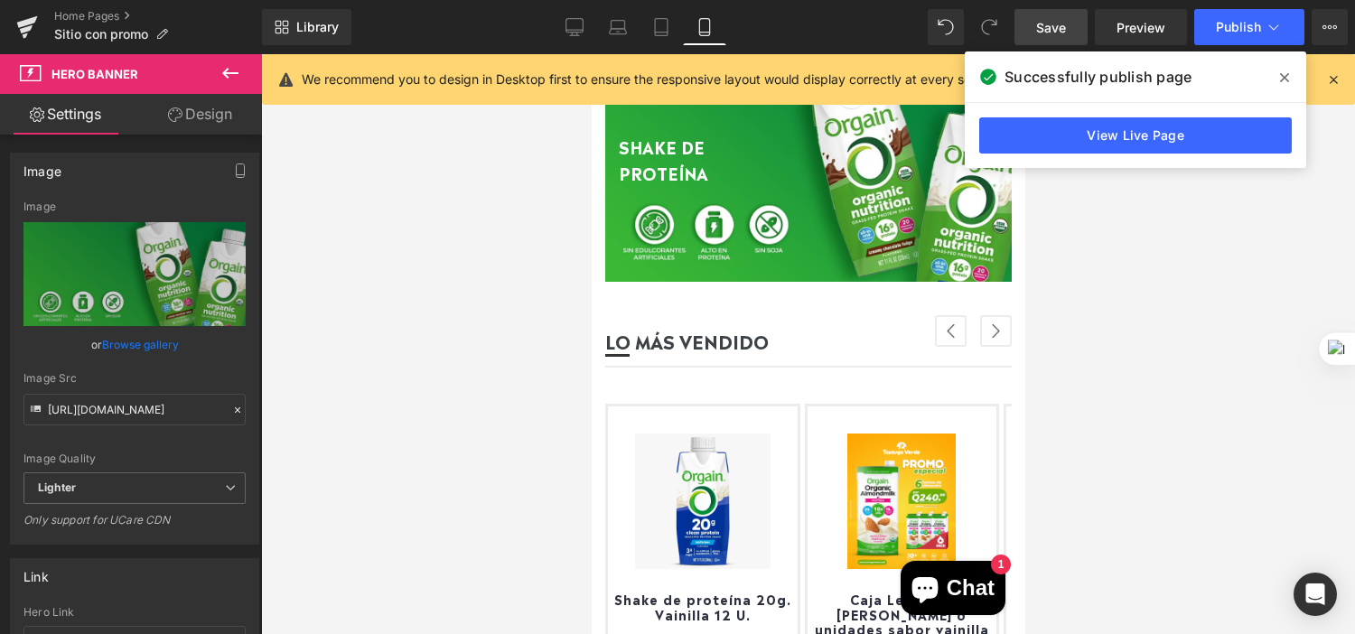
scroll to position [1020, 0]
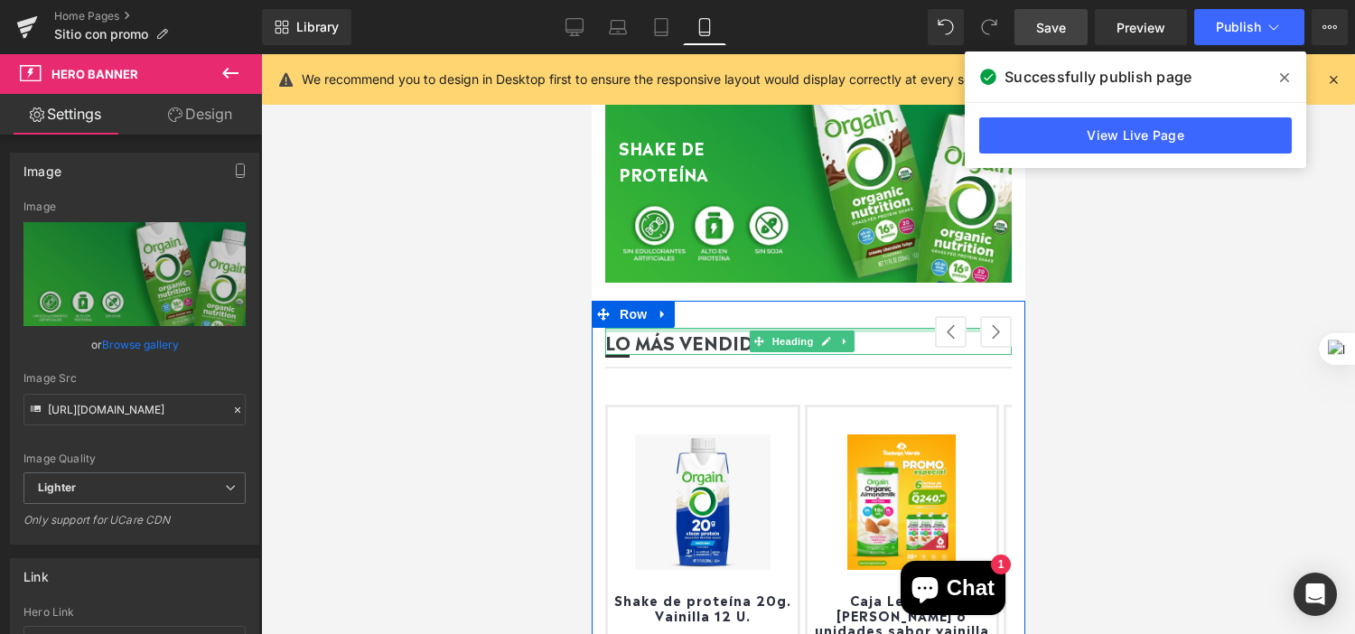
click at [733, 328] on div at bounding box center [808, 330] width 407 height 5
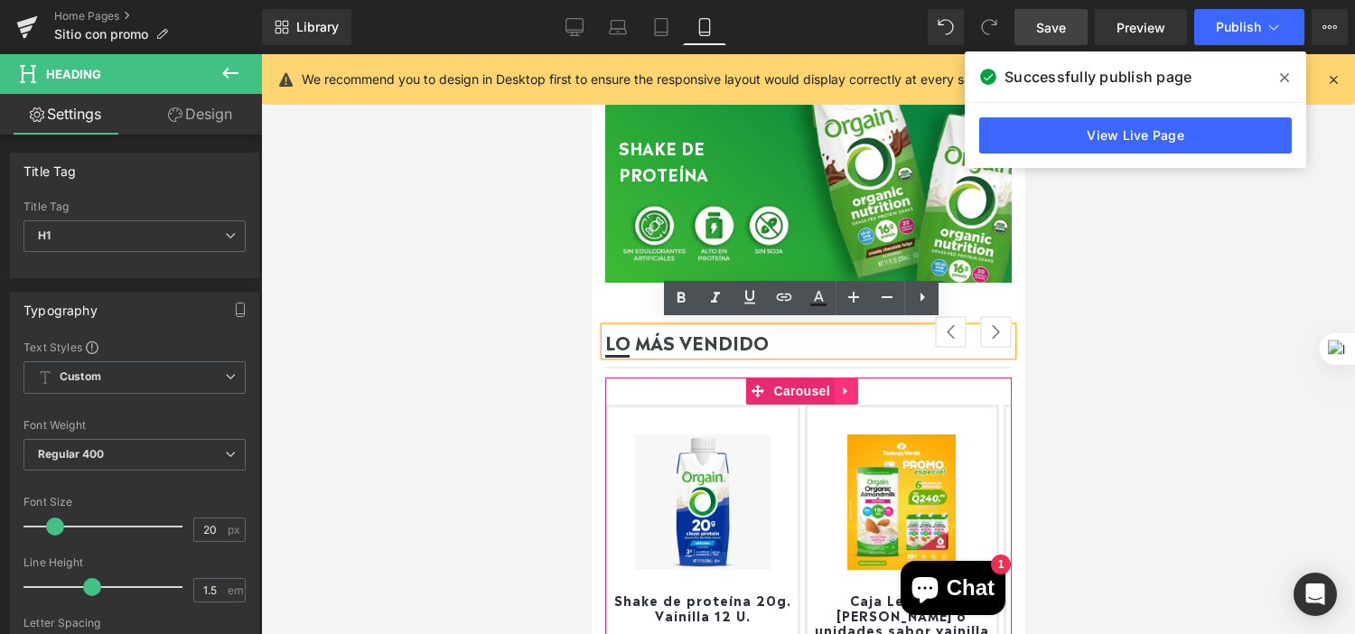
click at [854, 378] on link at bounding box center [845, 391] width 23 height 27
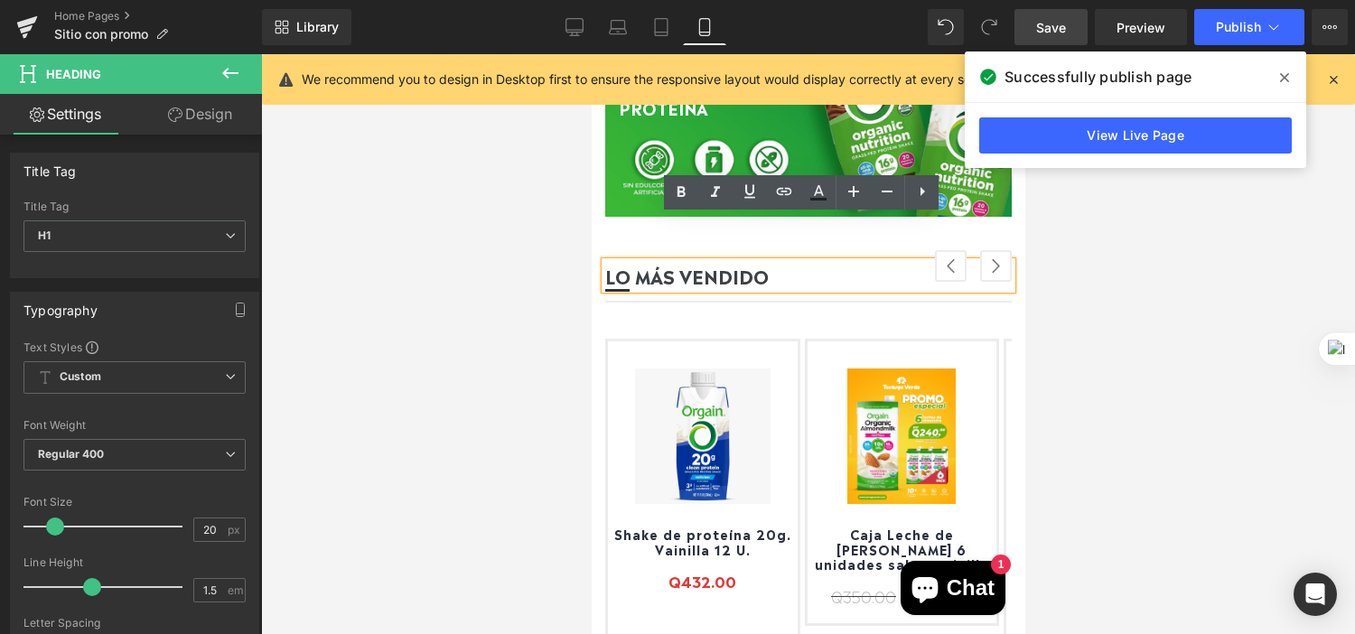
scroll to position [1081, 0]
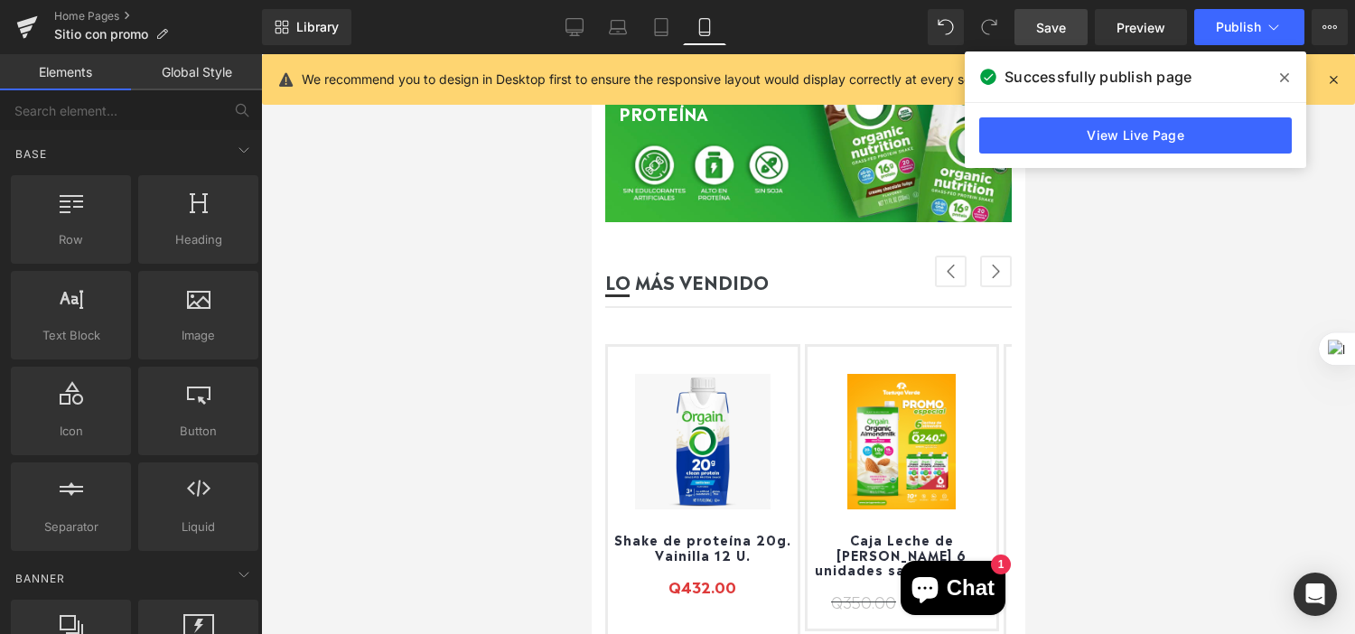
click at [1072, 307] on div at bounding box center [808, 344] width 1094 height 580
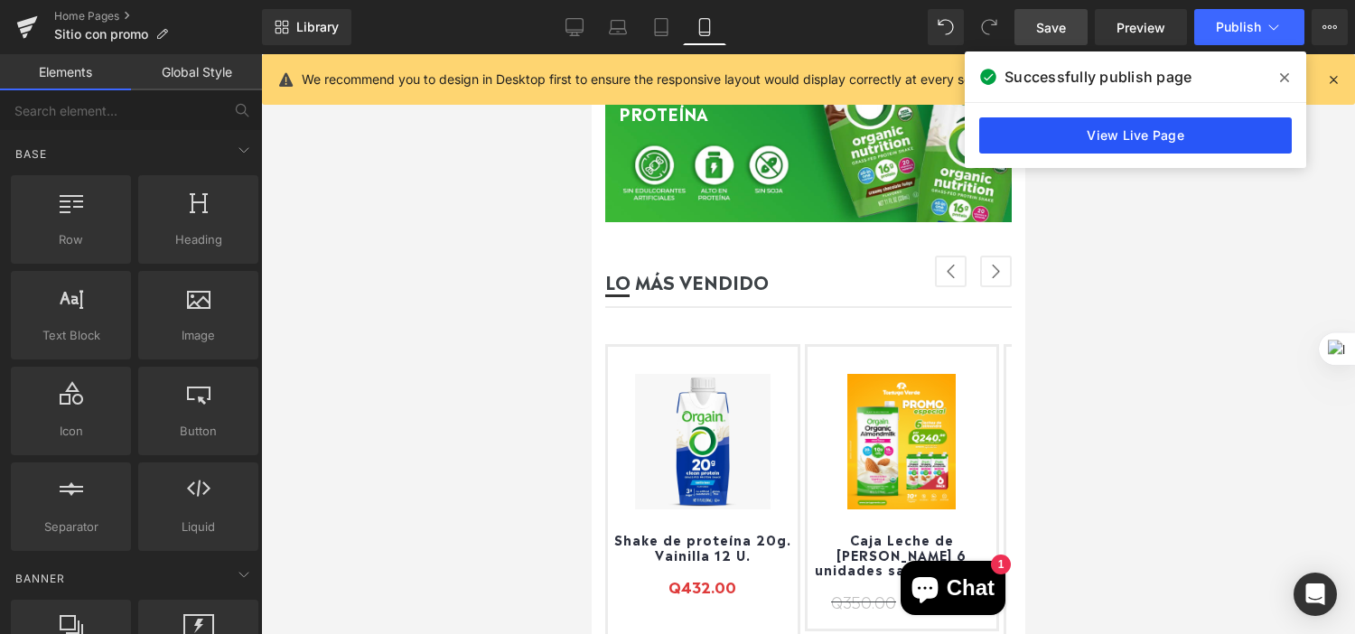
click at [1177, 142] on link "View Live Page" at bounding box center [1136, 135] width 313 height 36
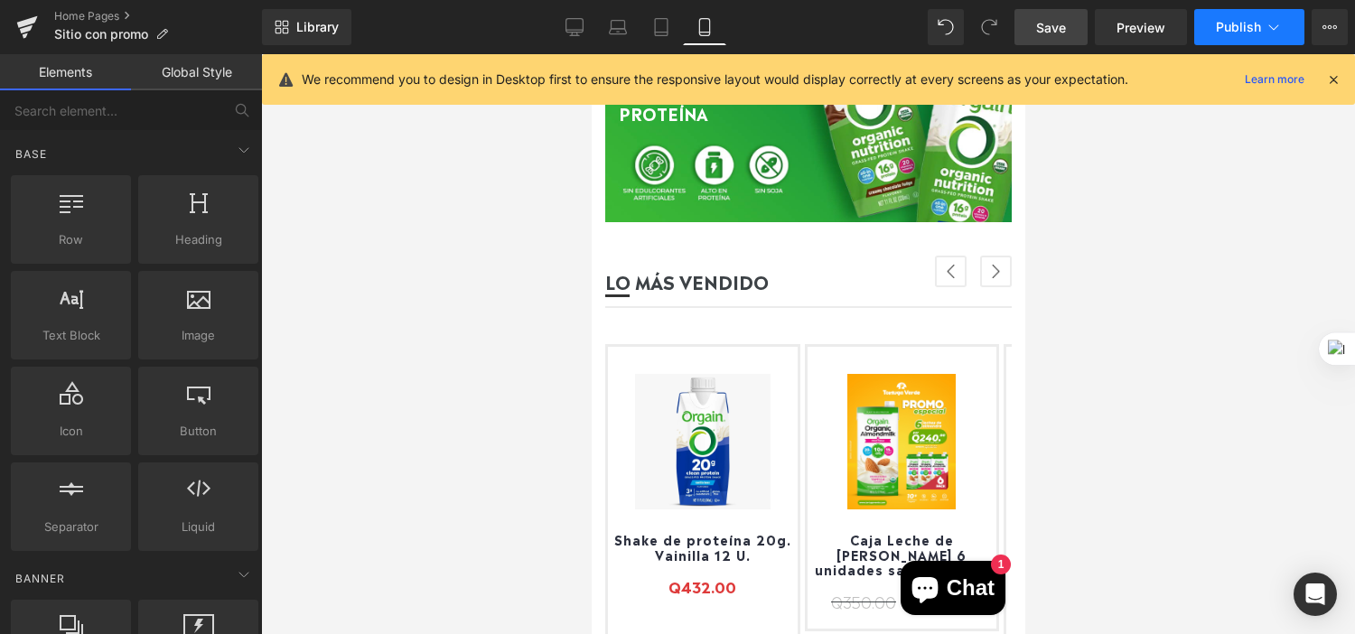
click at [1263, 31] on button "Publish" at bounding box center [1250, 27] width 110 height 36
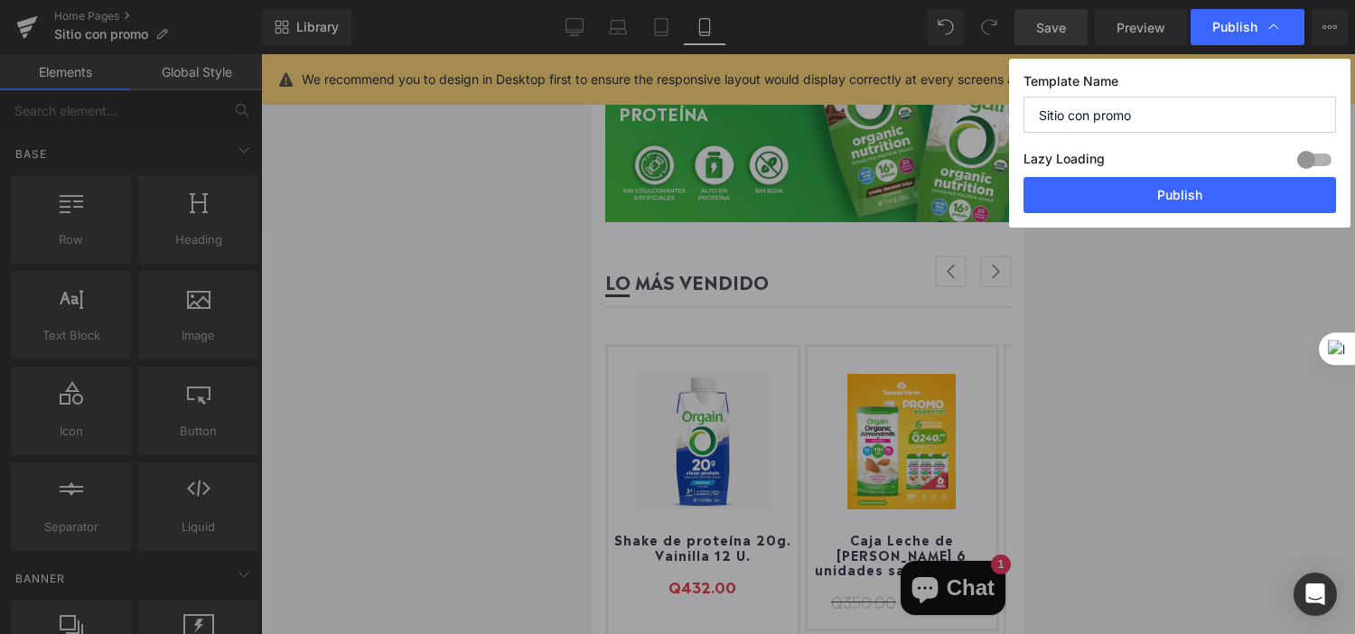
click at [1263, 31] on span "Publish" at bounding box center [1248, 27] width 70 height 18
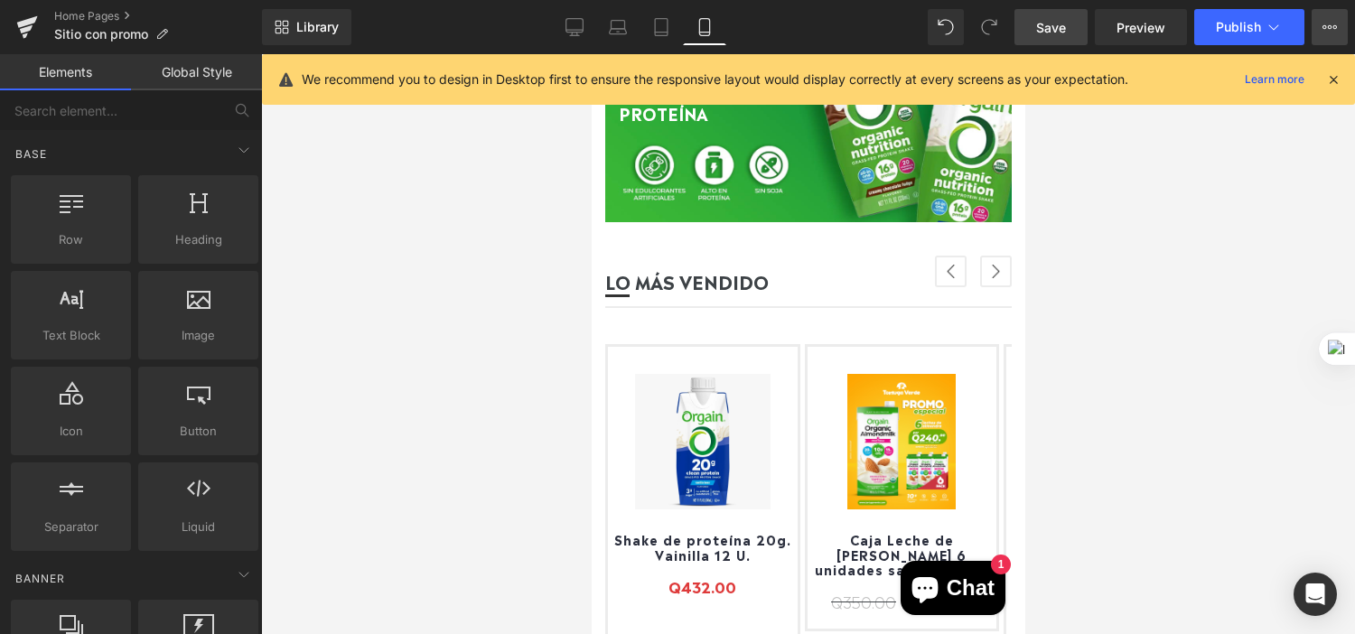
click at [1340, 31] on button "View Live Page View with current Template Save Template to Library Schedule Pub…" at bounding box center [1330, 27] width 36 height 36
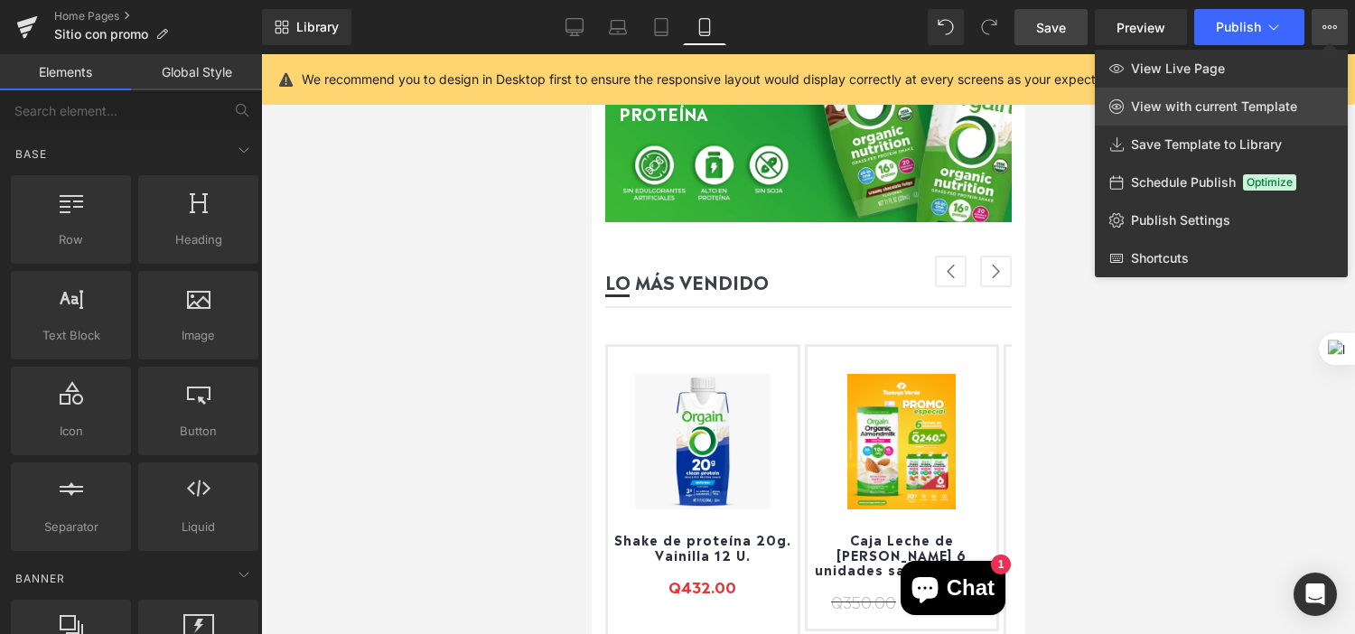
click at [1233, 104] on span "View with current Template" at bounding box center [1214, 106] width 166 height 16
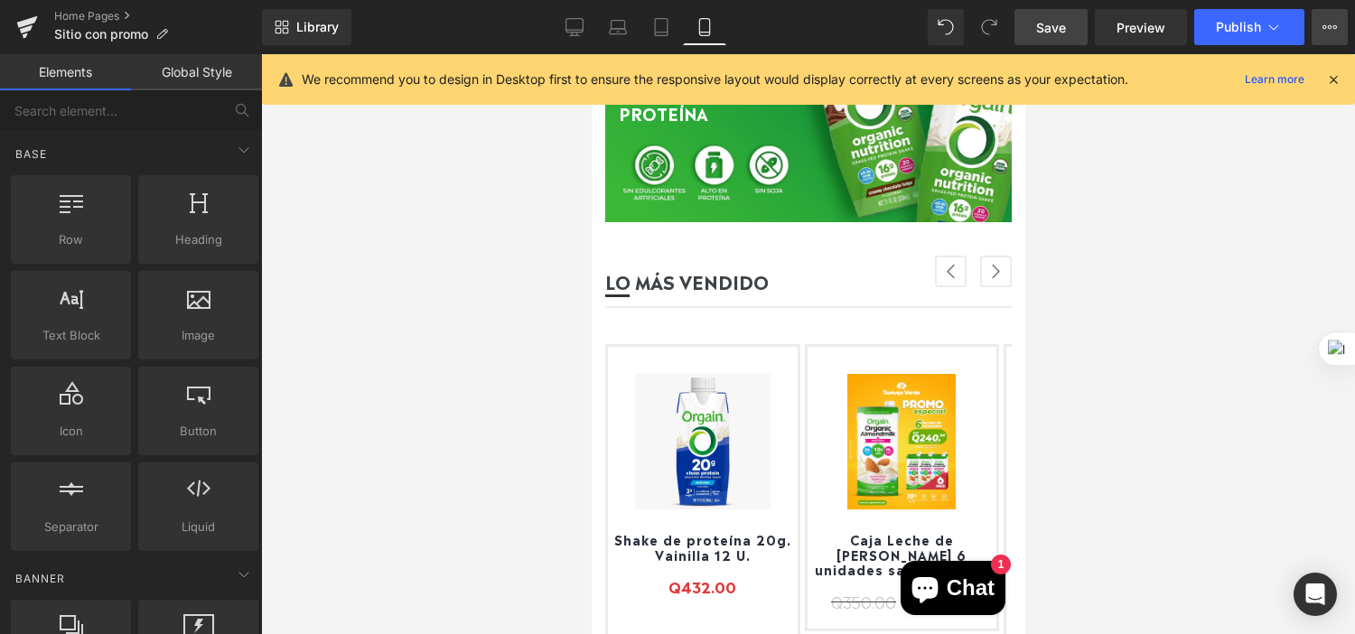
click at [1317, 22] on button "View Live Page View with current Template Save Template to Library Schedule Pub…" at bounding box center [1330, 27] width 36 height 36
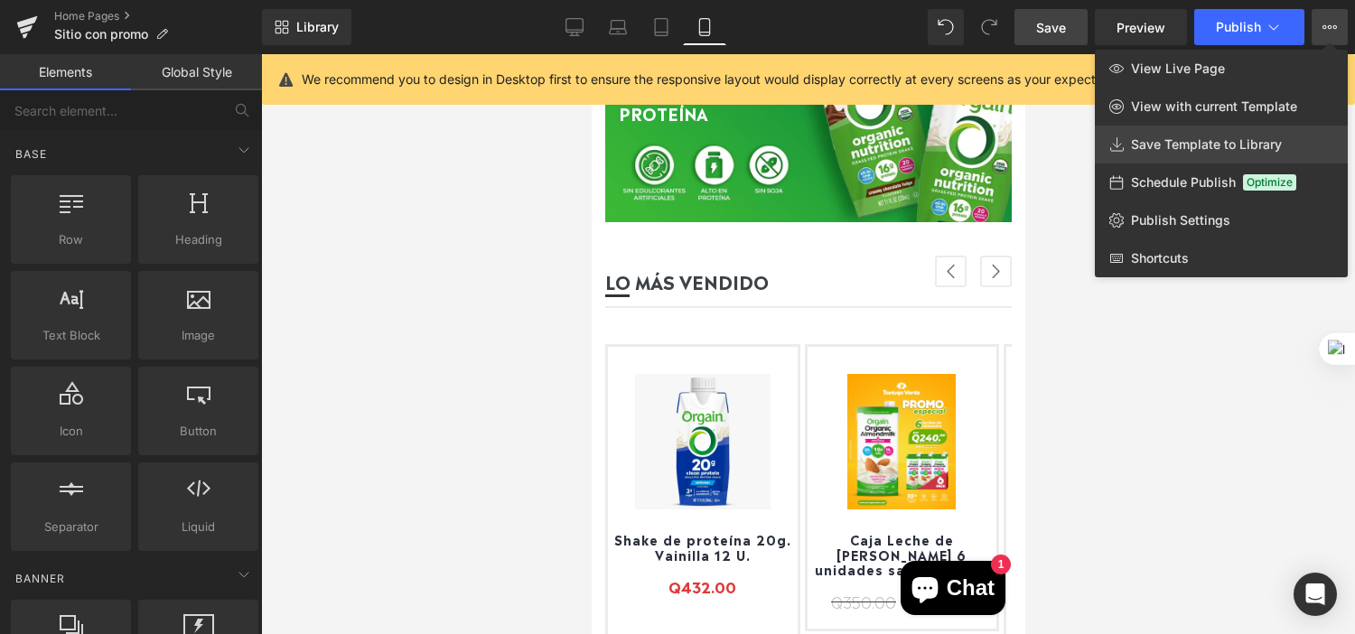
click at [1215, 142] on span "Save Template to Library" at bounding box center [1206, 144] width 151 height 16
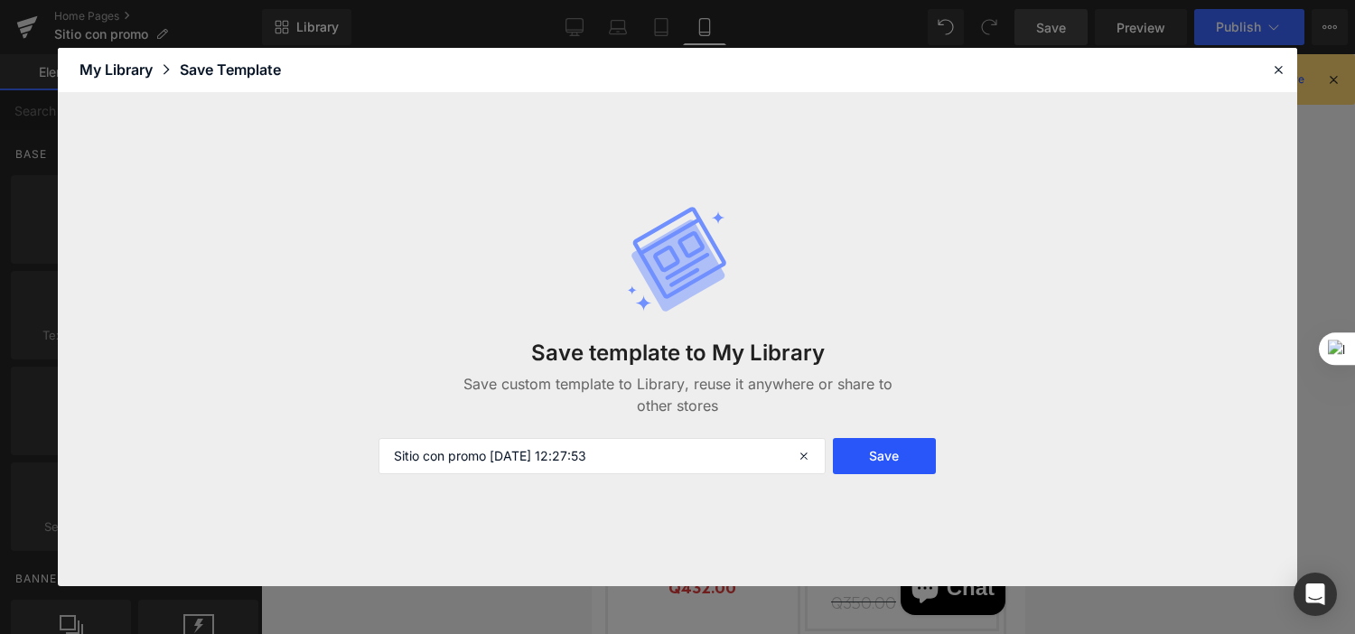
click at [902, 450] on button "Save" at bounding box center [884, 456] width 103 height 36
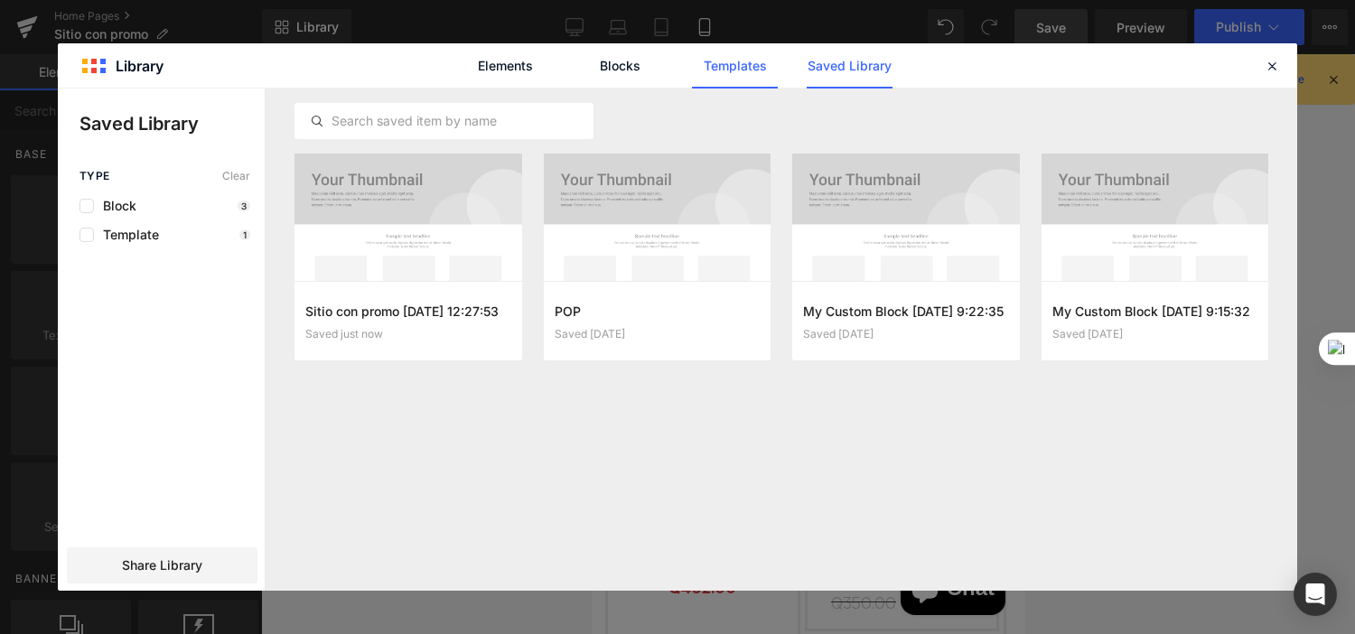
click at [757, 80] on link "Templates" at bounding box center [735, 65] width 86 height 45
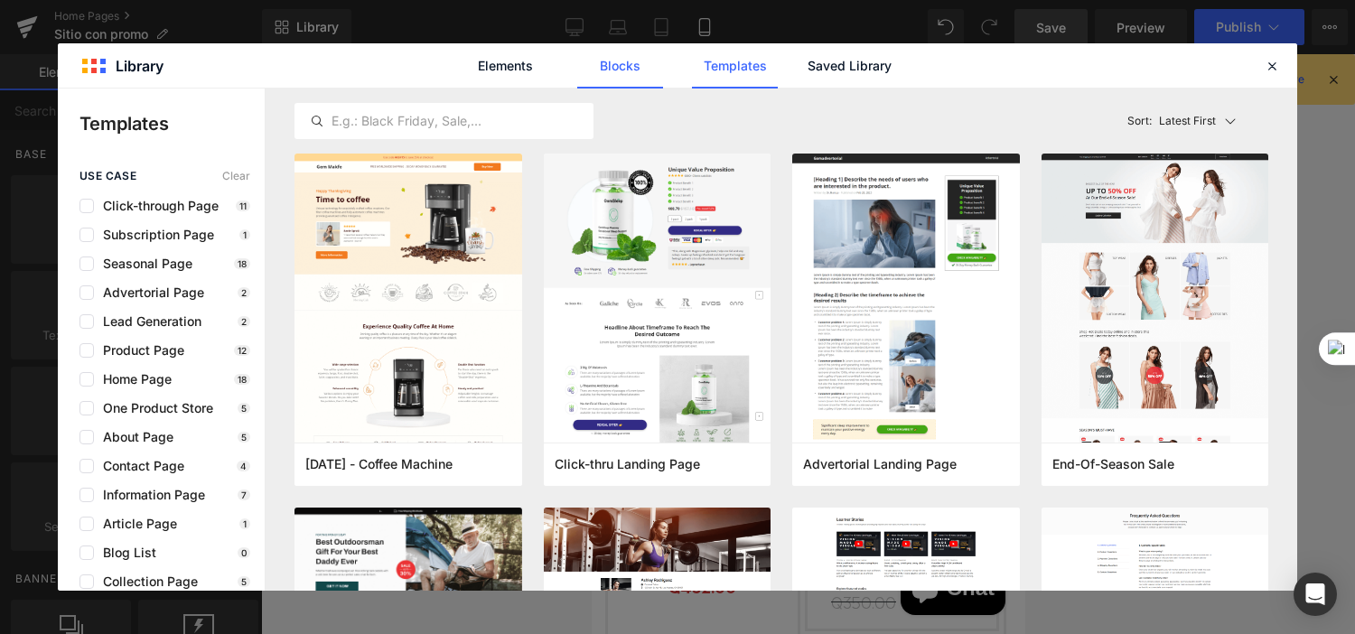
click at [601, 69] on link "Blocks" at bounding box center [620, 65] width 86 height 45
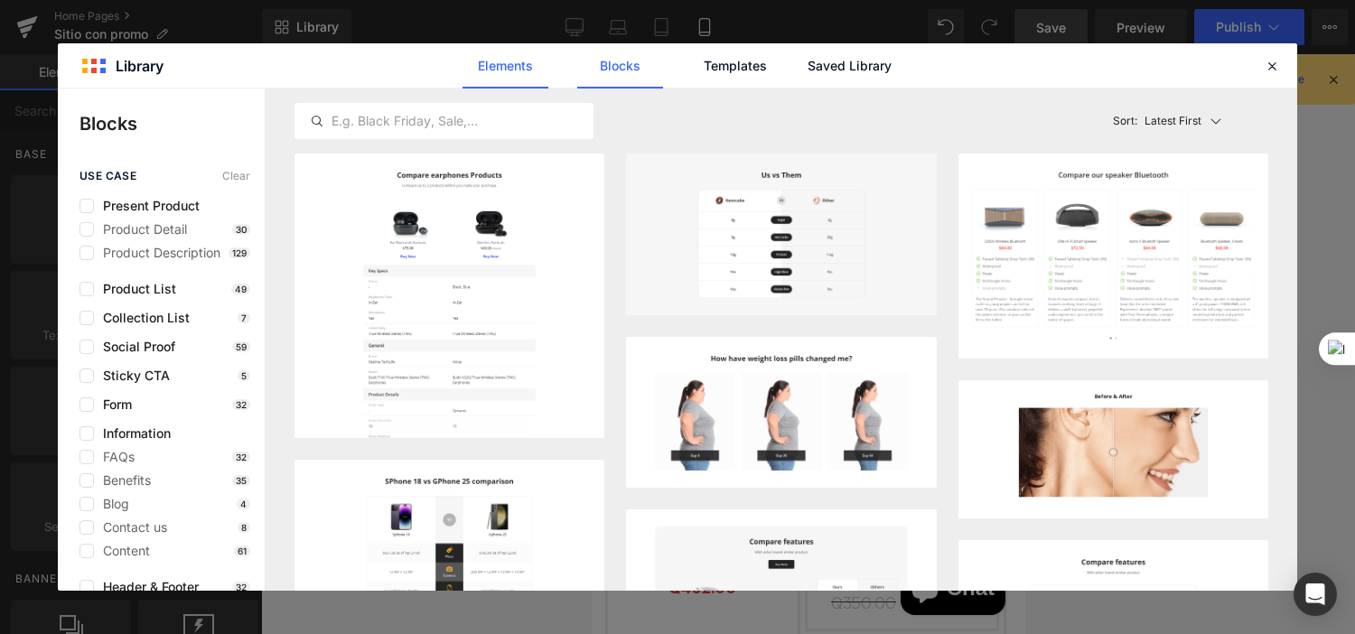
click at [516, 65] on link "Elements" at bounding box center [506, 65] width 86 height 45
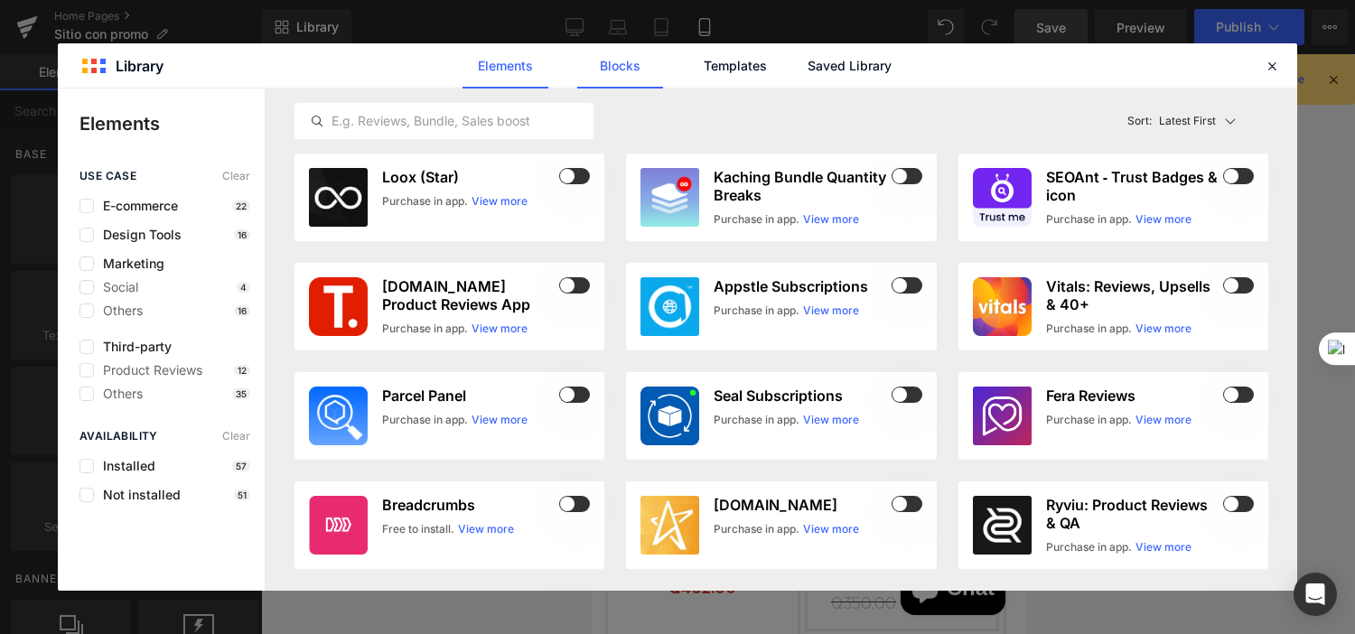
click at [602, 76] on link "Blocks" at bounding box center [620, 65] width 86 height 45
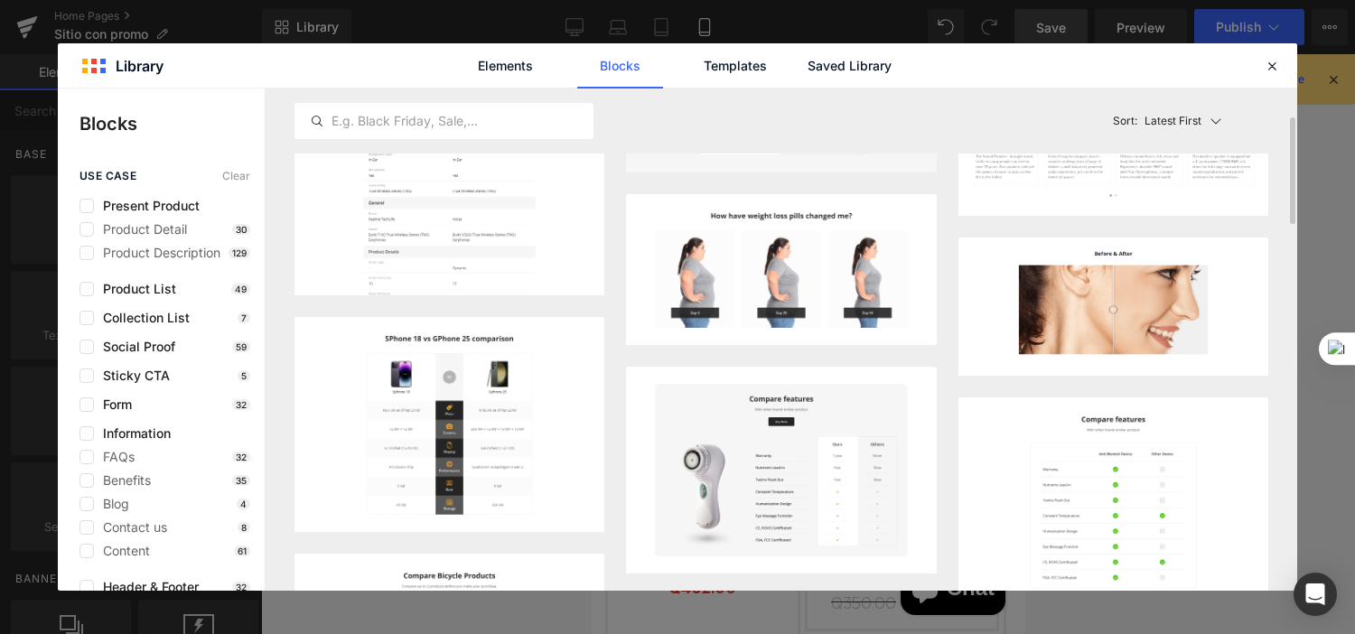
scroll to position [0, 0]
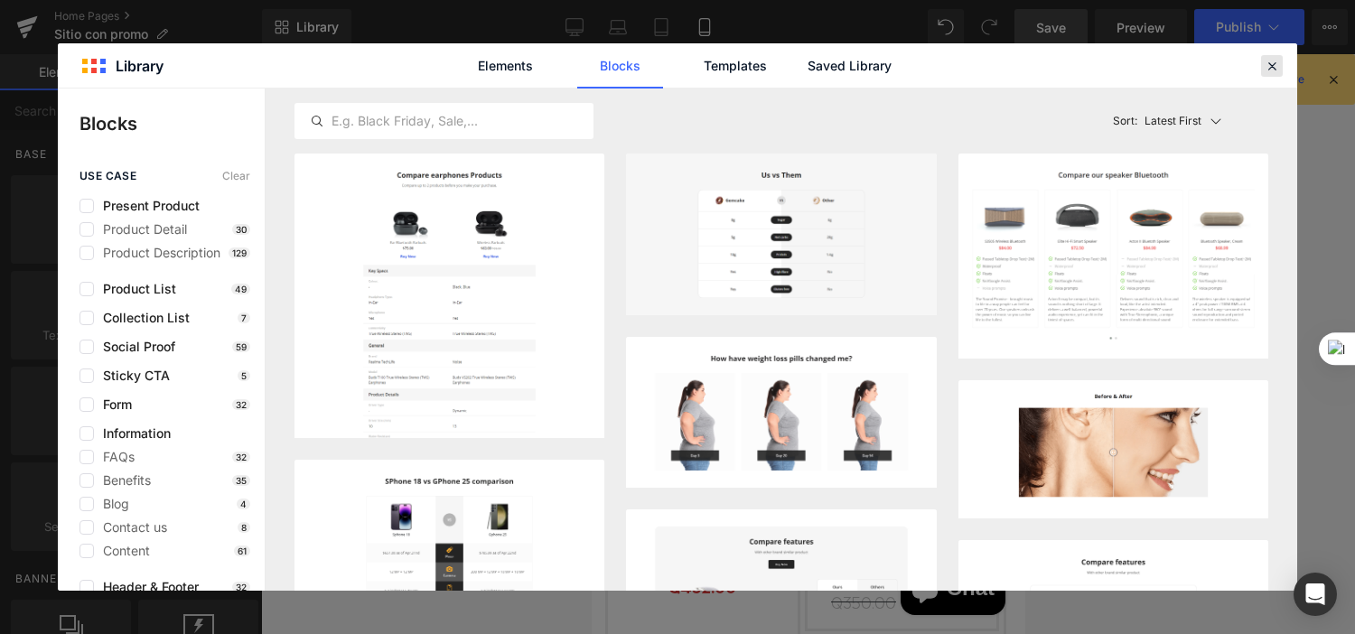
click at [1265, 61] on icon at bounding box center [1272, 66] width 16 height 16
